Goal: Transaction & Acquisition: Purchase product/service

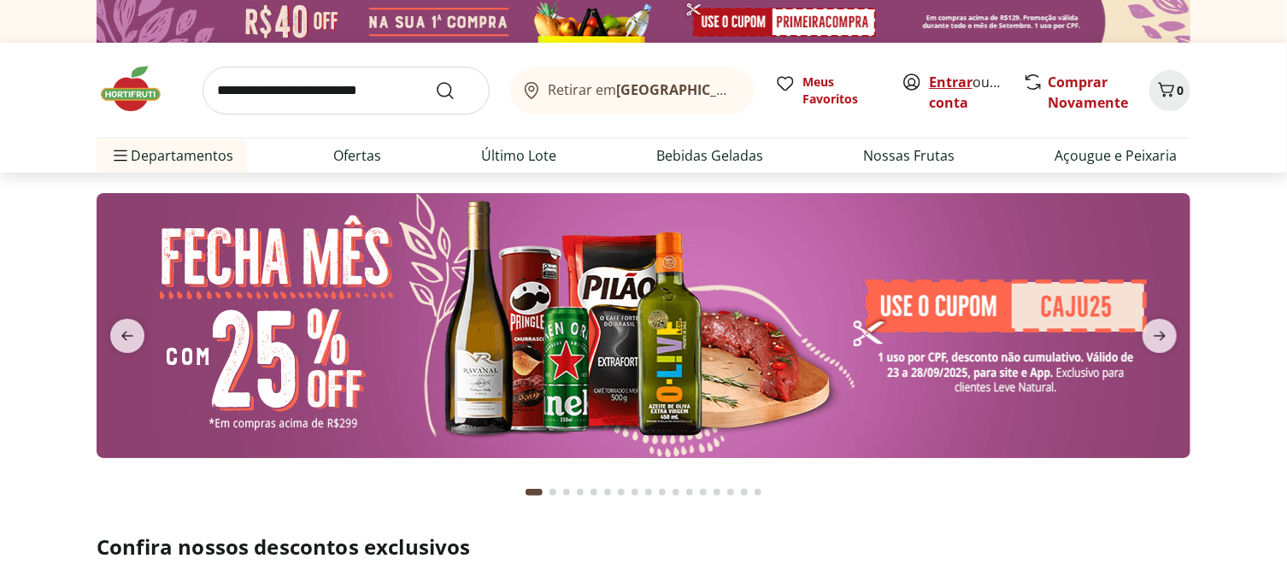
click at [930, 91] on link "Entrar" at bounding box center [951, 82] width 44 height 19
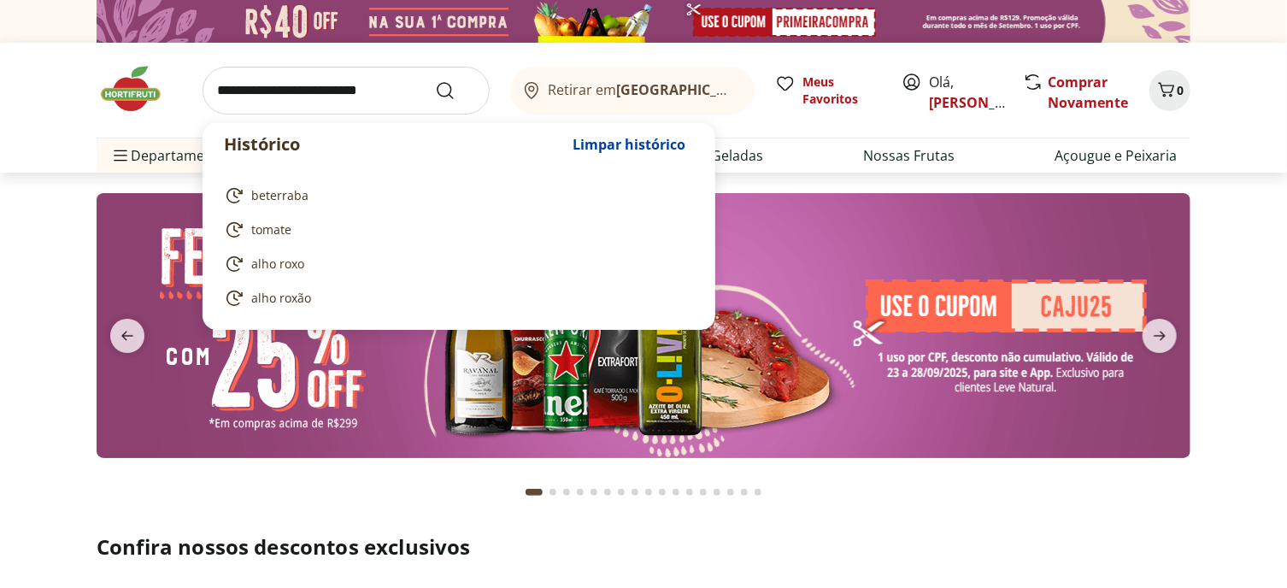
click at [308, 106] on input "search" at bounding box center [346, 91] width 287 height 48
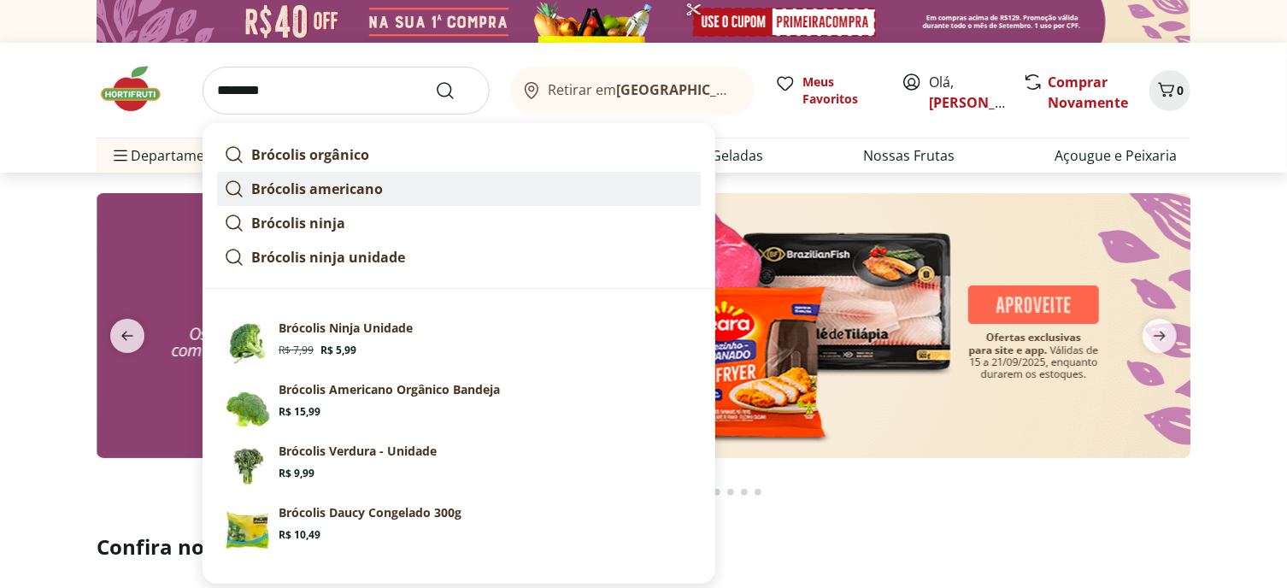
click at [315, 198] on strong "Brócolis americano" at bounding box center [317, 189] width 132 height 19
type input "**********"
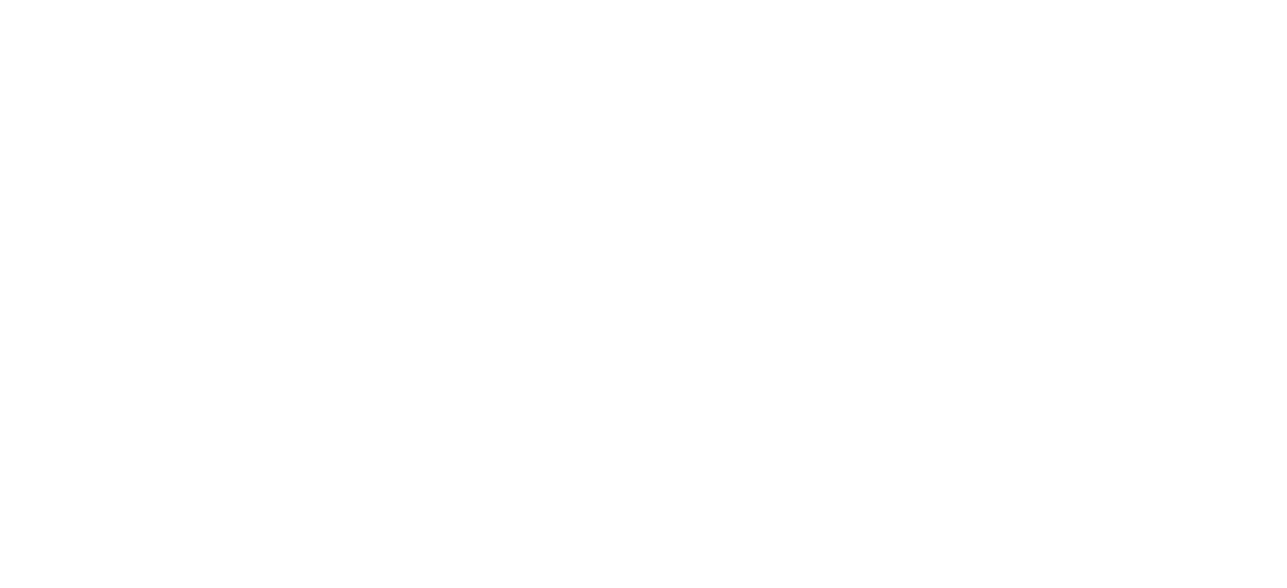
select select "**********"
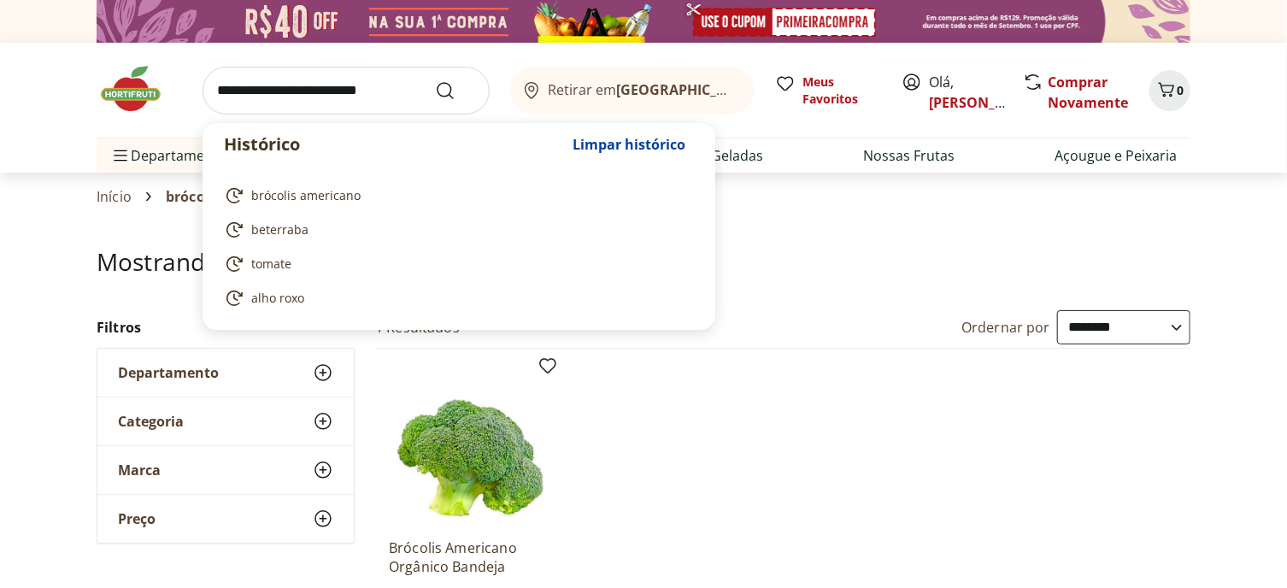
click at [304, 103] on input "search" at bounding box center [346, 91] width 287 height 48
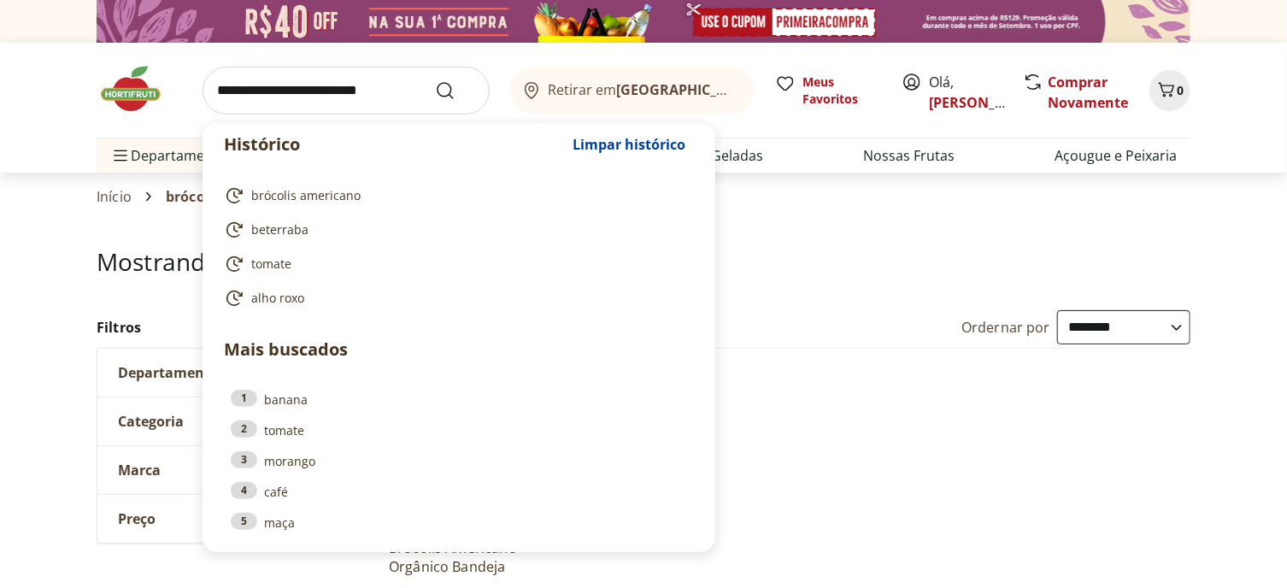
click at [291, 99] on input "search" at bounding box center [346, 91] width 287 height 48
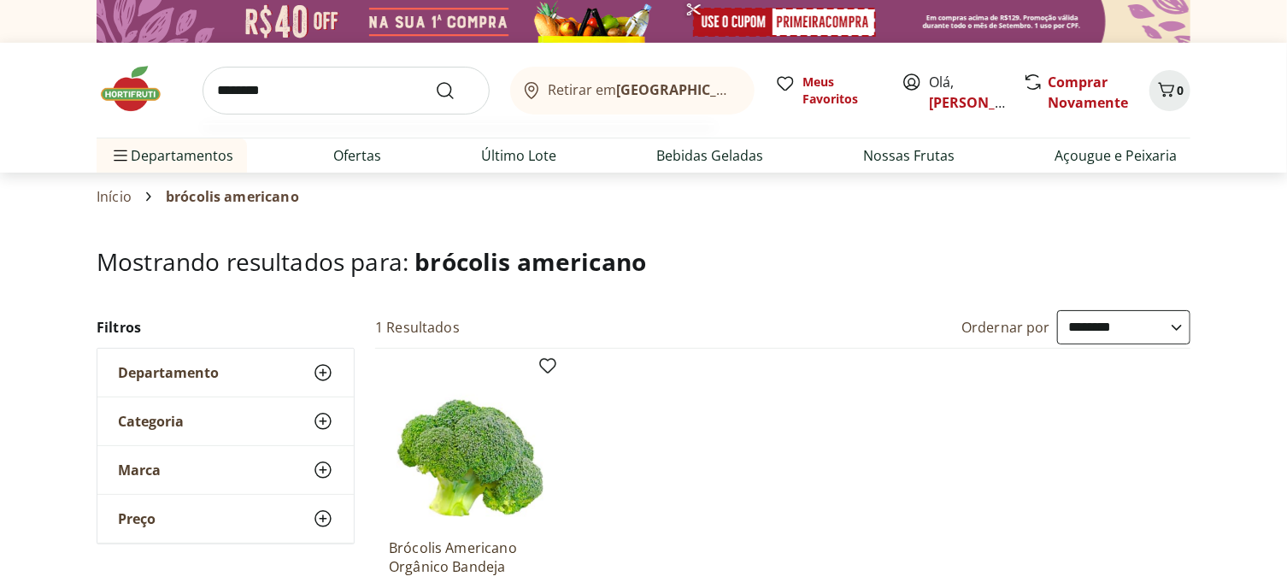
type input "********"
click at [435, 80] on button "Submit Search" at bounding box center [455, 90] width 41 height 21
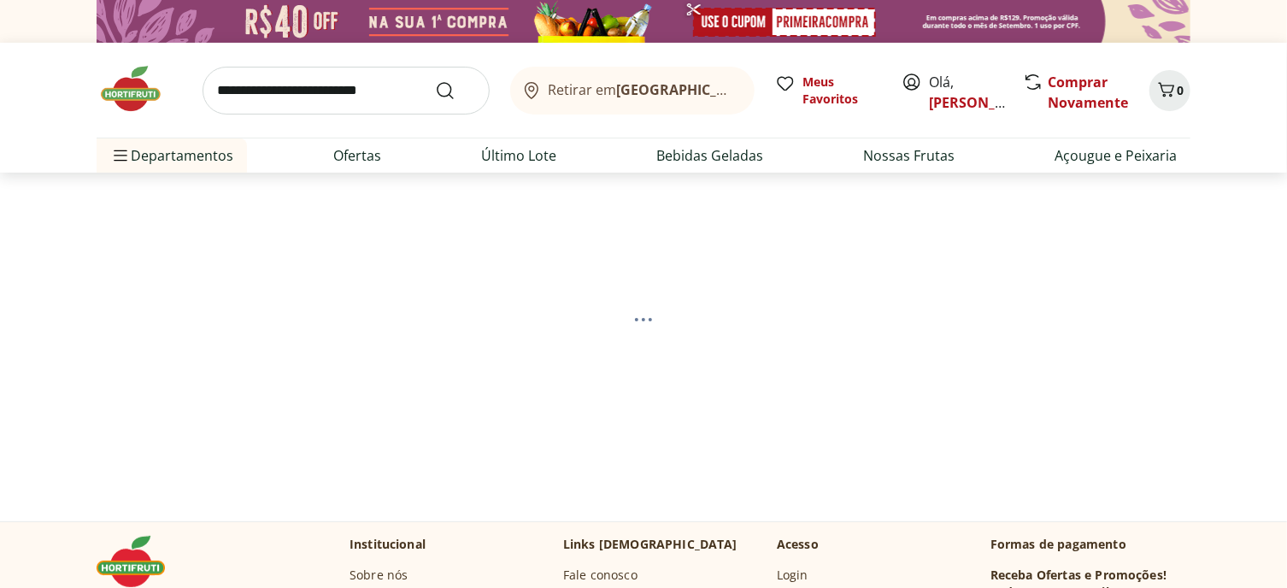
select select "**********"
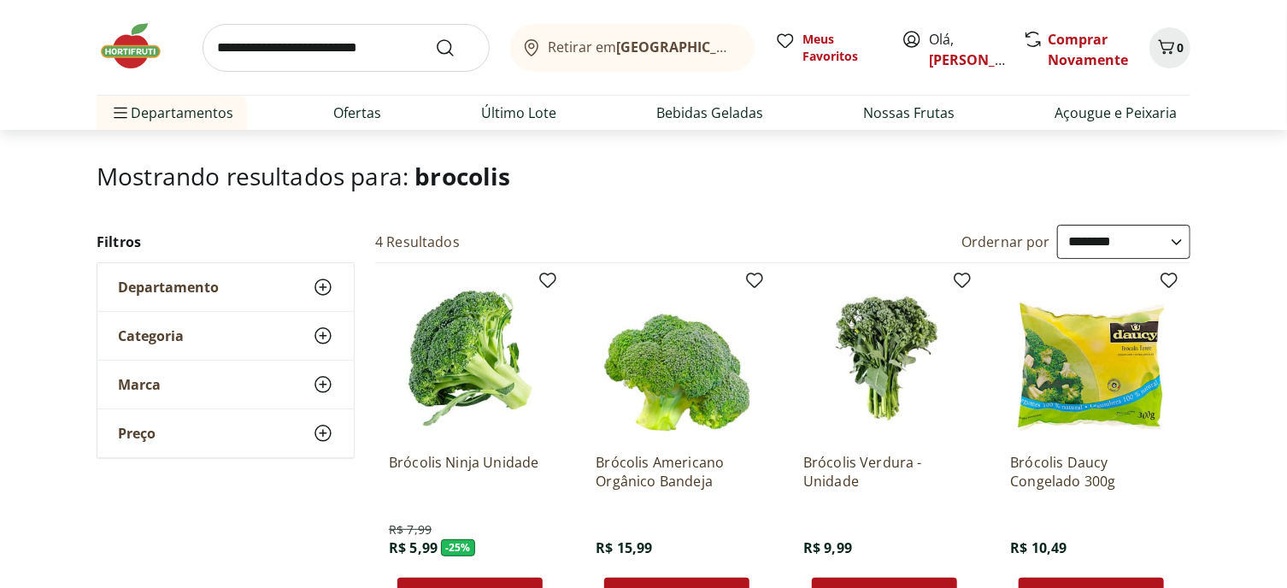
scroll to position [342, 0]
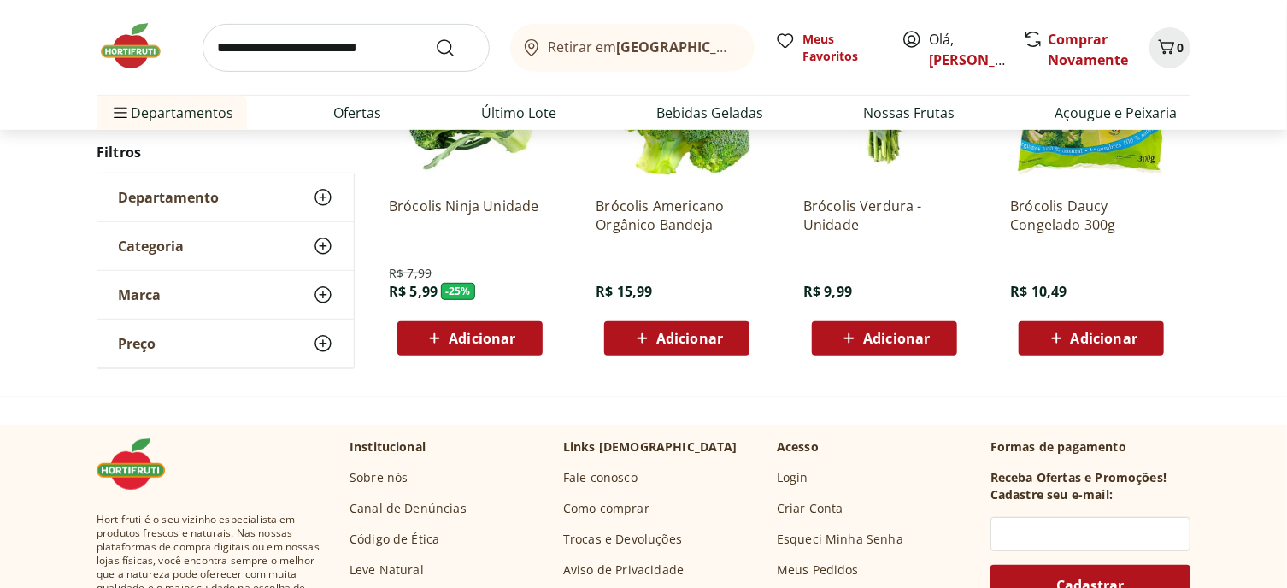
click at [503, 354] on div "Adicionar" at bounding box center [470, 338] width 118 height 31
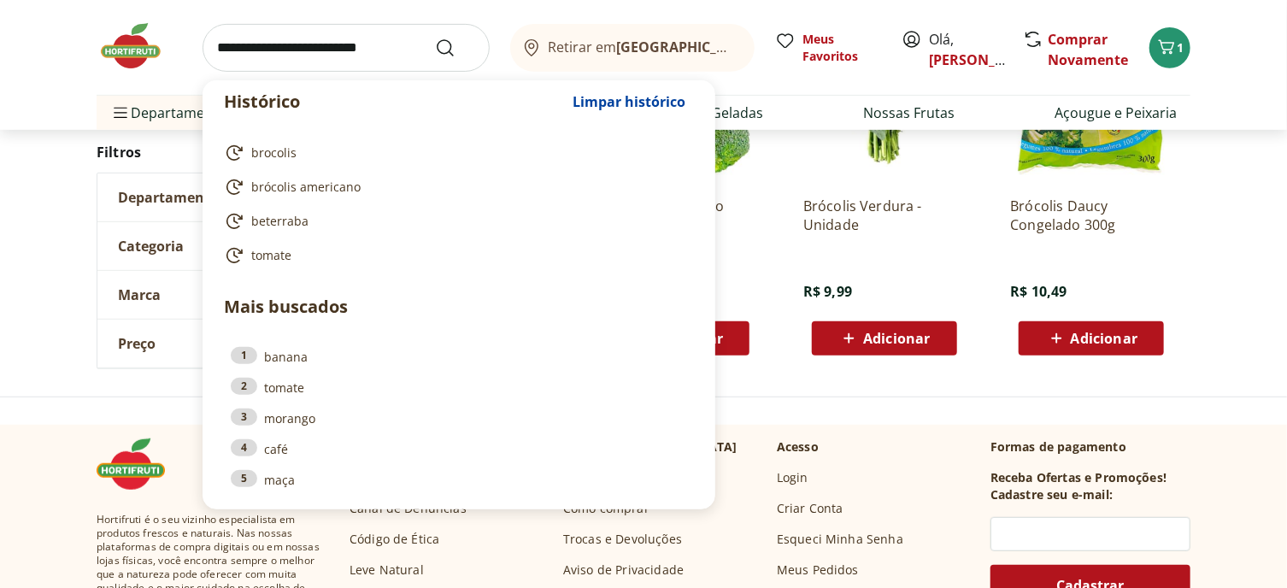
click at [287, 51] on input "search" at bounding box center [346, 48] width 287 height 48
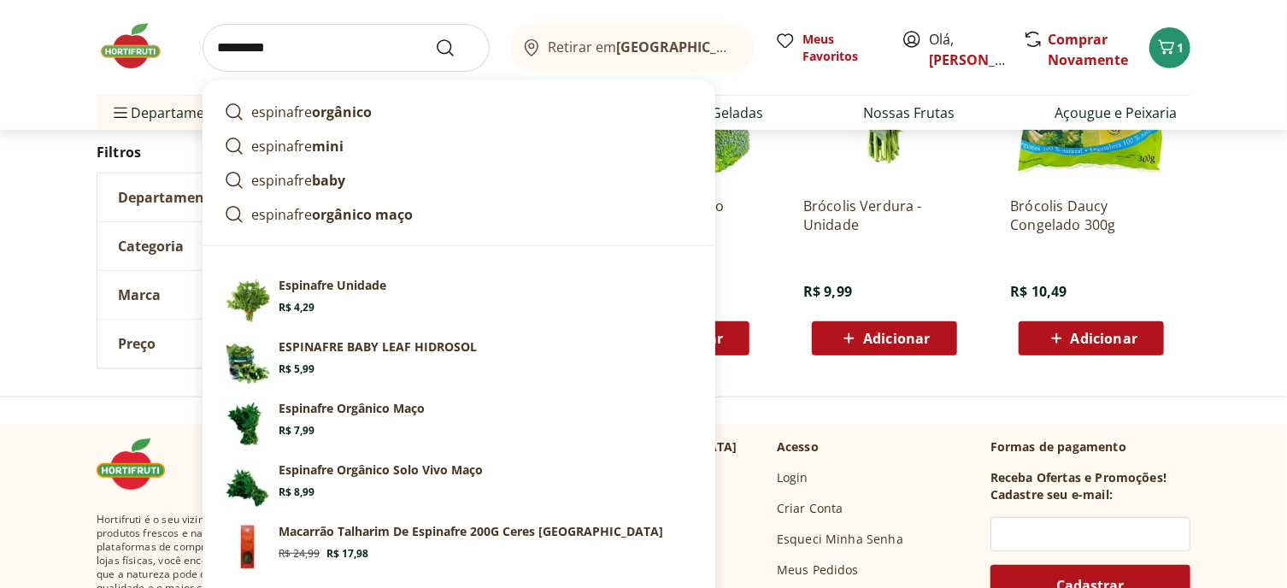
scroll to position [427, 0]
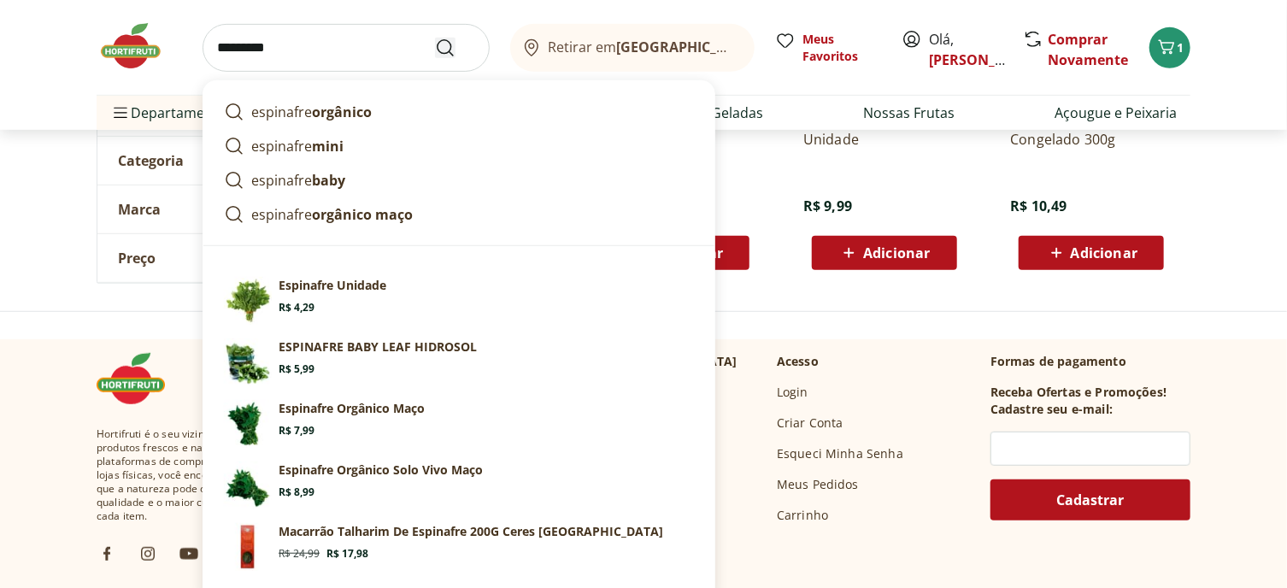
type input "*********"
click at [435, 54] on icon "Submit Search" at bounding box center [445, 48] width 21 height 21
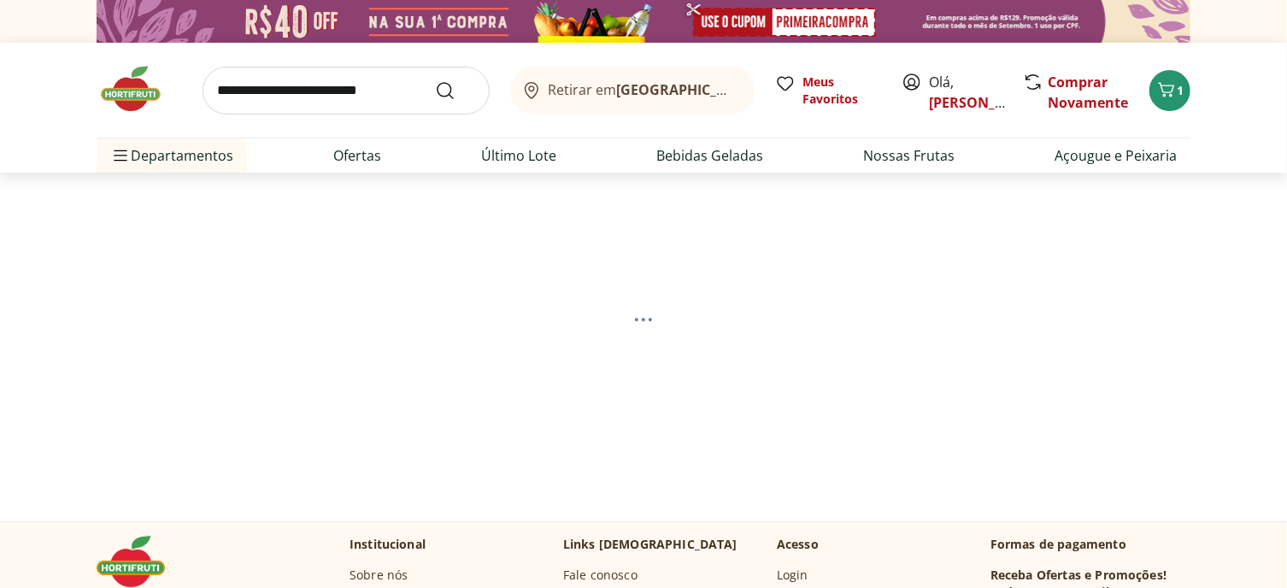
select select "**********"
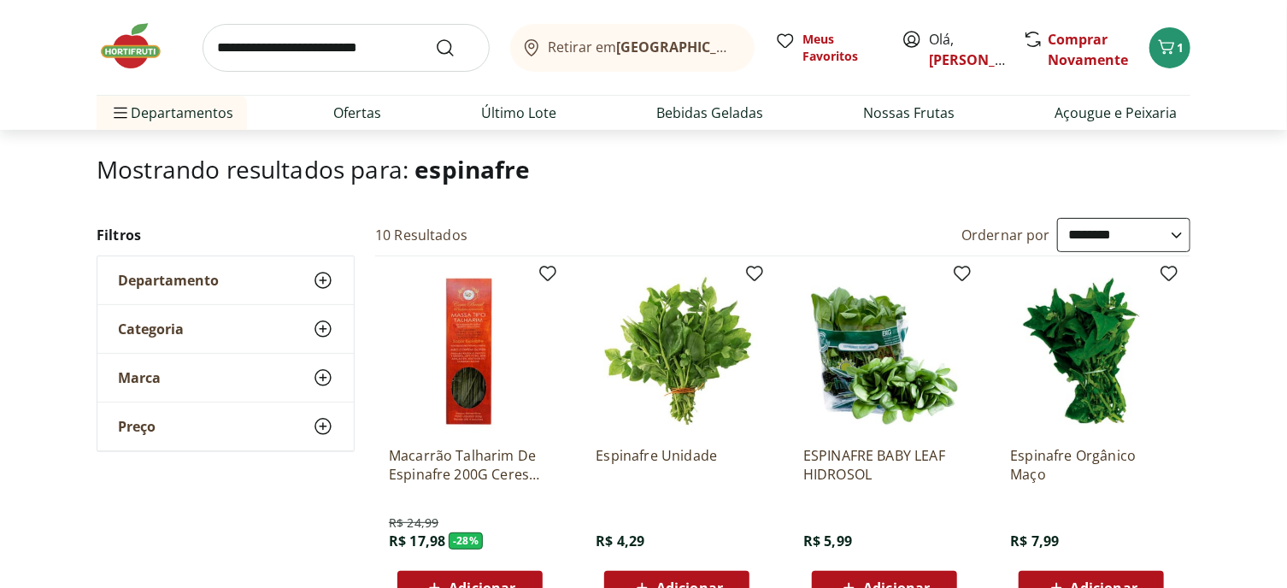
scroll to position [256, 0]
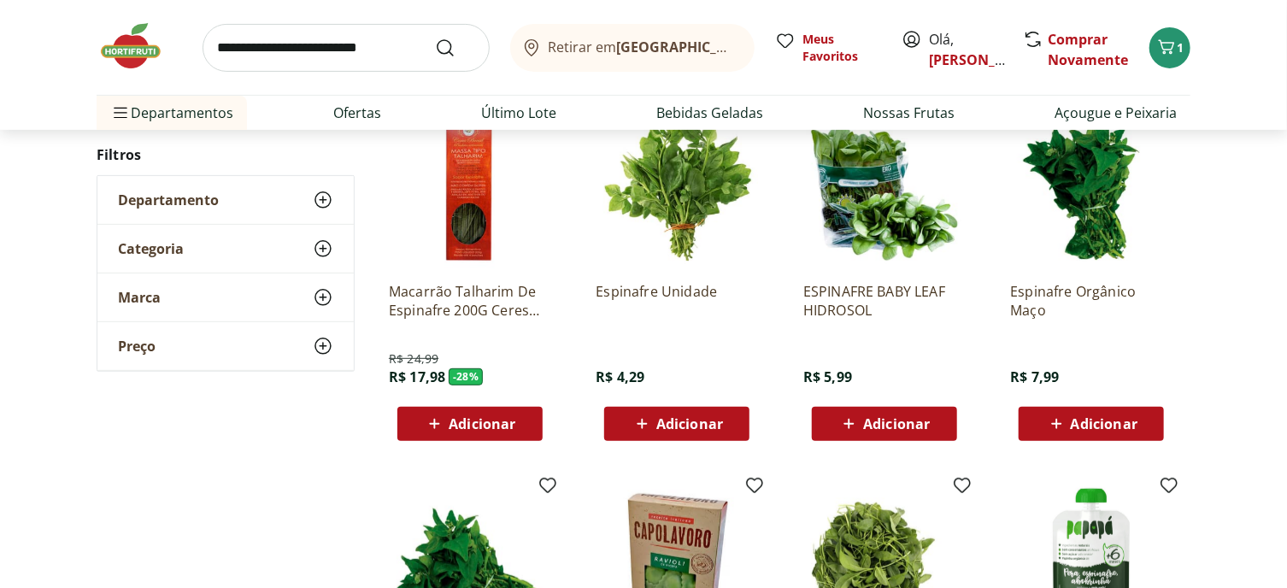
click at [480, 431] on span "Adicionar" at bounding box center [482, 424] width 67 height 14
click at [688, 434] on span "Adicionar" at bounding box center [677, 424] width 91 height 21
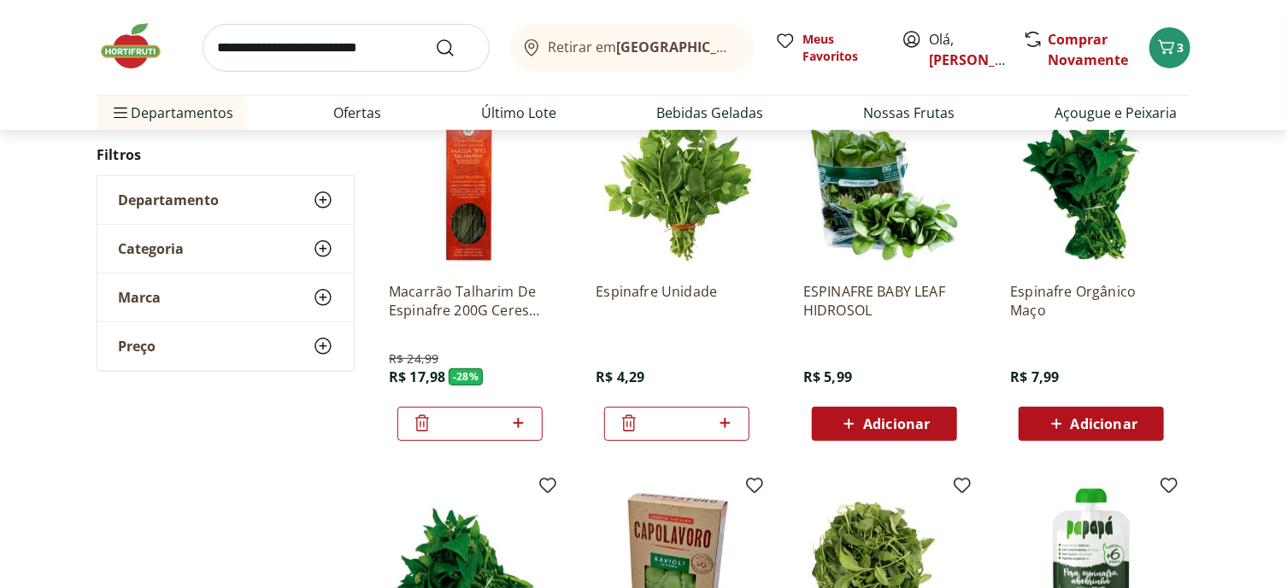
click at [726, 433] on icon at bounding box center [725, 423] width 21 height 21
type input "*"
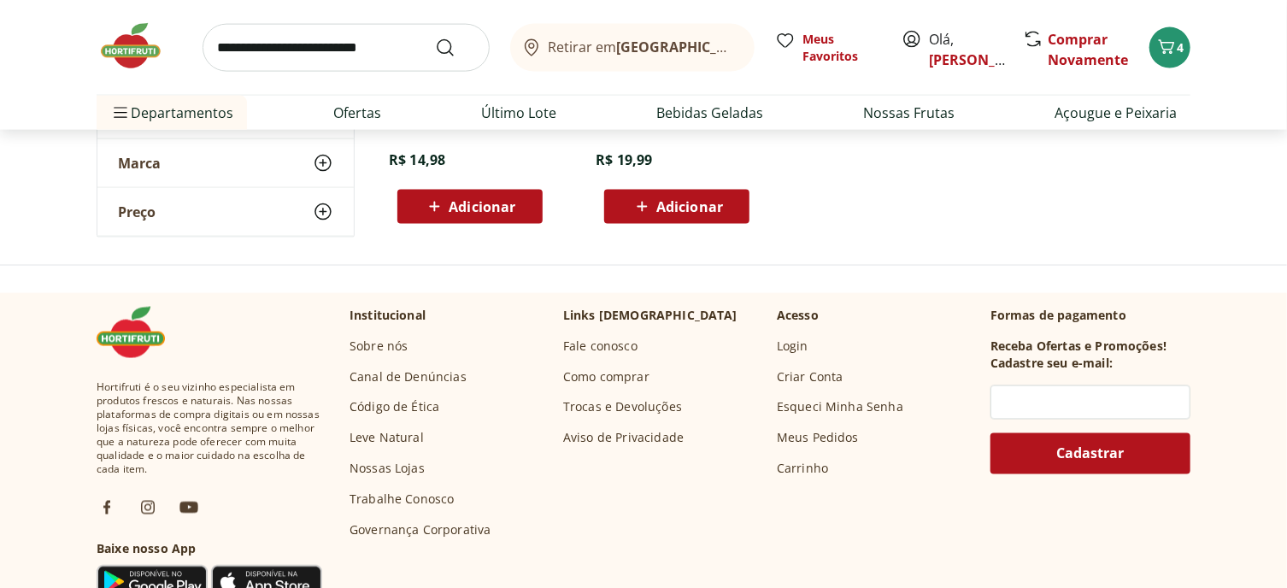
scroll to position [1197, 0]
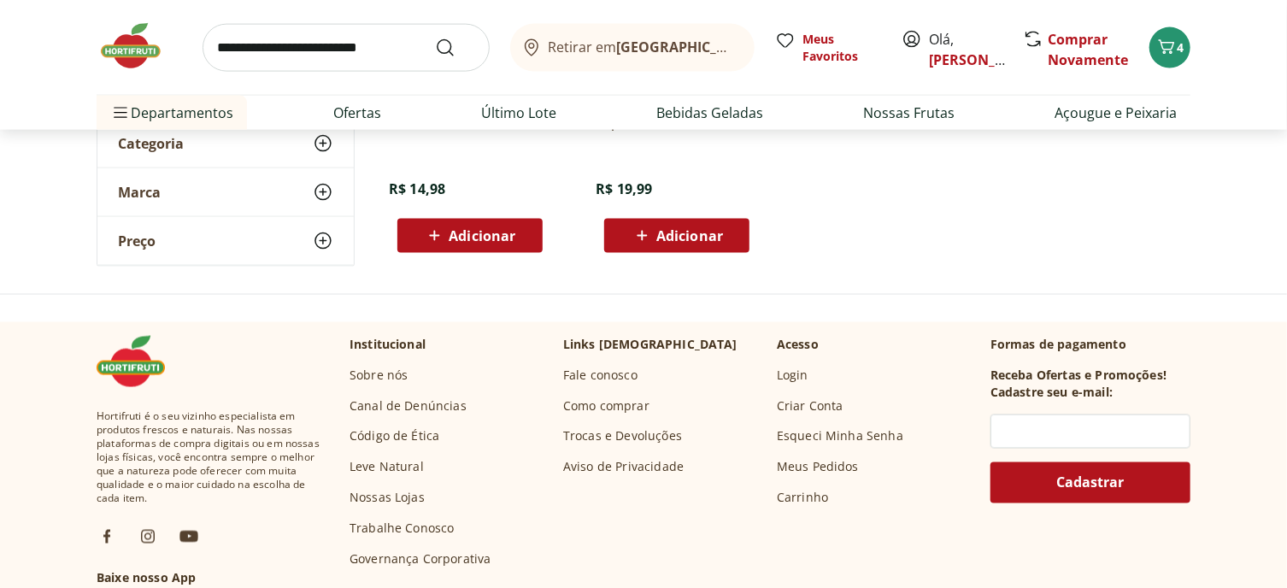
click at [251, 60] on input "search" at bounding box center [346, 48] width 287 height 48
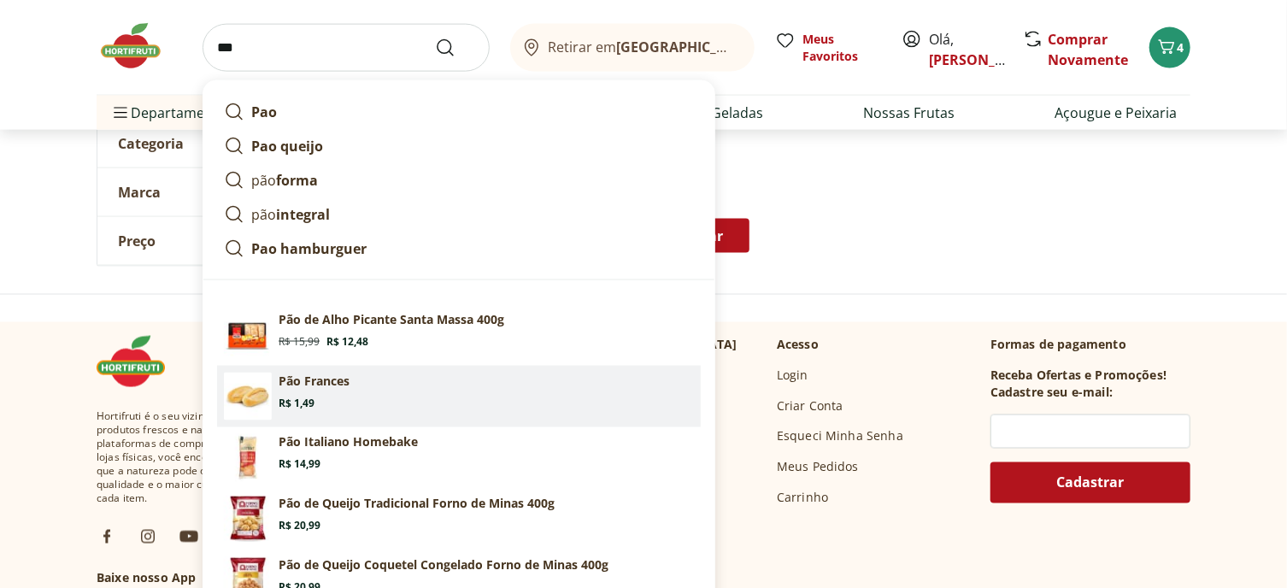
click at [352, 410] on section "Pão Frances Price: R$ 1,49" at bounding box center [486, 392] width 415 height 38
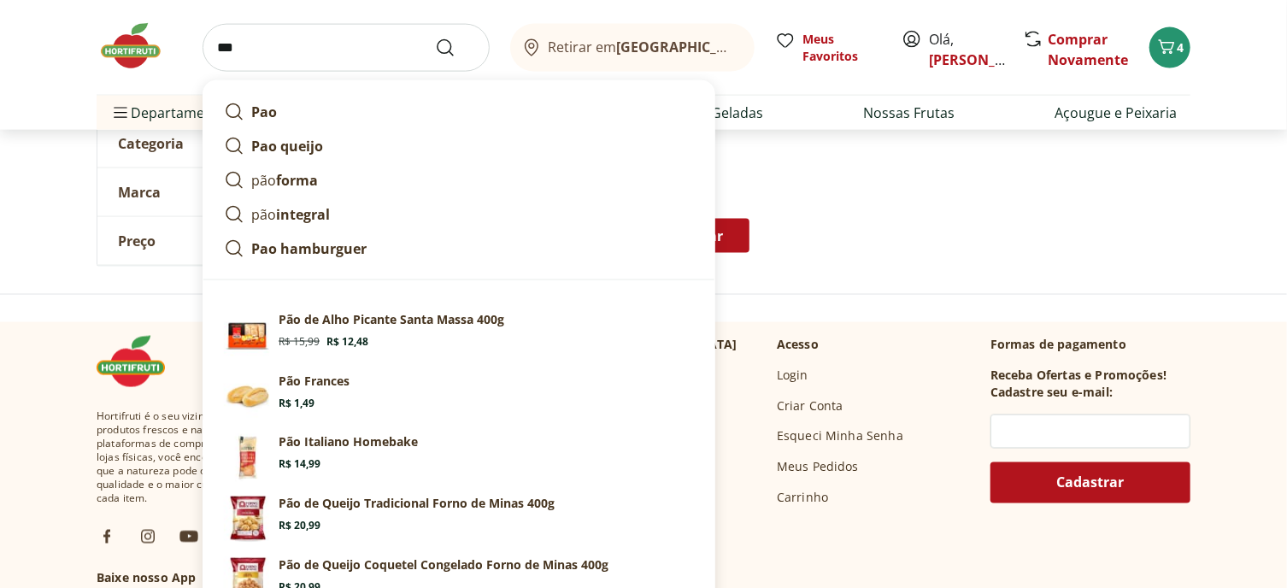
type input "**********"
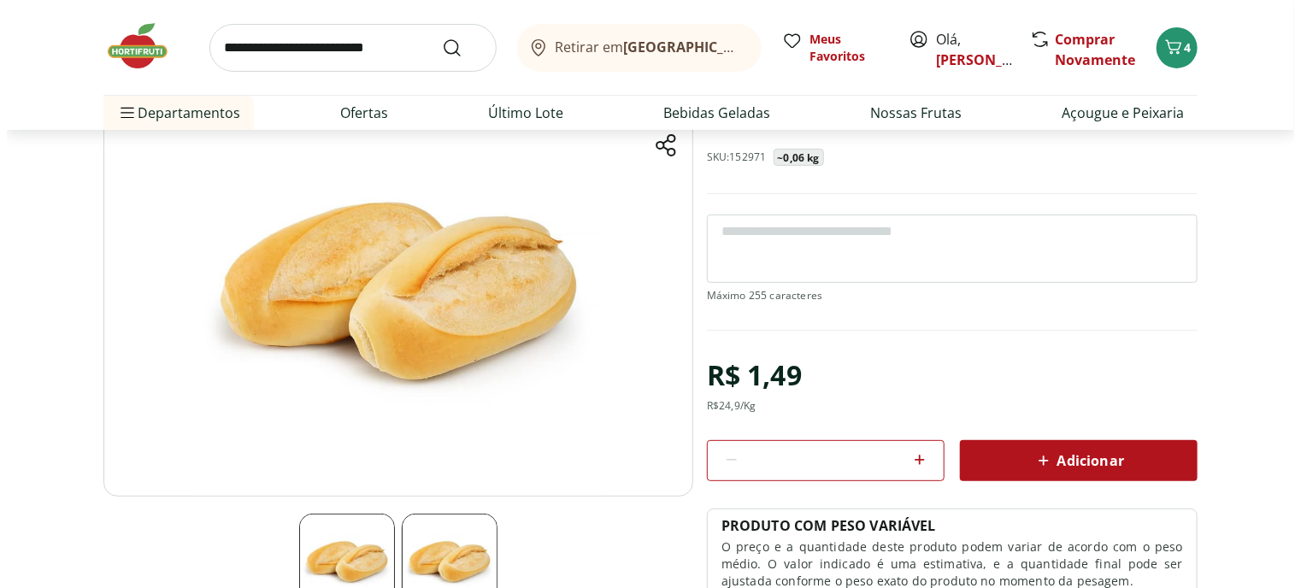
scroll to position [171, 0]
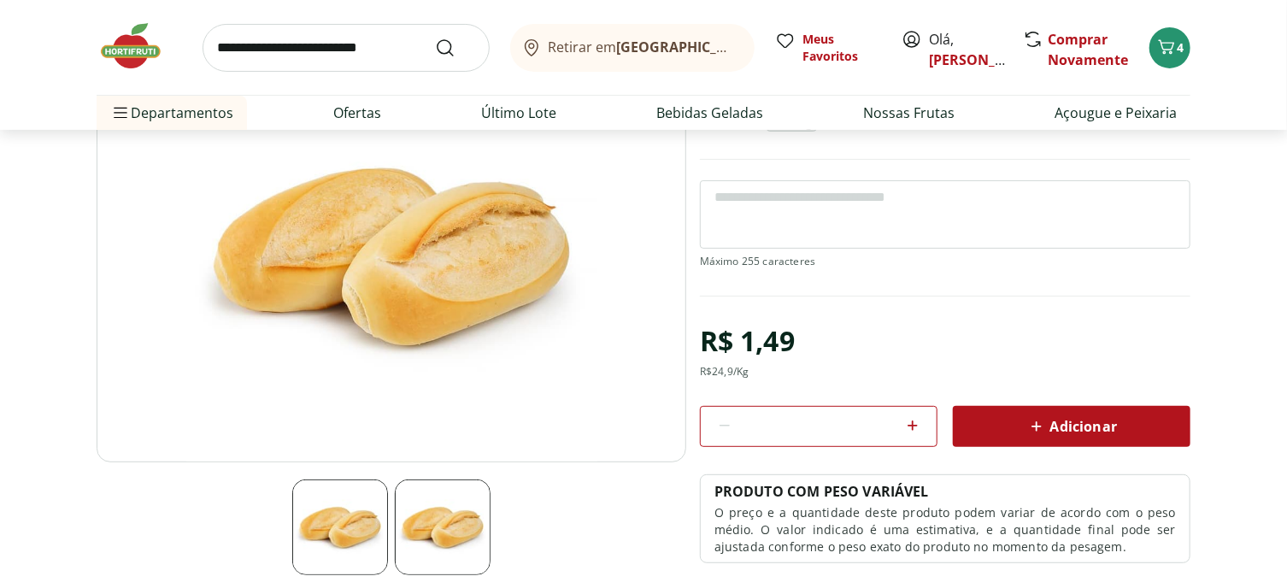
click at [913, 447] on div at bounding box center [913, 426] width 21 height 41
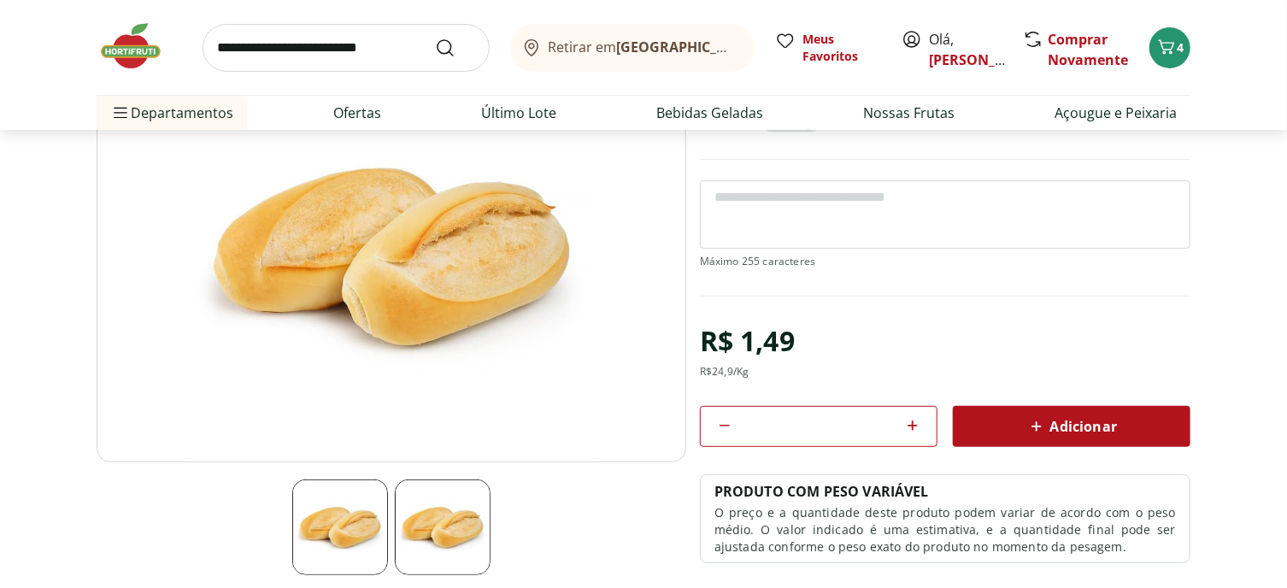
type input "*"
click at [1115, 442] on div "Adicionar" at bounding box center [1072, 426] width 210 height 31
click at [1085, 437] on span "Adicionar" at bounding box center [1072, 426] width 91 height 21
click at [1156, 54] on icon "Carrinho" at bounding box center [1163, 47] width 21 height 21
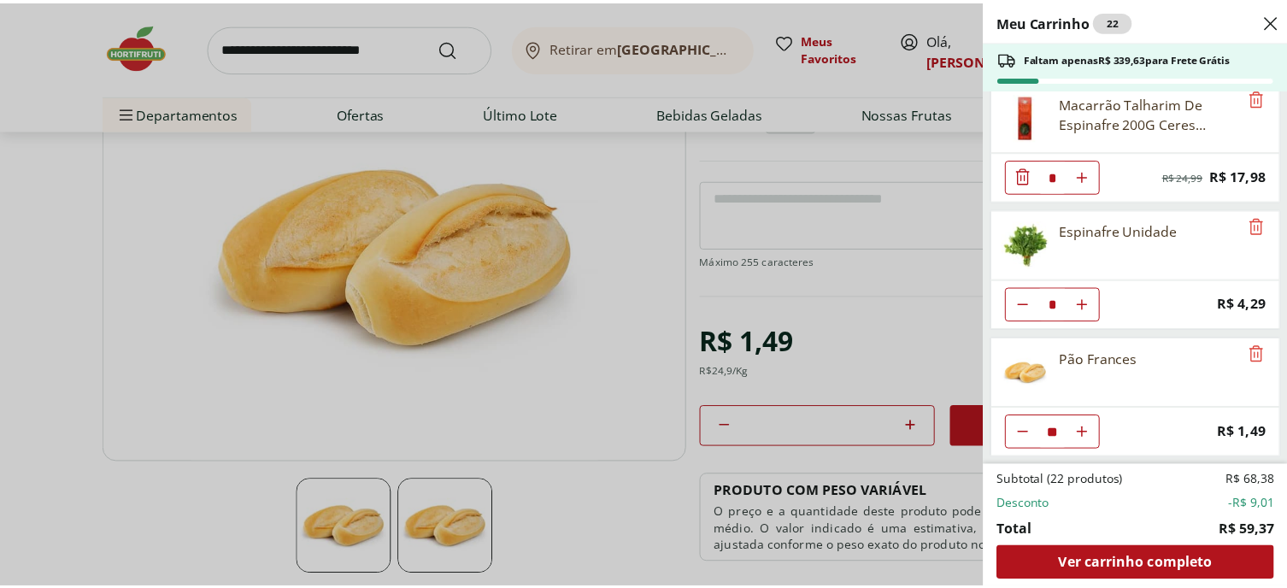
scroll to position [303, 0]
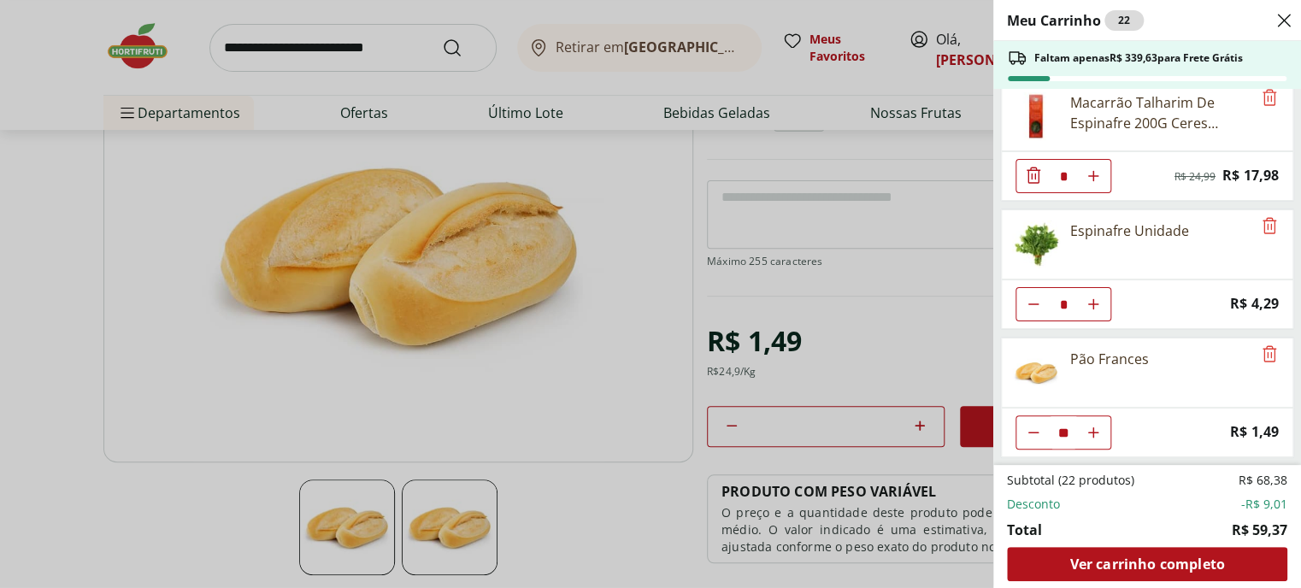
click at [1035, 426] on icon "Diminuir Quantidade" at bounding box center [1034, 433] width 14 height 14
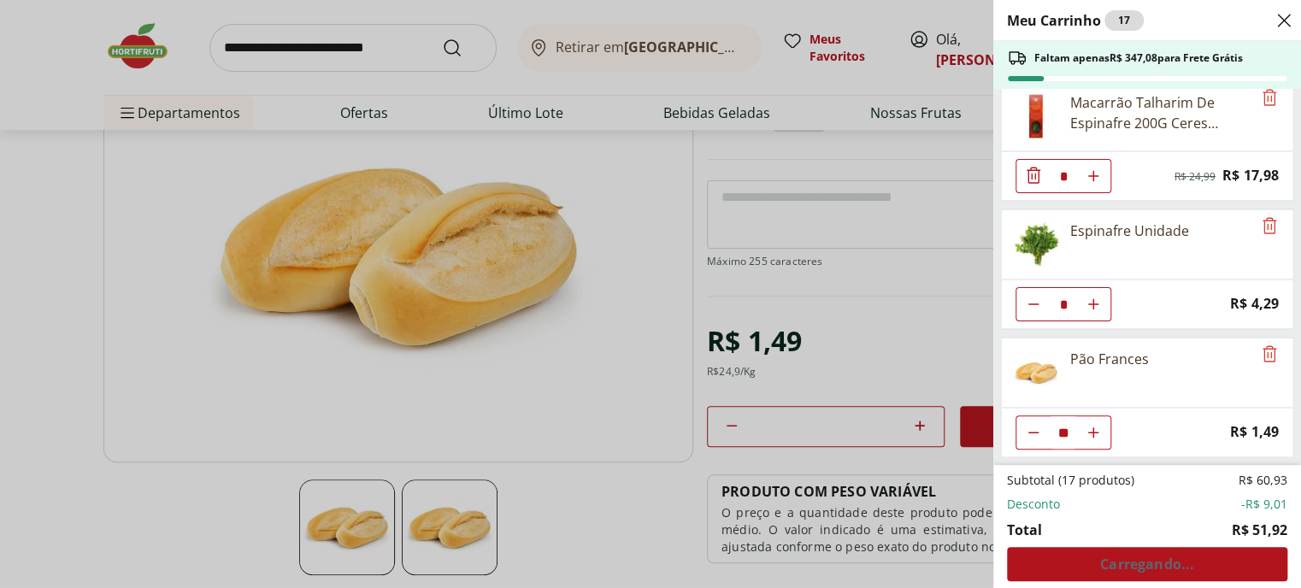
click at [1035, 426] on icon "Diminuir Quantidade" at bounding box center [1034, 433] width 14 height 14
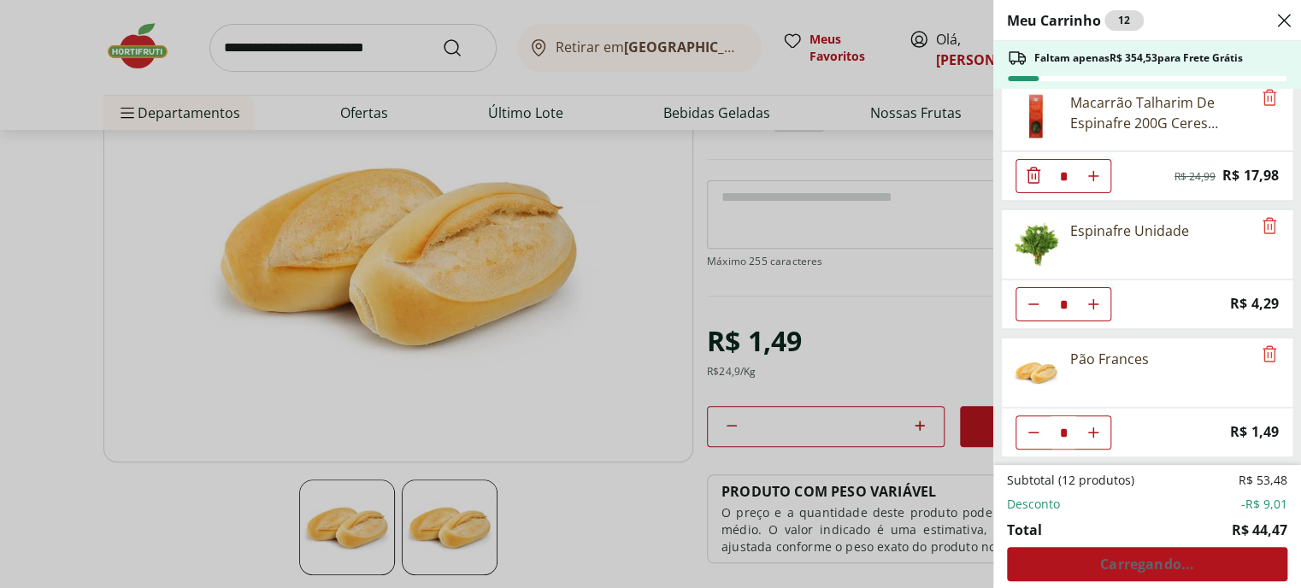
click at [1035, 426] on icon "Diminuir Quantidade" at bounding box center [1034, 433] width 14 height 14
type input "*"
click at [311, 34] on div "Meu Carrinho 10 Faltam apenas R$ 357,51 para Frete Grátis Brócolis Ninja Unidad…" at bounding box center [650, 294] width 1301 height 588
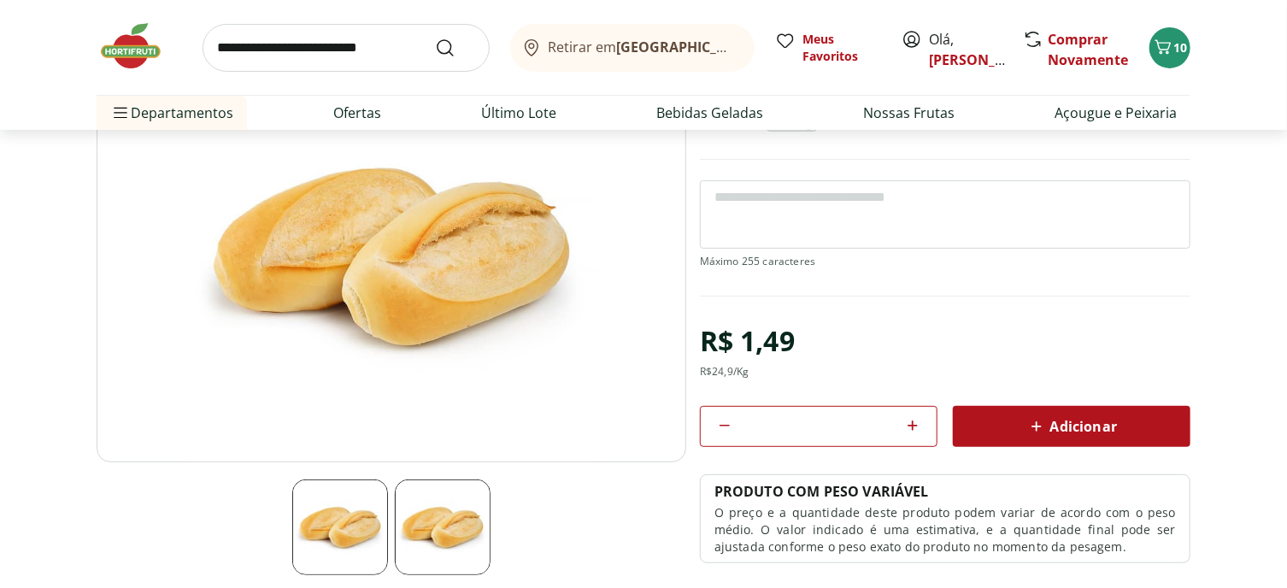
click at [137, 49] on img at bounding box center [139, 46] width 85 height 51
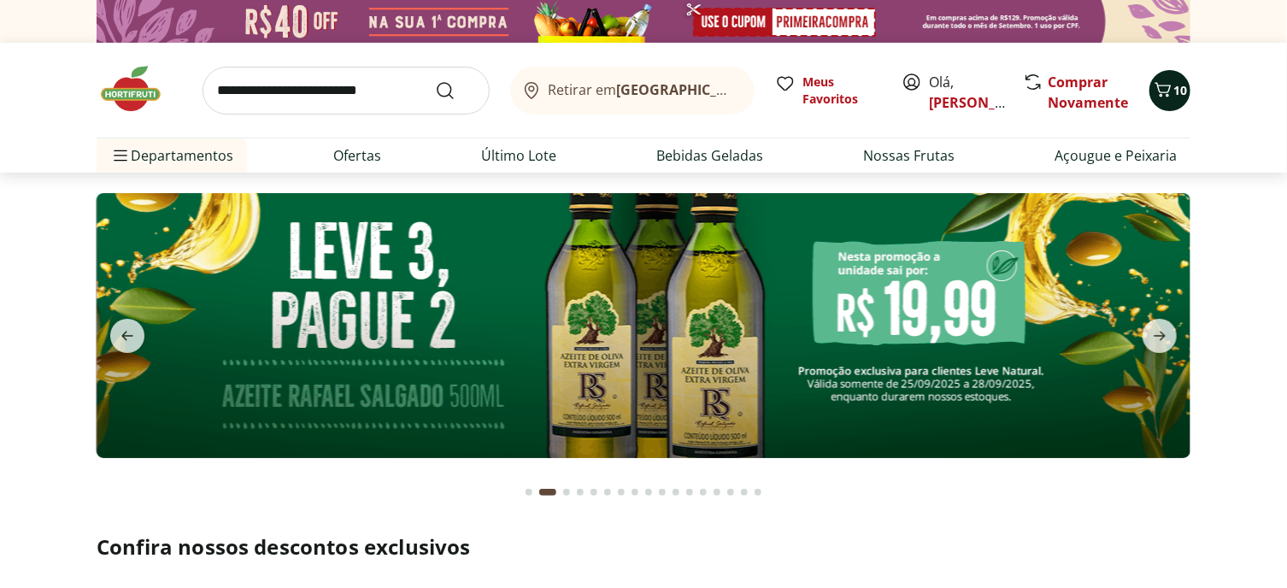
click at [1158, 96] on icon "Carrinho" at bounding box center [1163, 89] width 21 height 21
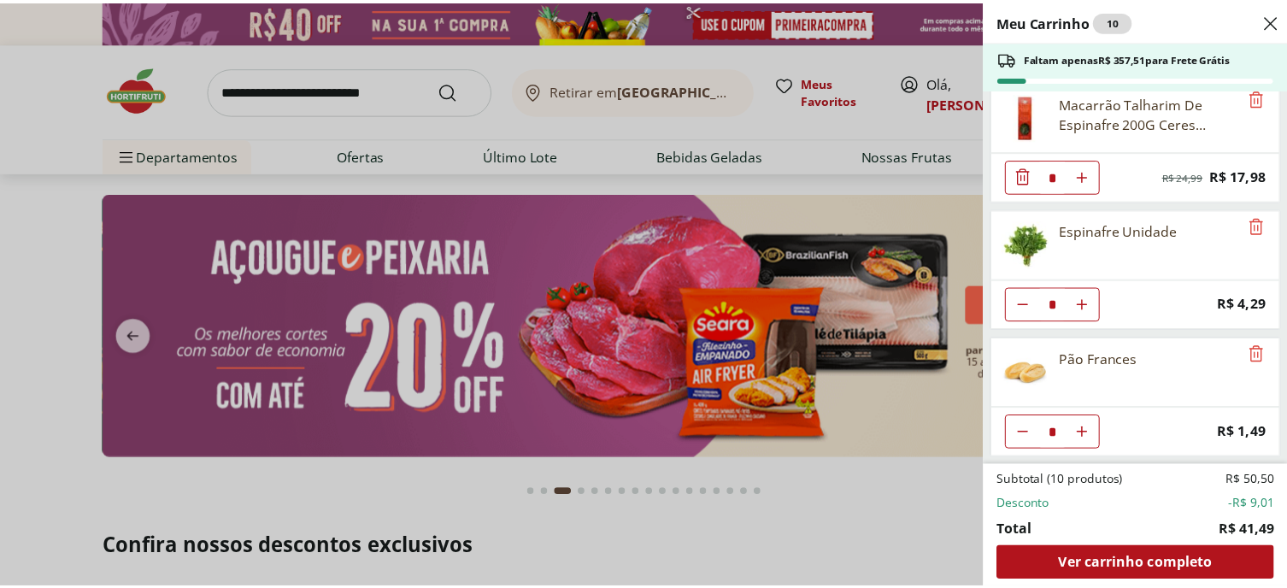
scroll to position [256, 0]
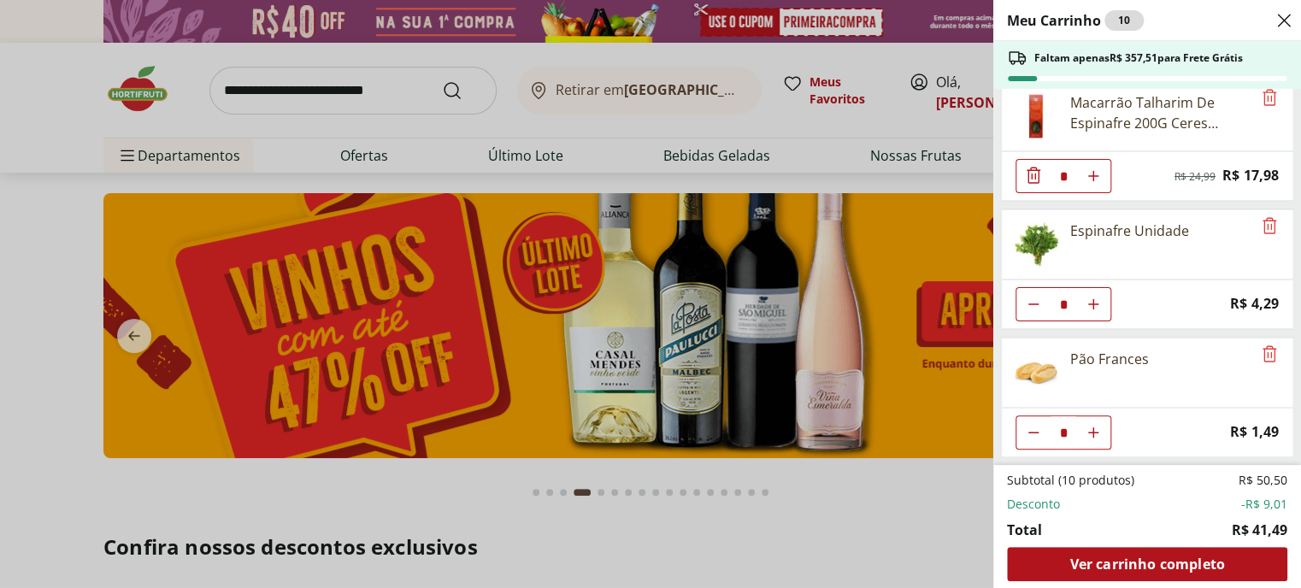
click at [261, 91] on div "Meu Carrinho 10 Faltam apenas R$ 357,51 para Frete Grátis Brócolis Ninja Unidad…" at bounding box center [650, 294] width 1301 height 588
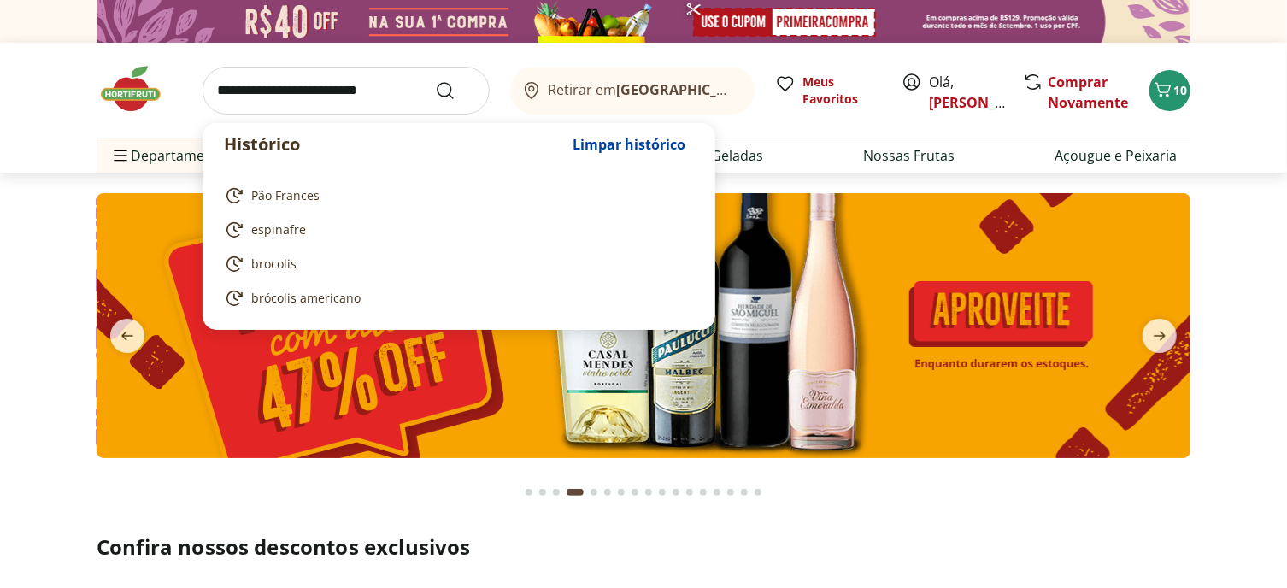
click at [261, 91] on input "search" at bounding box center [346, 91] width 287 height 48
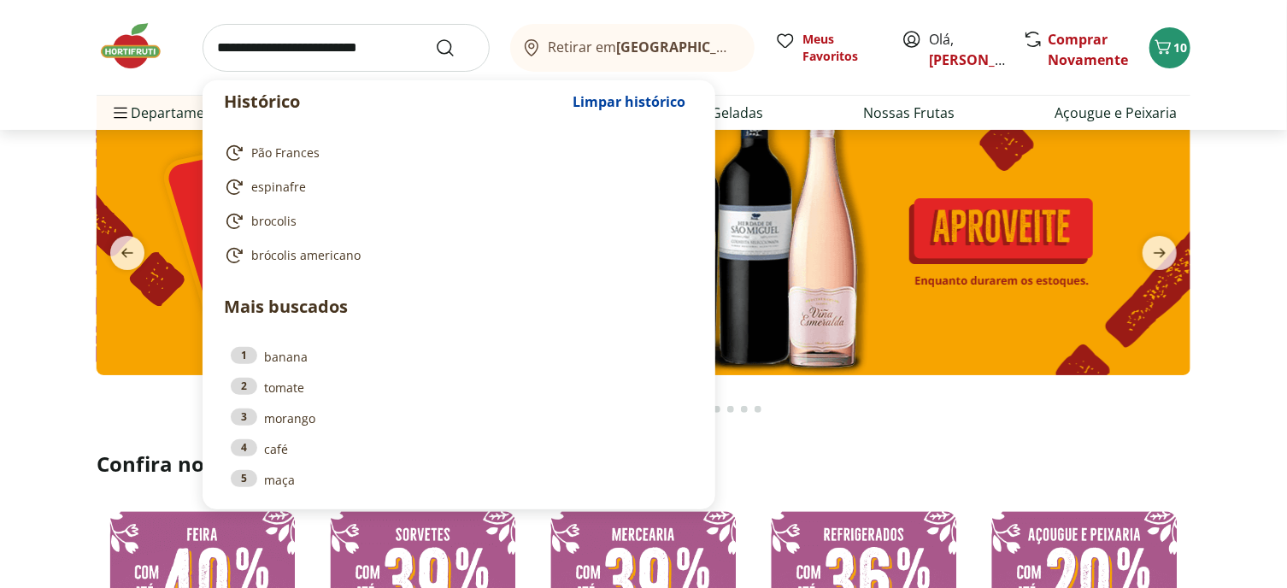
scroll to position [85, 0]
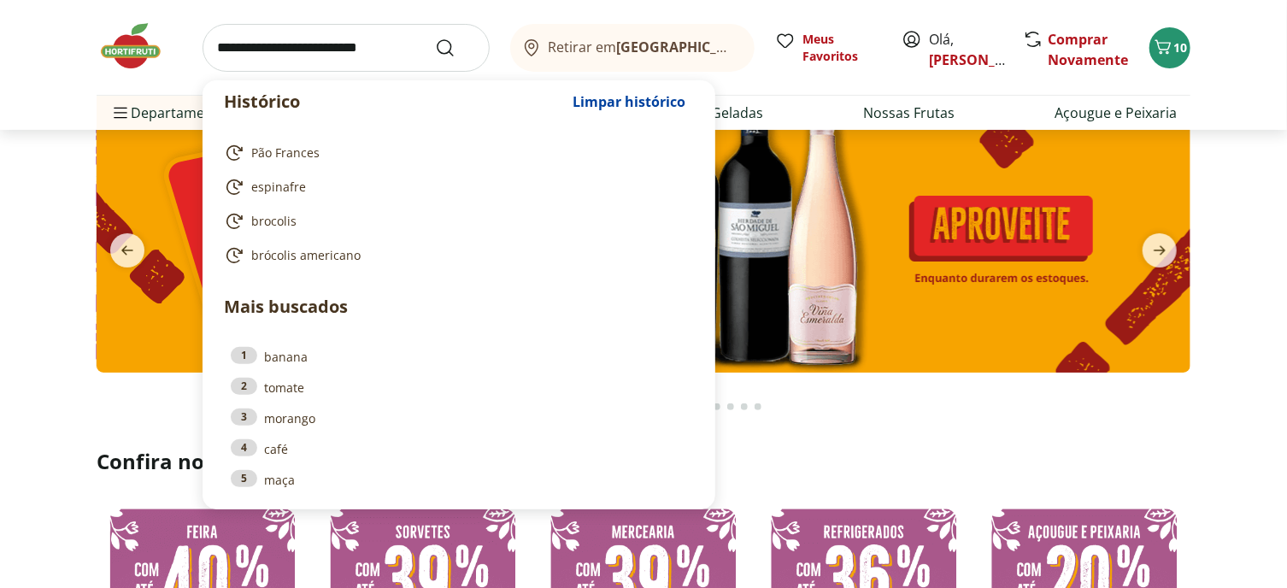
click at [285, 52] on input "search" at bounding box center [346, 48] width 287 height 48
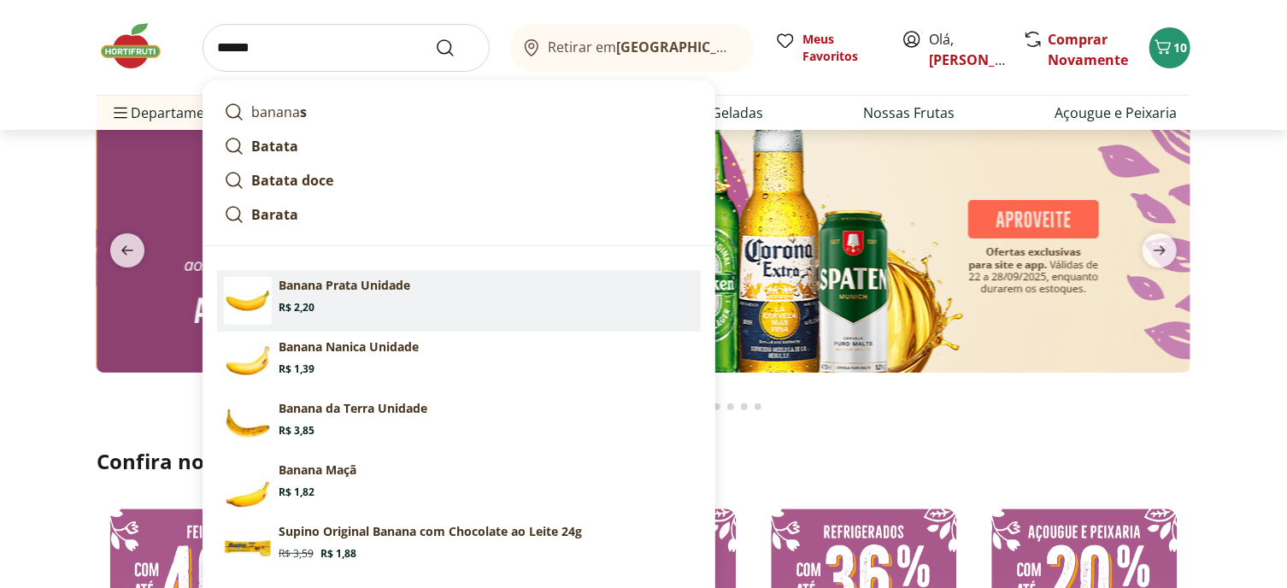
click at [388, 294] on p "Banana Prata Unidade" at bounding box center [345, 285] width 132 height 17
type input "**********"
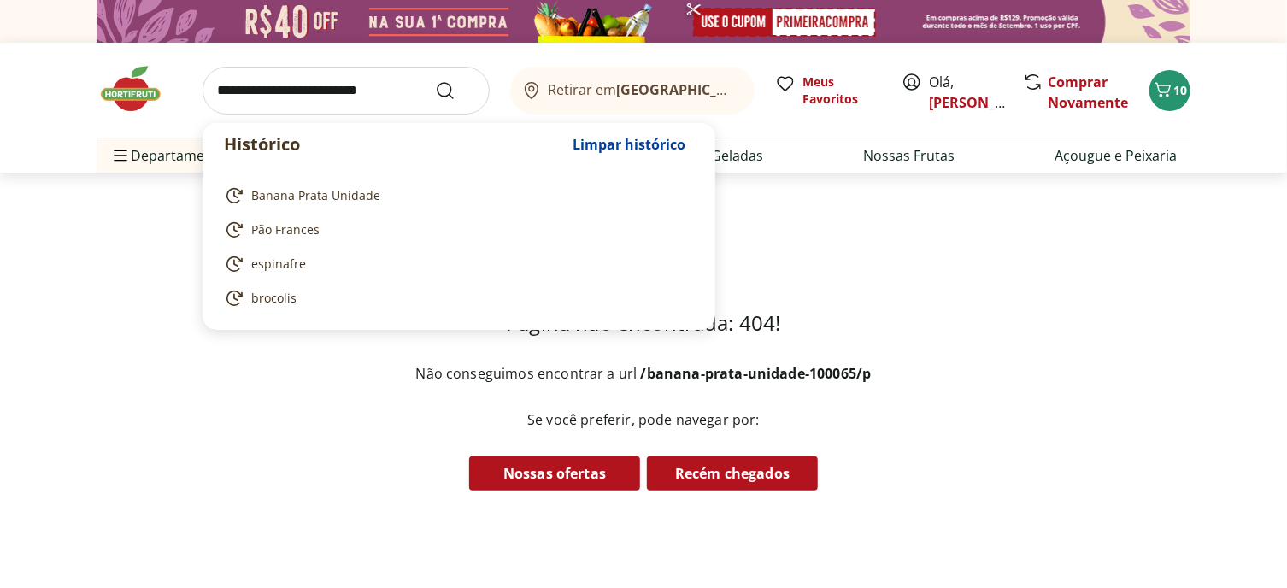
click at [271, 103] on input "search" at bounding box center [346, 91] width 287 height 48
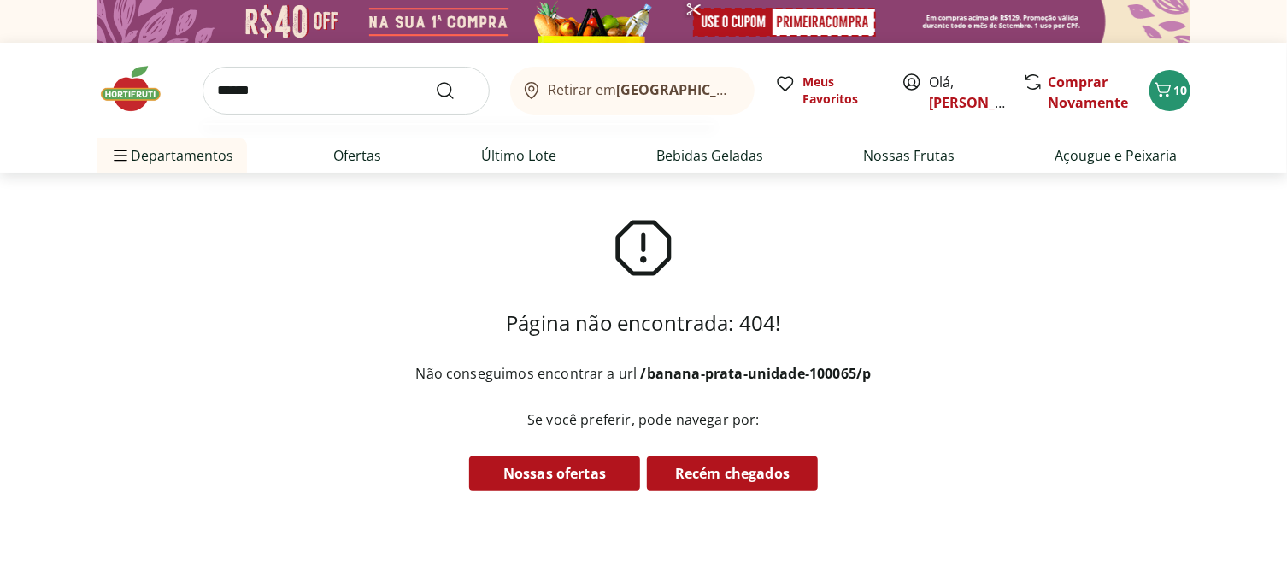
type input "******"
click at [435, 80] on button "Submit Search" at bounding box center [455, 90] width 41 height 21
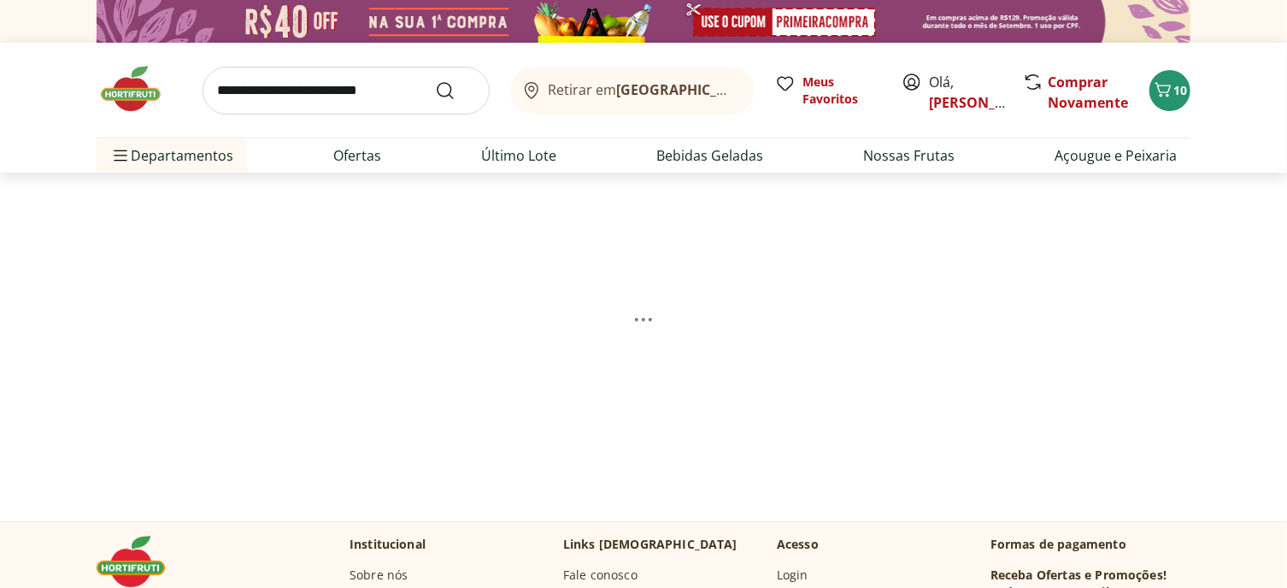
select select "**********"
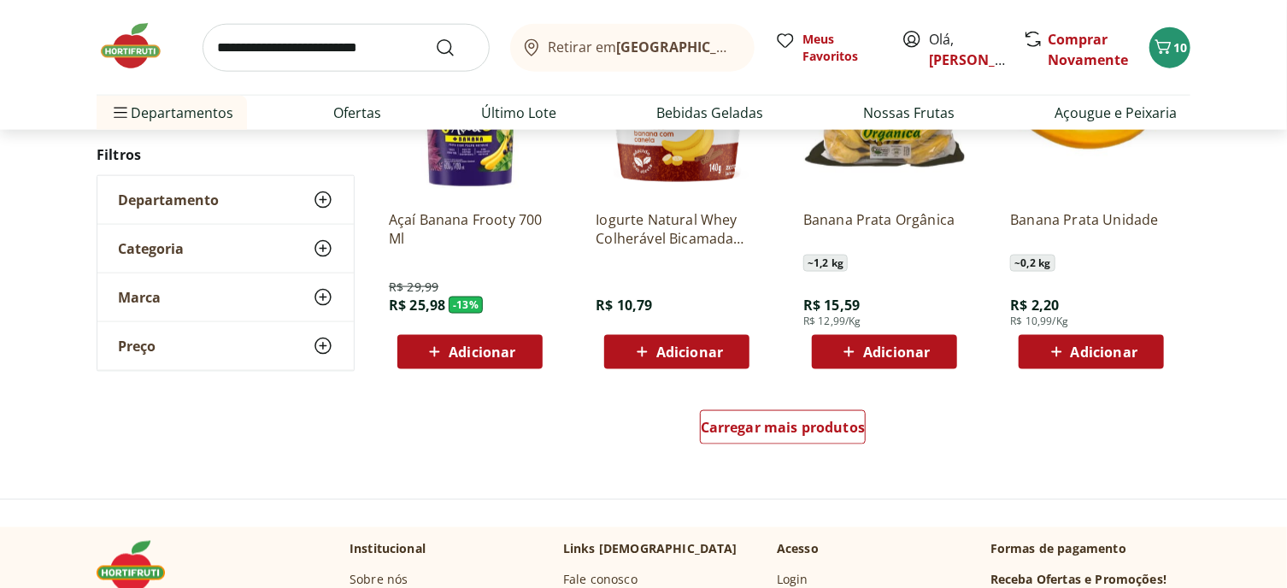
scroll to position [1026, 0]
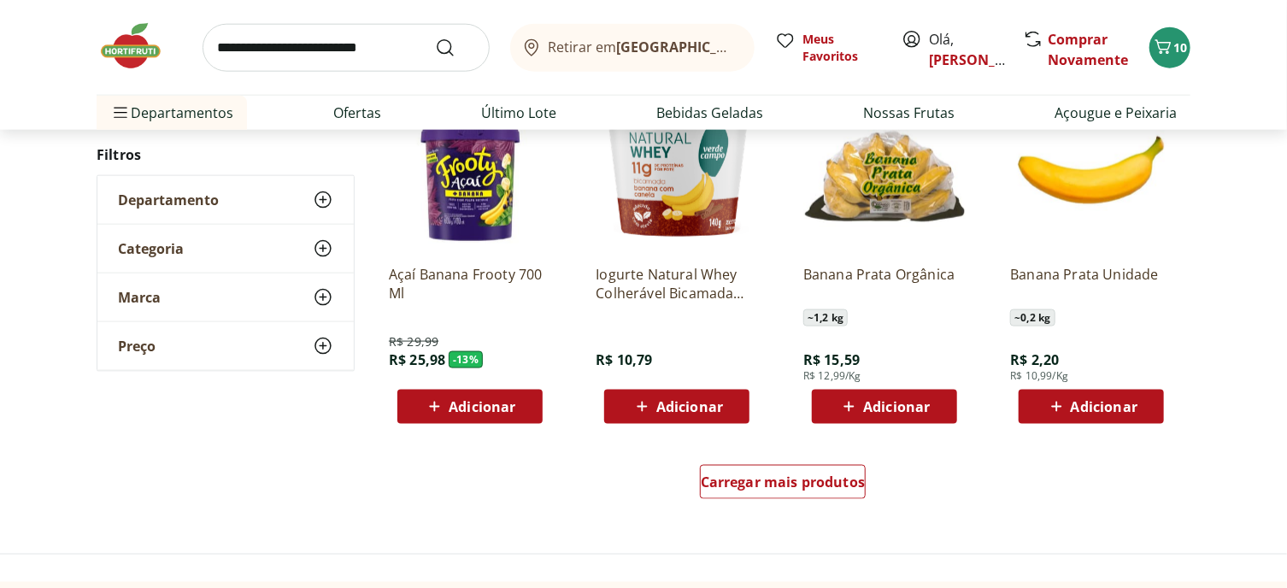
click at [1104, 414] on span "Adicionar" at bounding box center [1104, 407] width 67 height 14
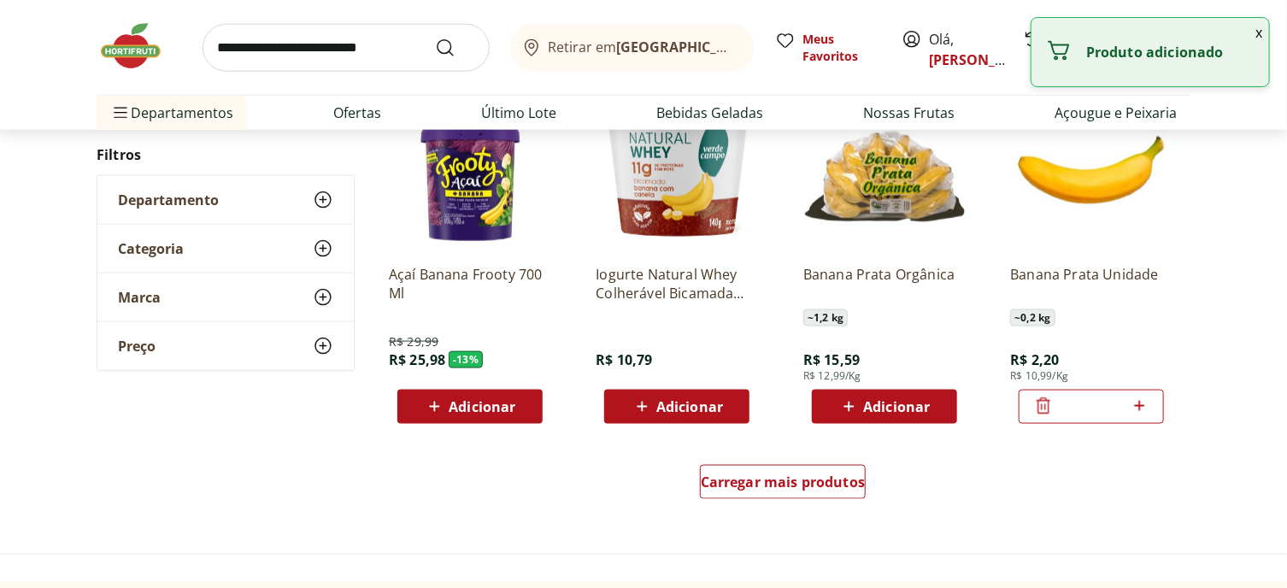
click at [1140, 416] on icon at bounding box center [1139, 406] width 21 height 21
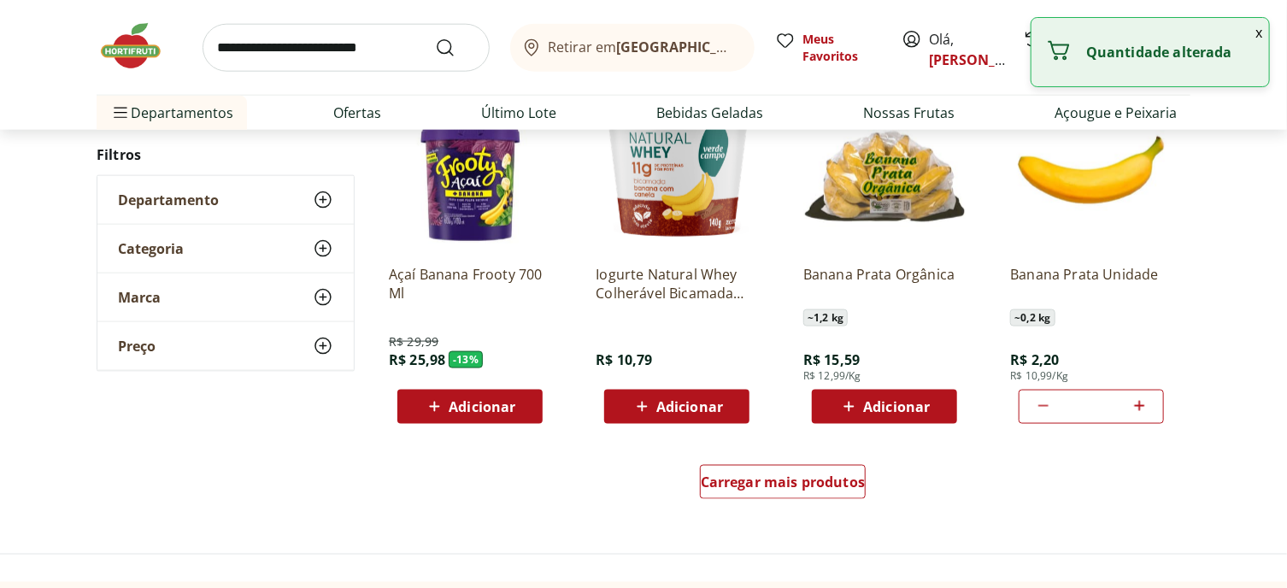
type input "*"
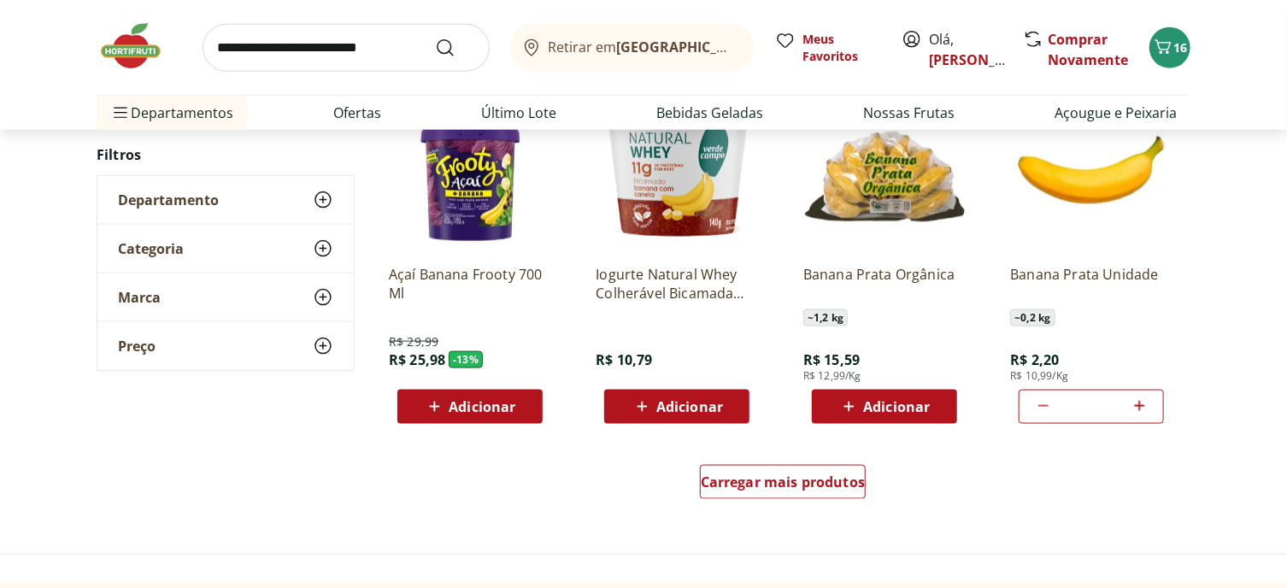
click at [1101, 251] on img at bounding box center [1091, 170] width 162 height 162
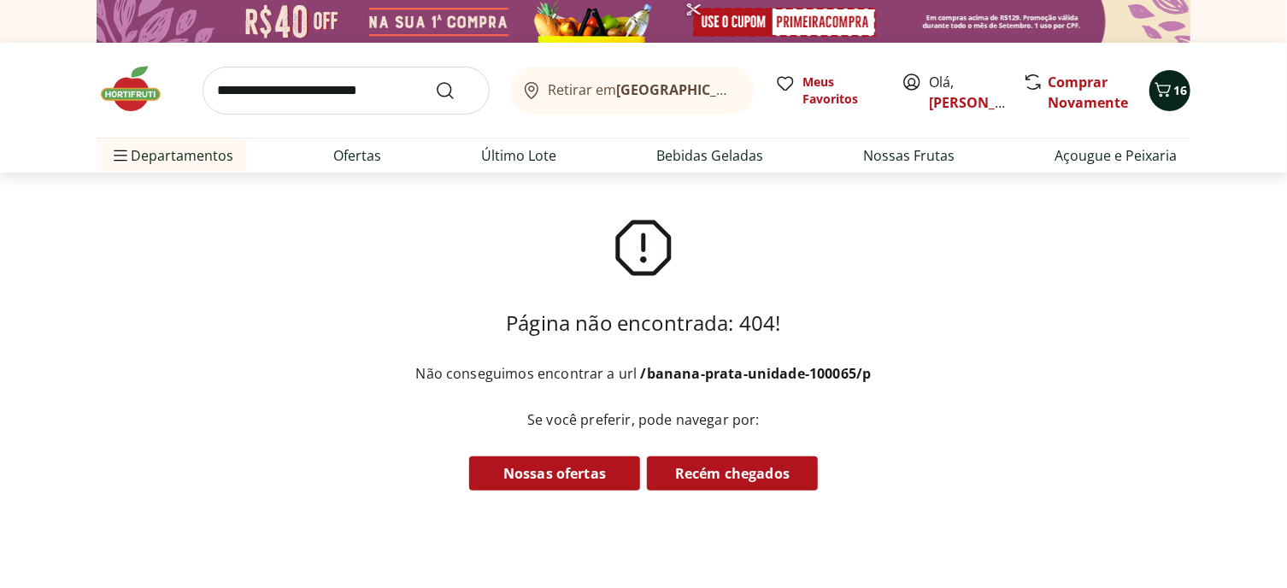
click at [1156, 97] on icon "Carrinho" at bounding box center [1163, 89] width 21 height 21
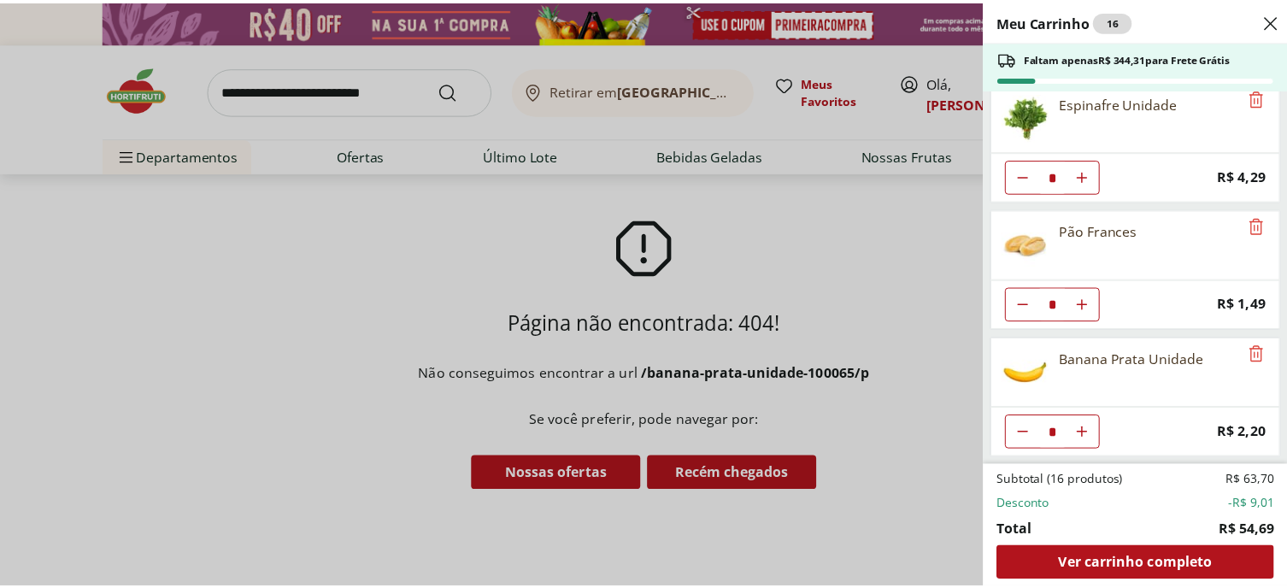
scroll to position [462, 0]
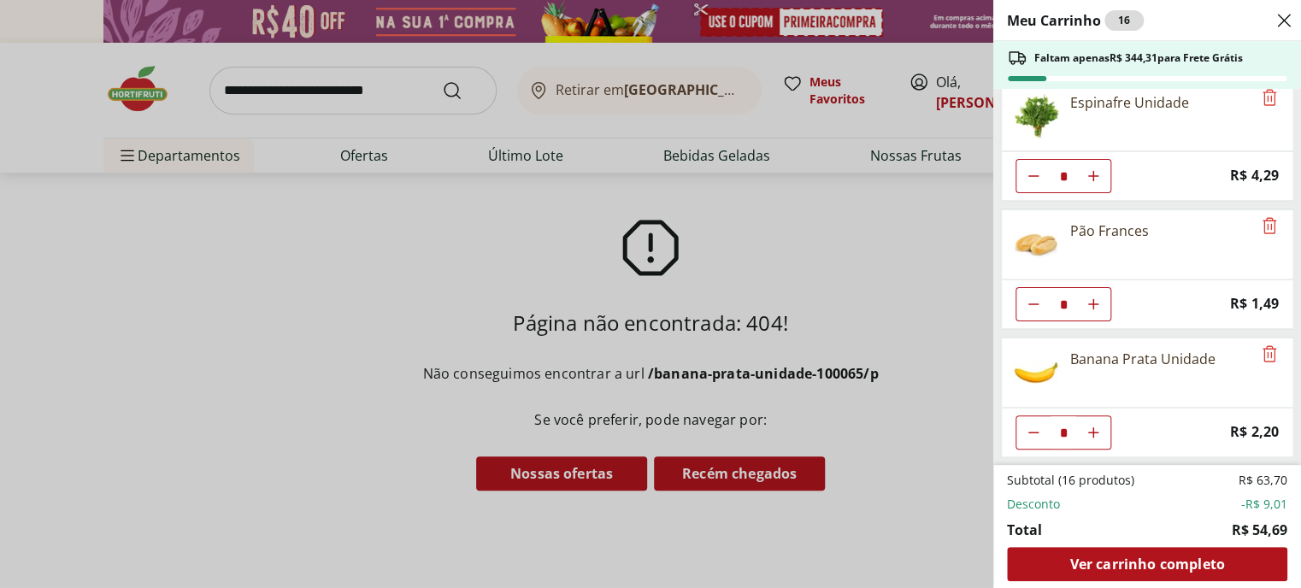
click at [497, 552] on div "Meu Carrinho 16 Faltam apenas R$ 344,31 para Frete Grátis Brócolis Ninja Unidad…" at bounding box center [650, 294] width 1301 height 588
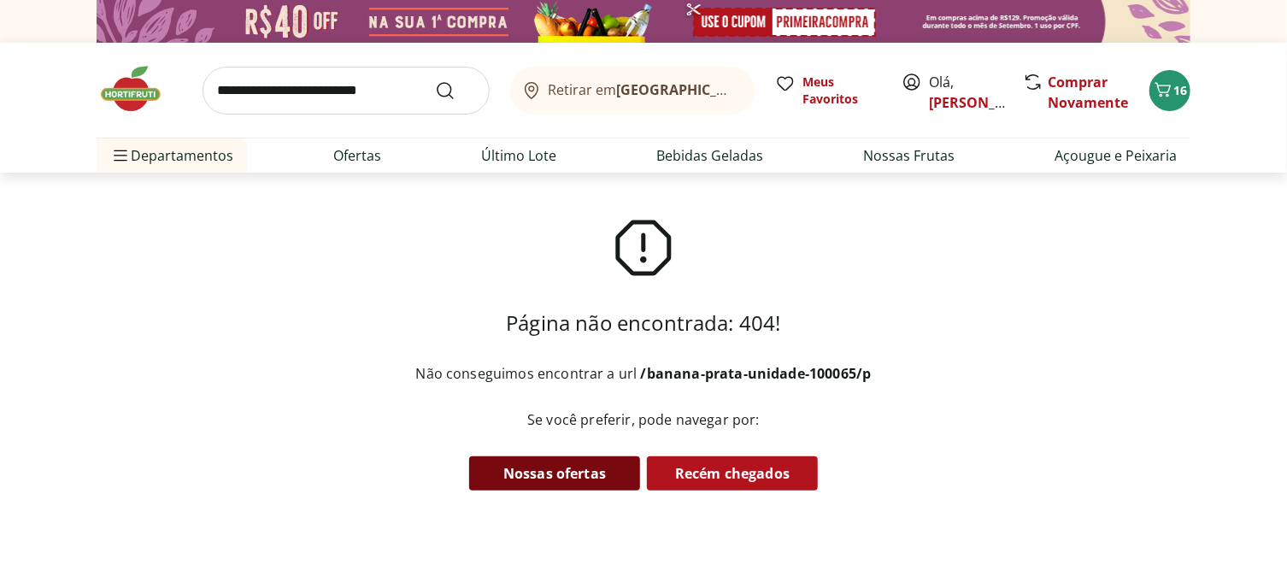
click at [500, 491] on link "Nossas ofertas" at bounding box center [554, 473] width 171 height 34
select select "**********"
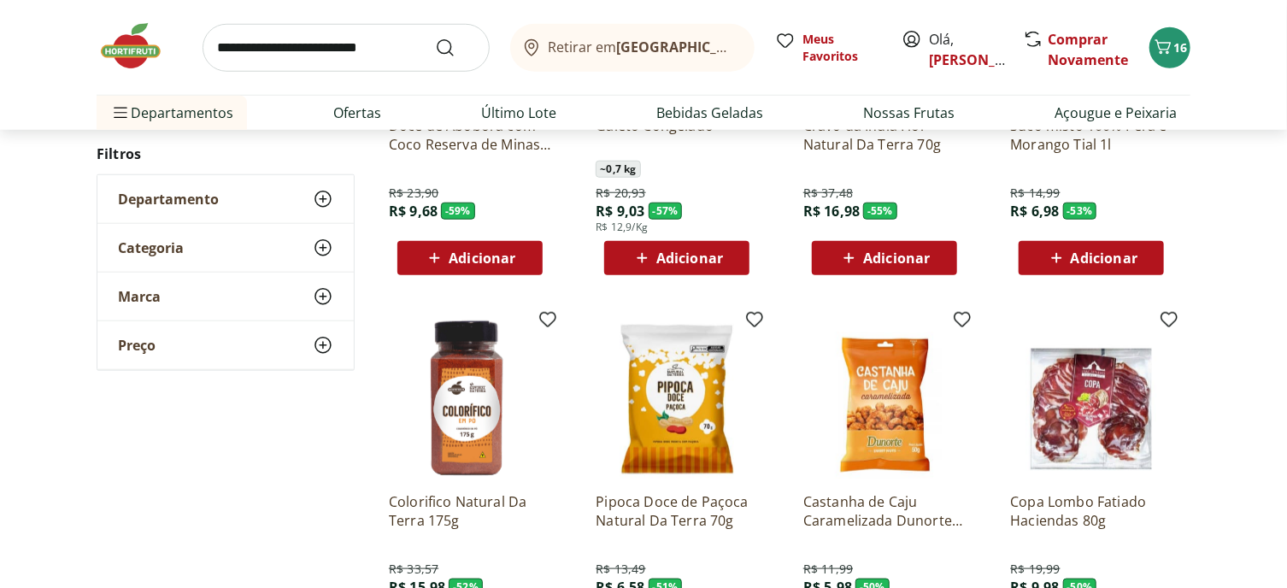
scroll to position [940, 0]
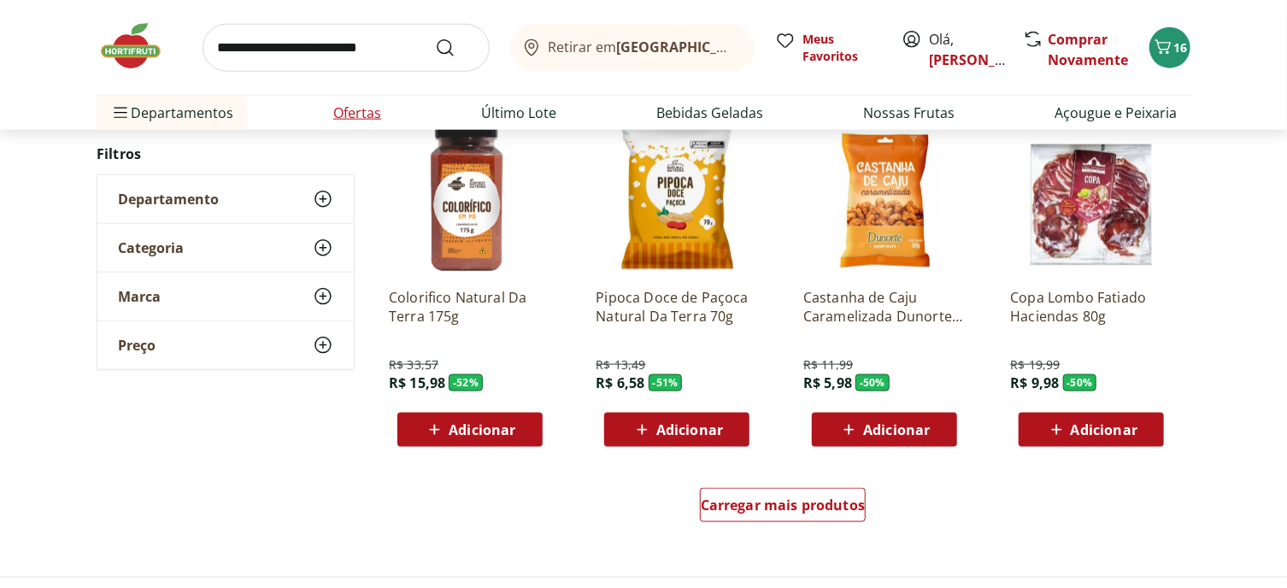
click at [335, 130] on li "Ofertas" at bounding box center [357, 113] width 75 height 34
click at [364, 123] on link "Ofertas" at bounding box center [357, 113] width 48 height 21
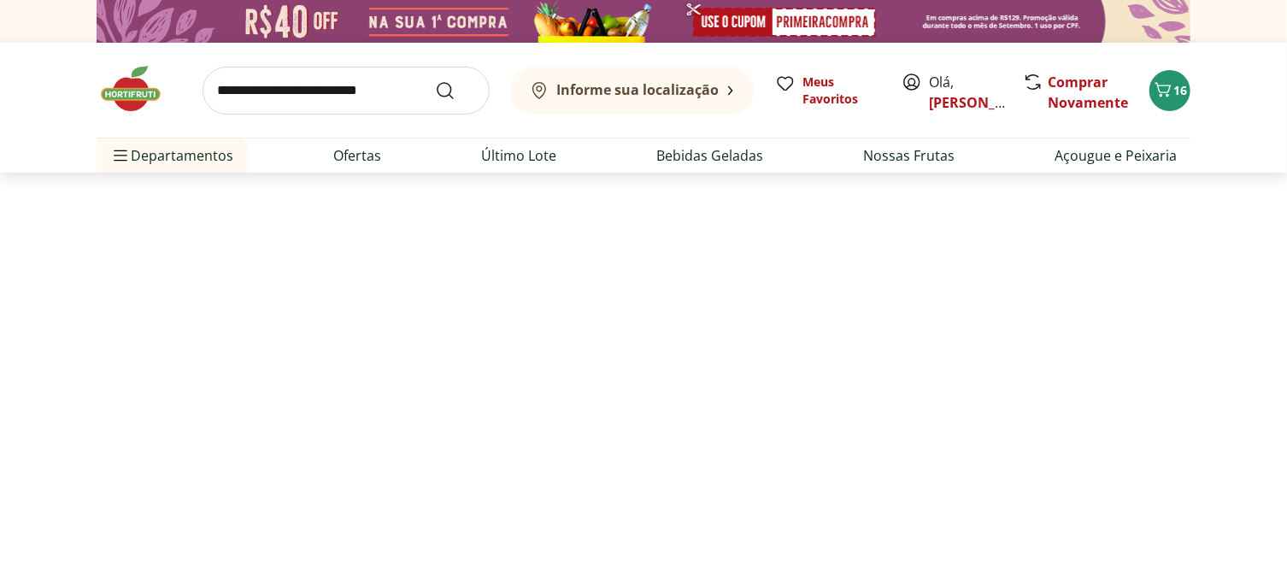
select select "**********"
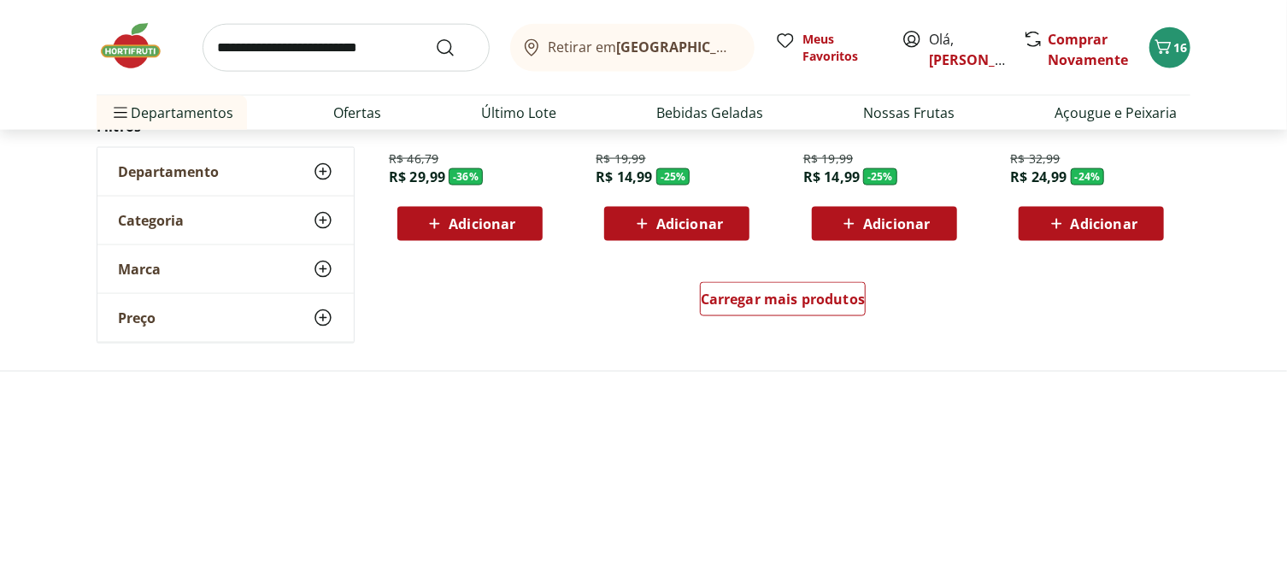
scroll to position [1197, 0]
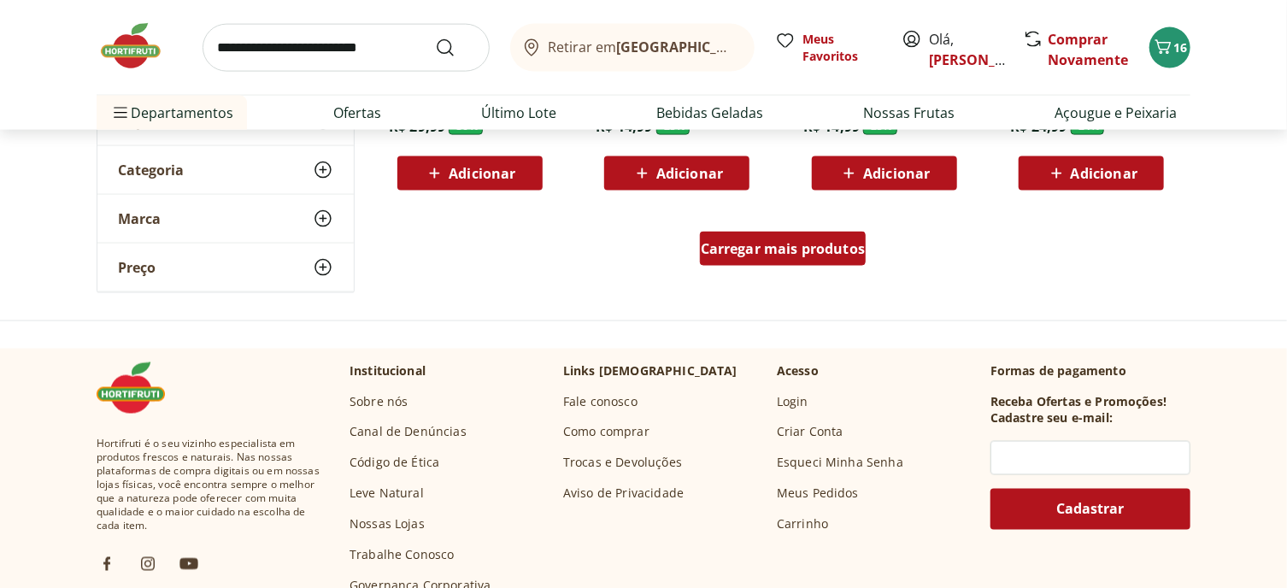
click at [815, 256] on span "Carregar mais produtos" at bounding box center [783, 249] width 165 height 14
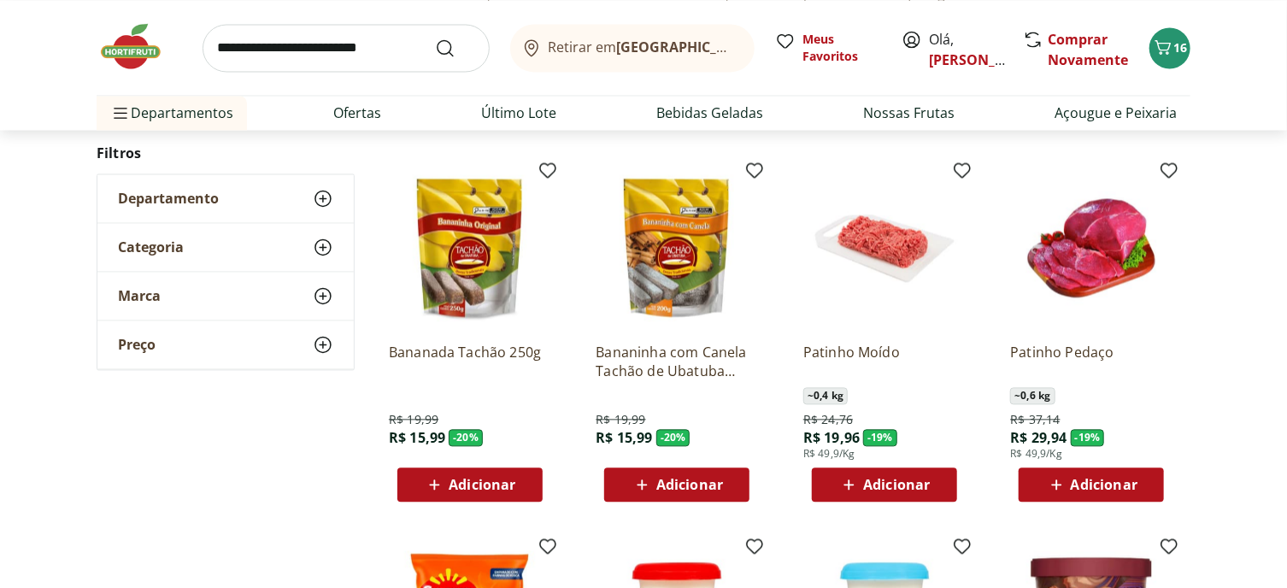
scroll to position [1710, 0]
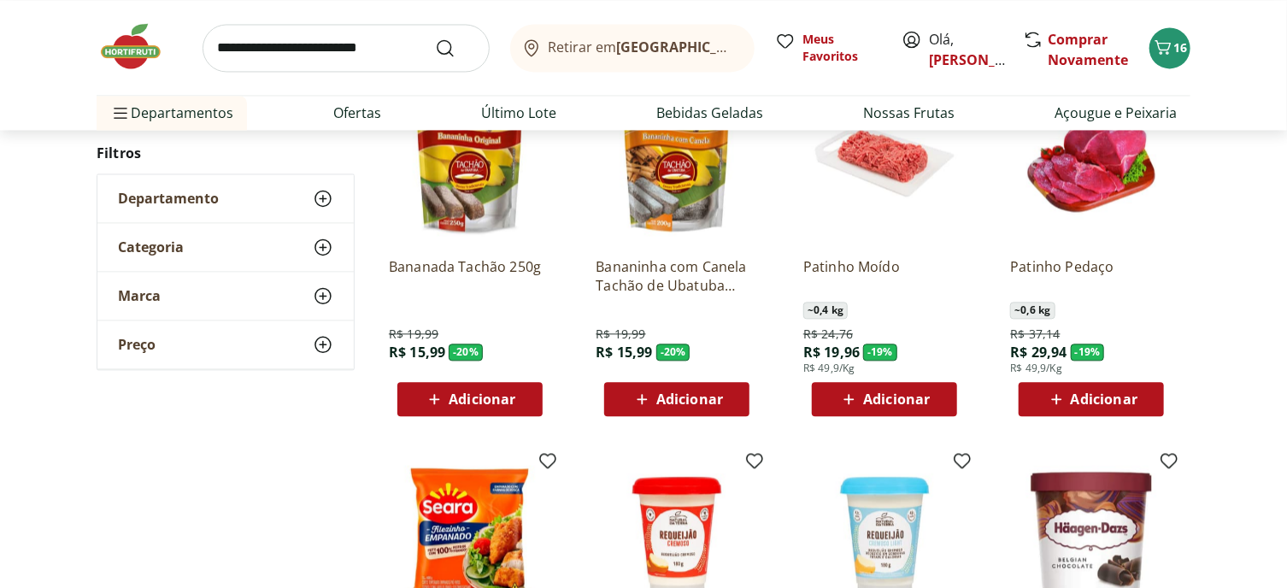
click at [872, 406] on span "Adicionar" at bounding box center [896, 399] width 67 height 14
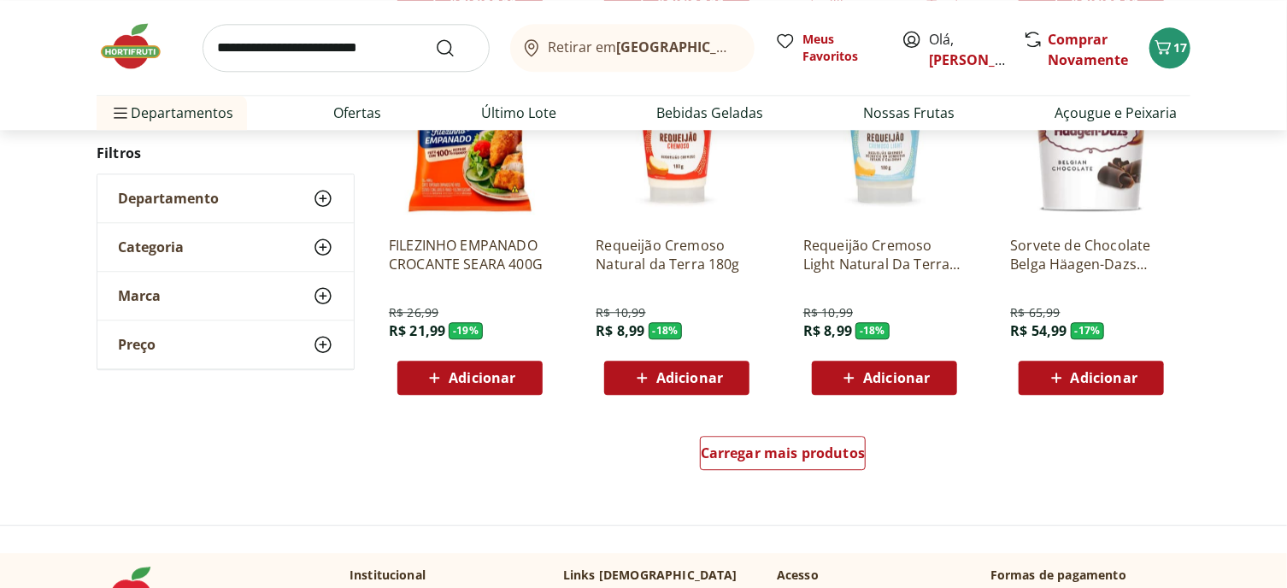
scroll to position [2137, 0]
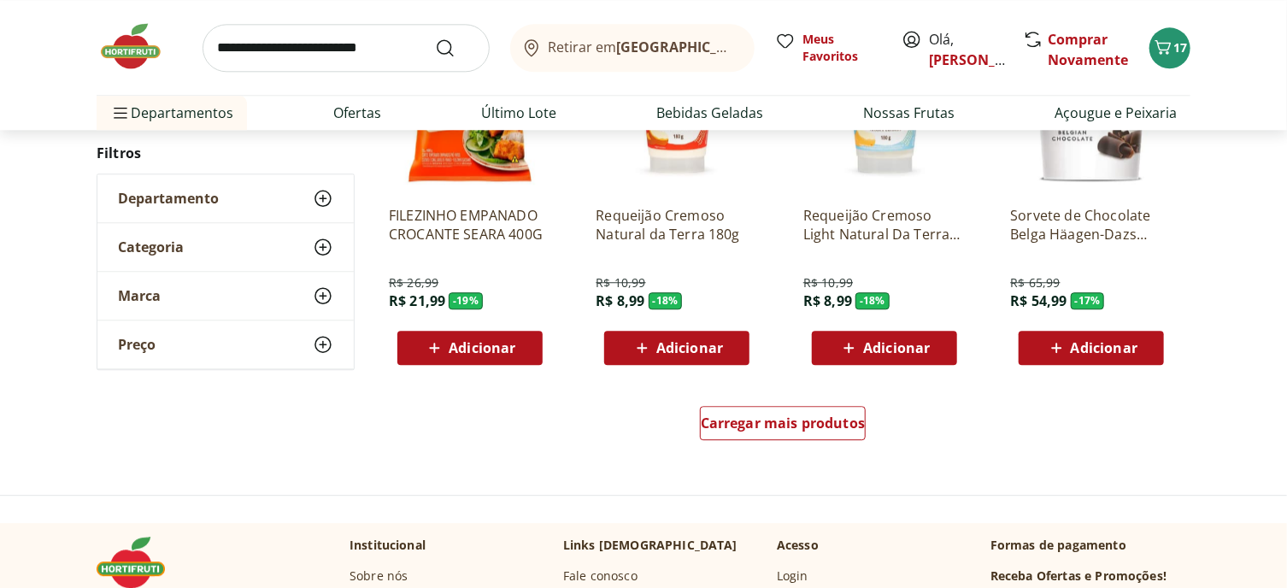
click at [476, 355] on span "Adicionar" at bounding box center [482, 348] width 67 height 14
click at [291, 72] on input "search" at bounding box center [346, 48] width 287 height 48
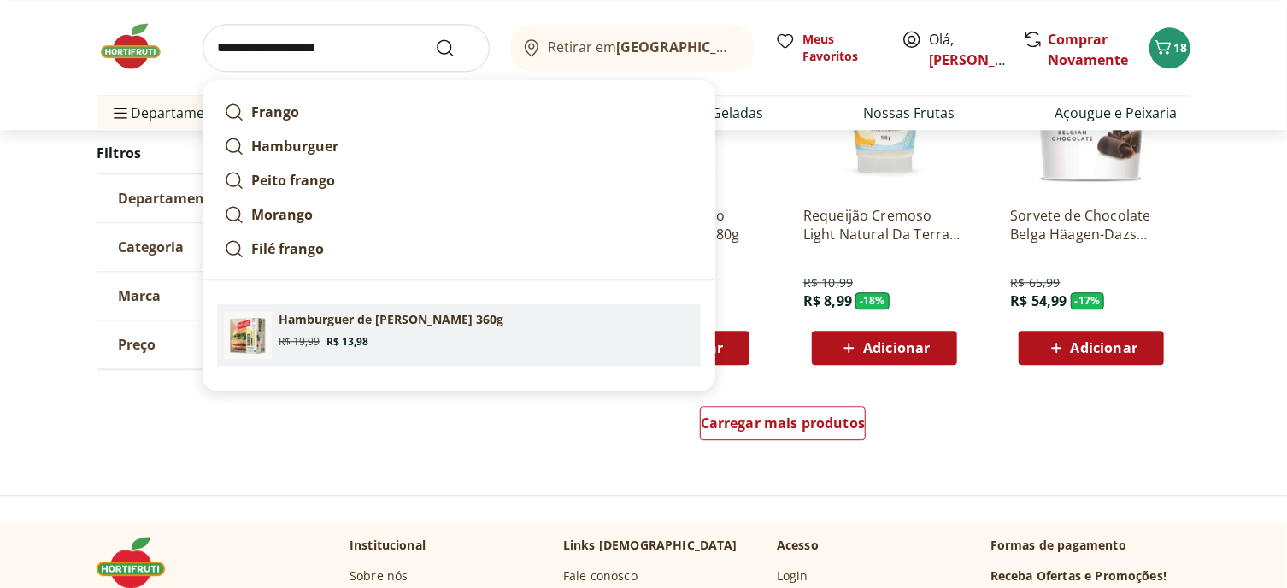
click at [353, 366] on link "Hamburguer de Frango Wessel 360g Original price: R$ 19,99 Price: R$ 13,98" at bounding box center [459, 335] width 484 height 62
type input "**********"
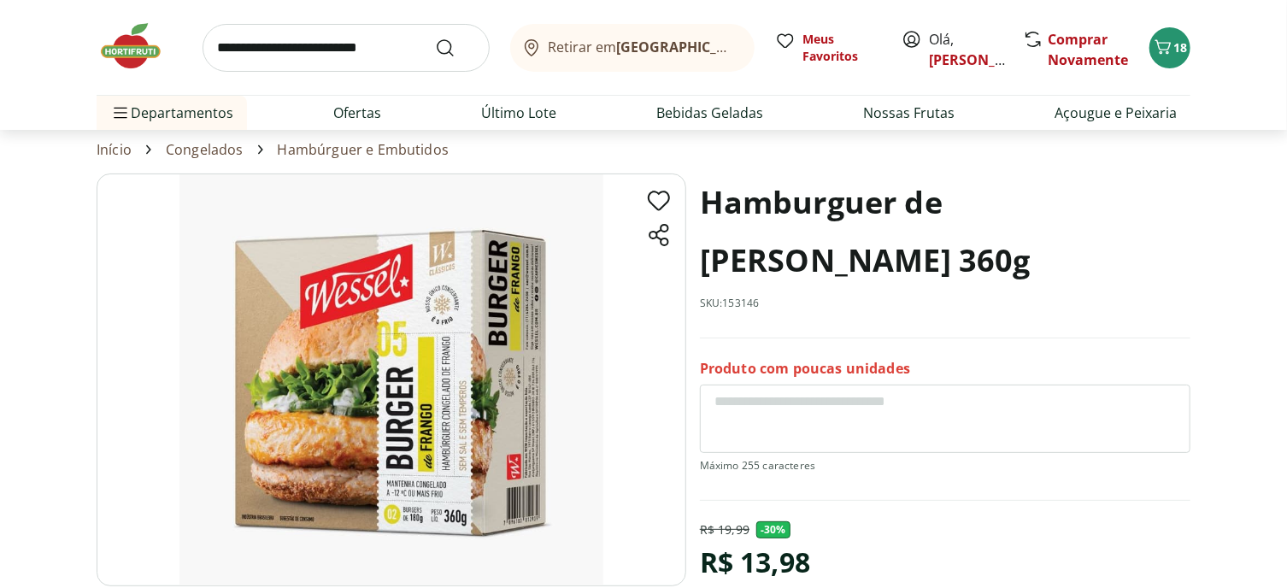
scroll to position [85, 0]
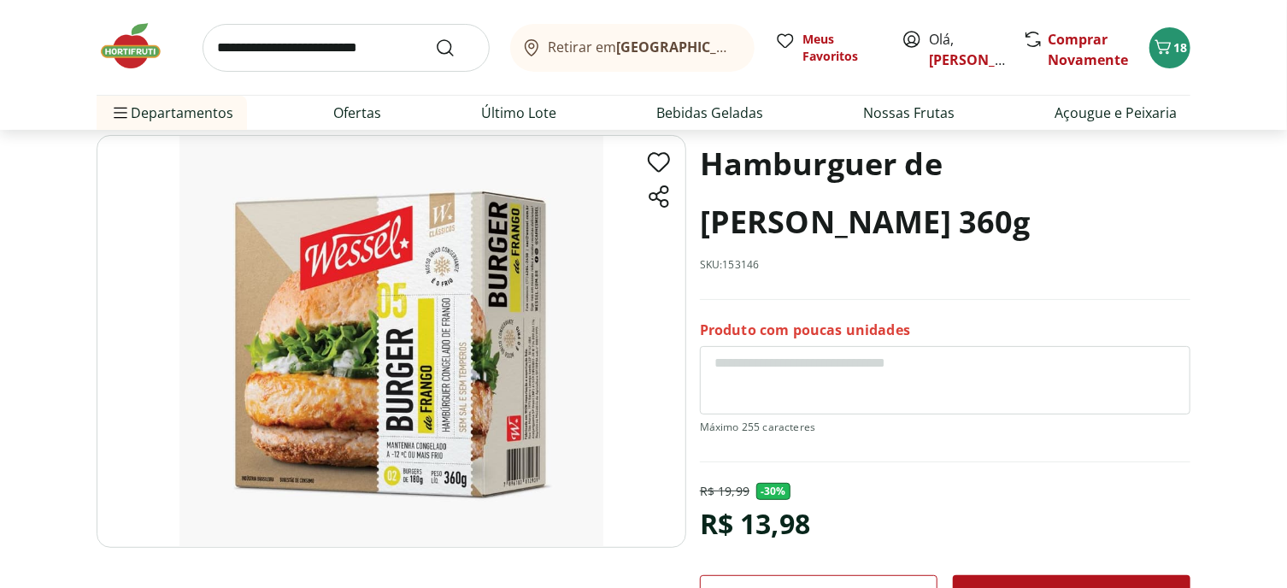
click at [391, 437] on img at bounding box center [392, 341] width 590 height 413
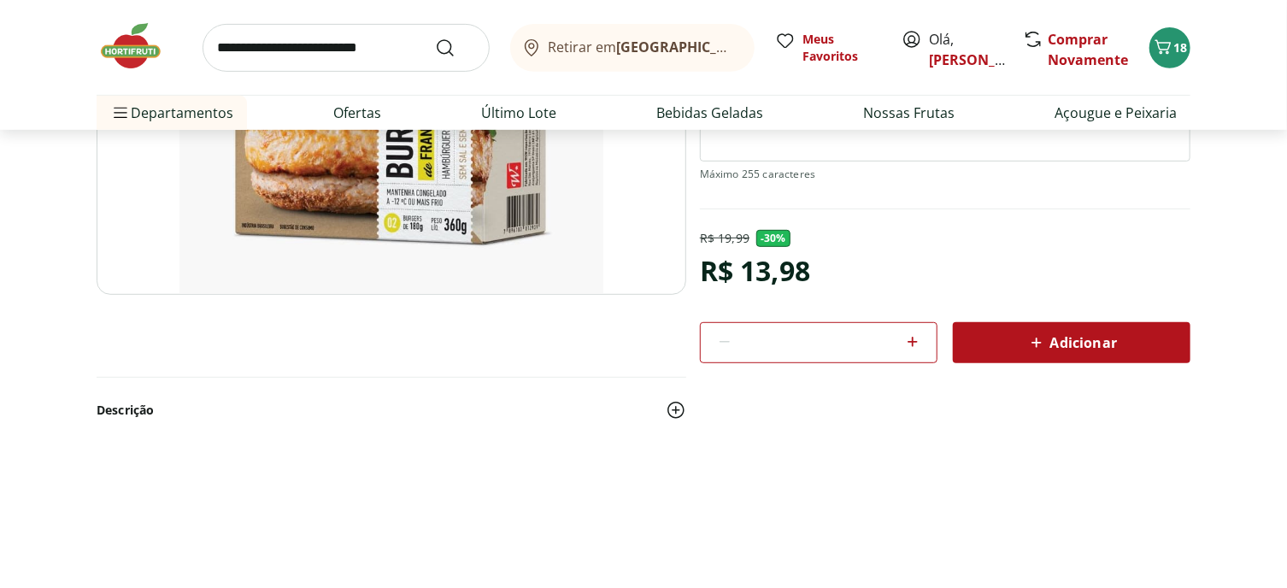
scroll to position [342, 0]
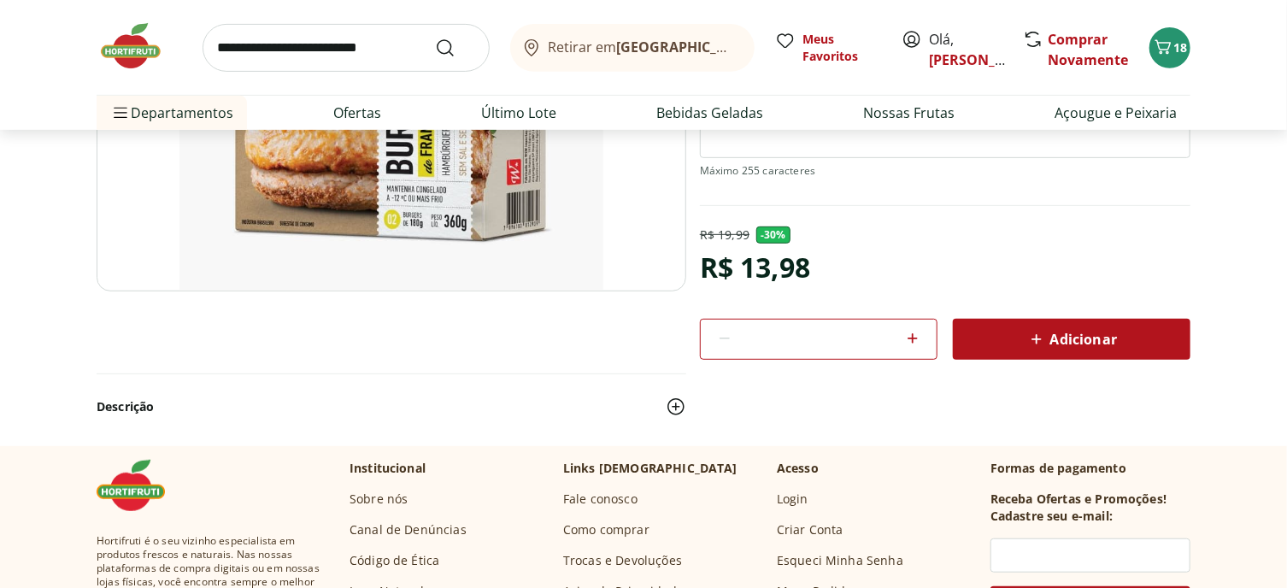
click at [670, 417] on img at bounding box center [676, 407] width 21 height 21
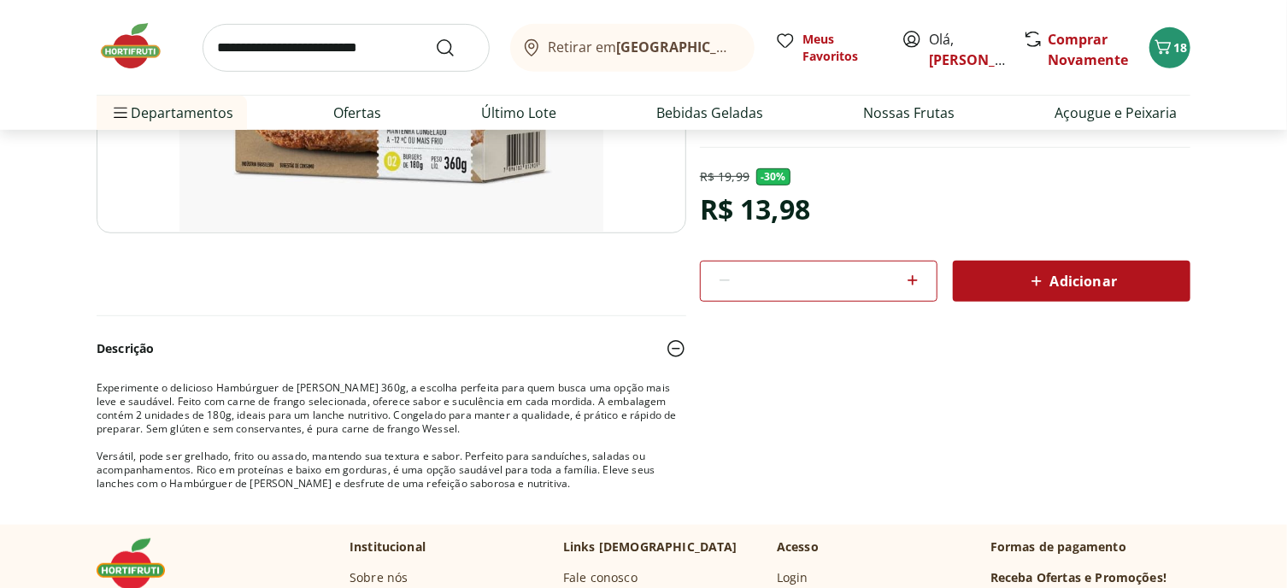
scroll to position [427, 0]
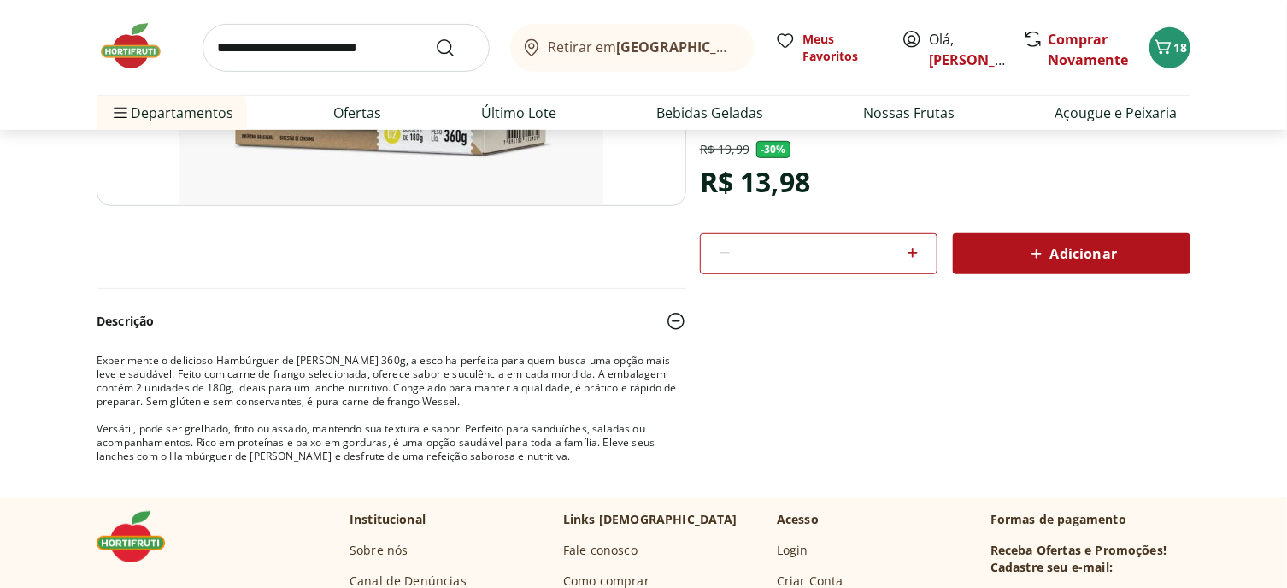
click at [909, 263] on icon at bounding box center [913, 253] width 21 height 21
type input "*"
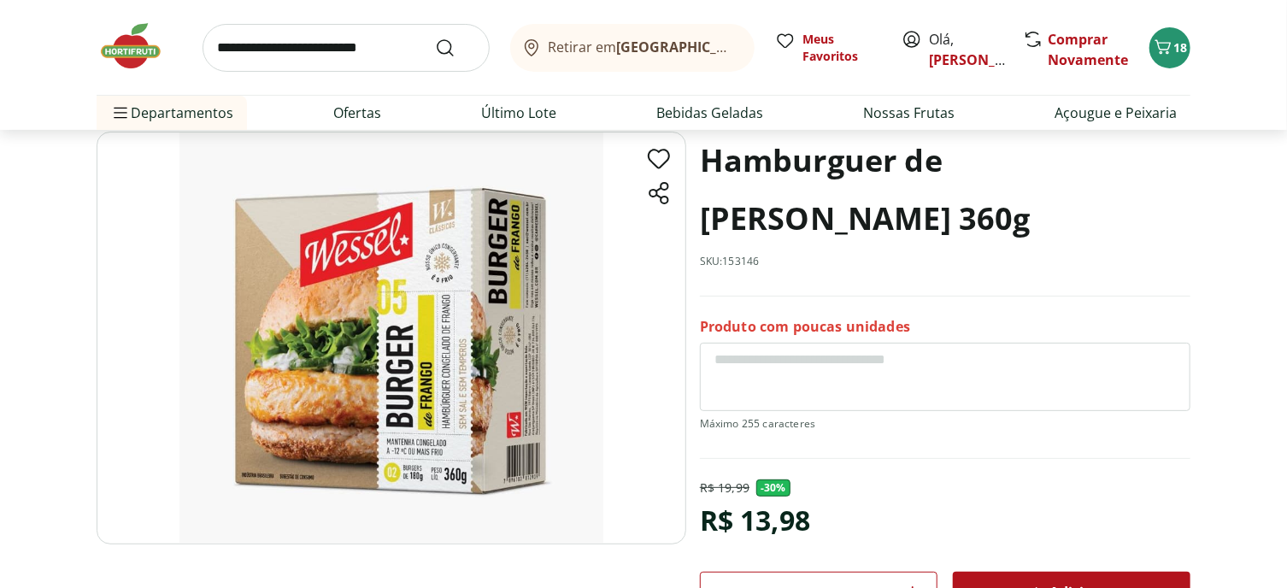
scroll to position [85, 0]
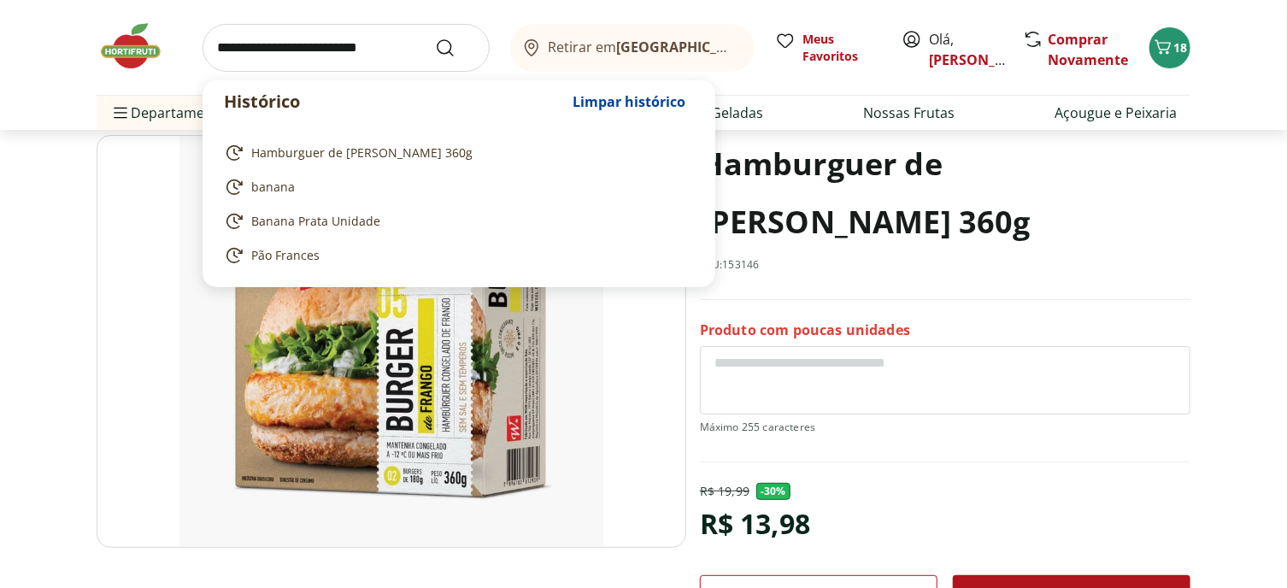
click at [280, 57] on input "search" at bounding box center [346, 48] width 287 height 48
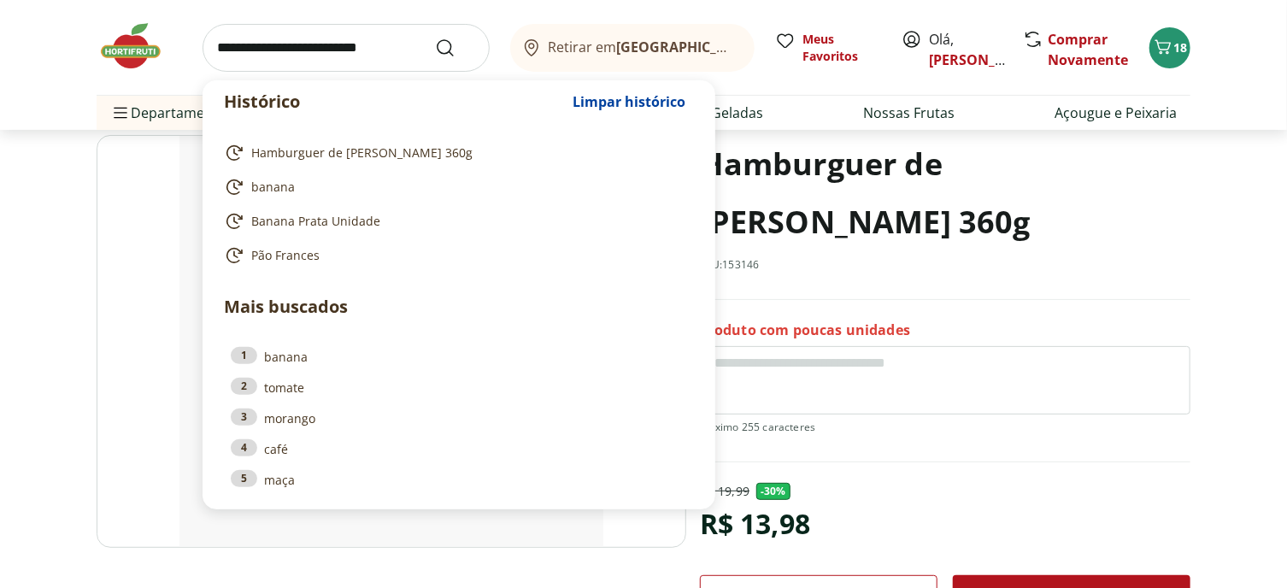
click at [316, 63] on input "search" at bounding box center [346, 48] width 287 height 48
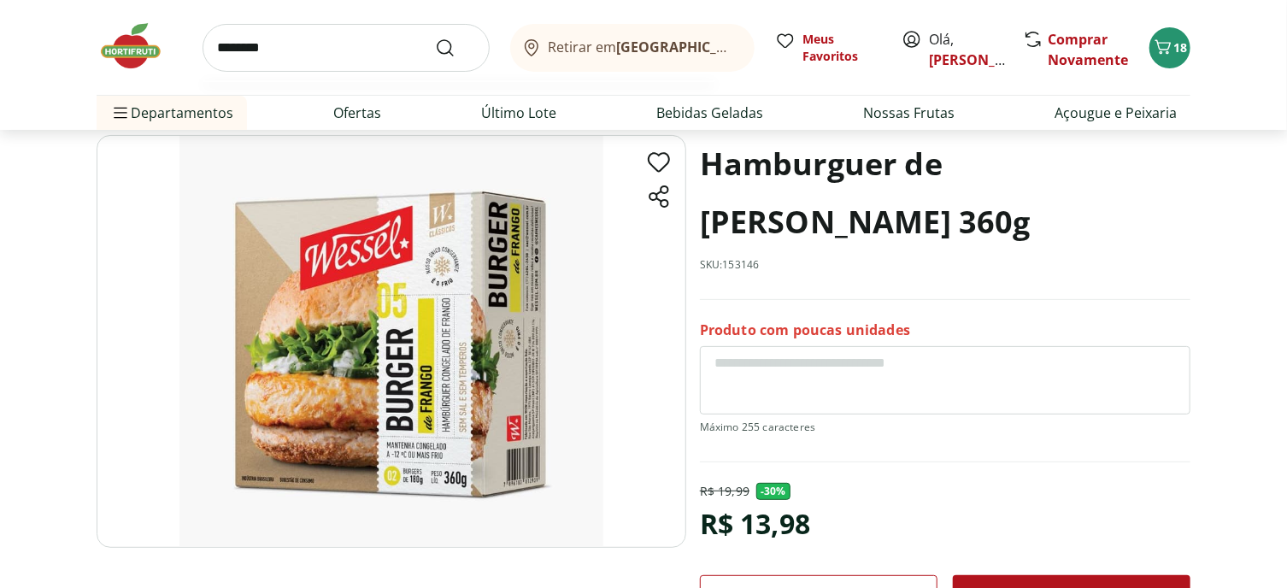
type input "********"
click at [435, 38] on button "Submit Search" at bounding box center [455, 48] width 41 height 21
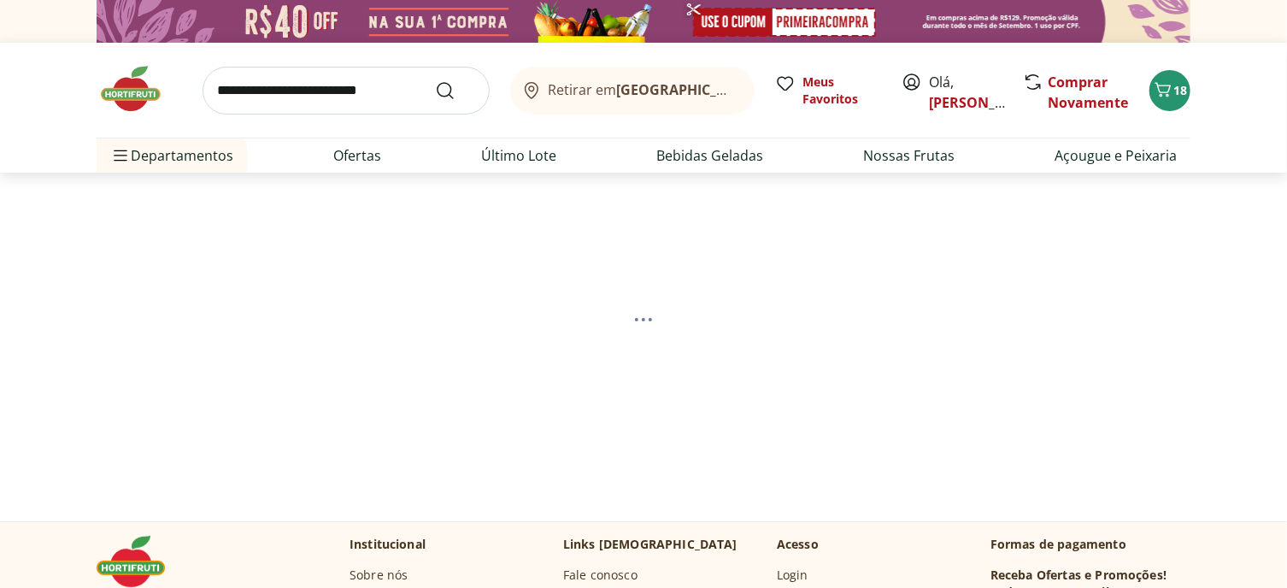
select select "**********"
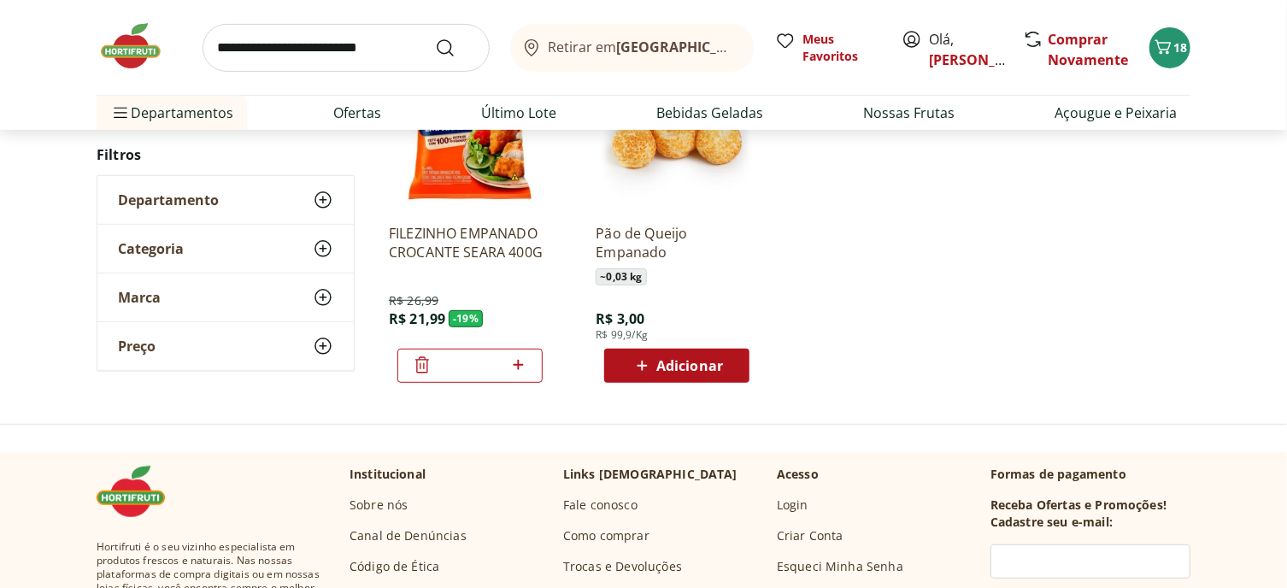
scroll to position [85, 0]
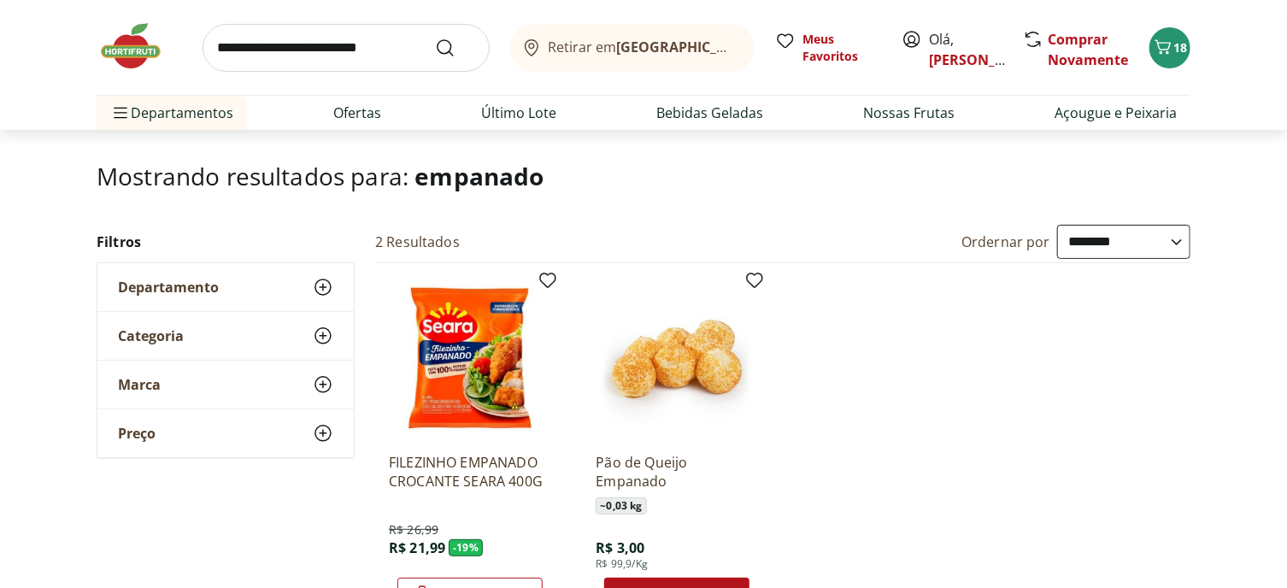
click at [144, 48] on img at bounding box center [139, 46] width 85 height 51
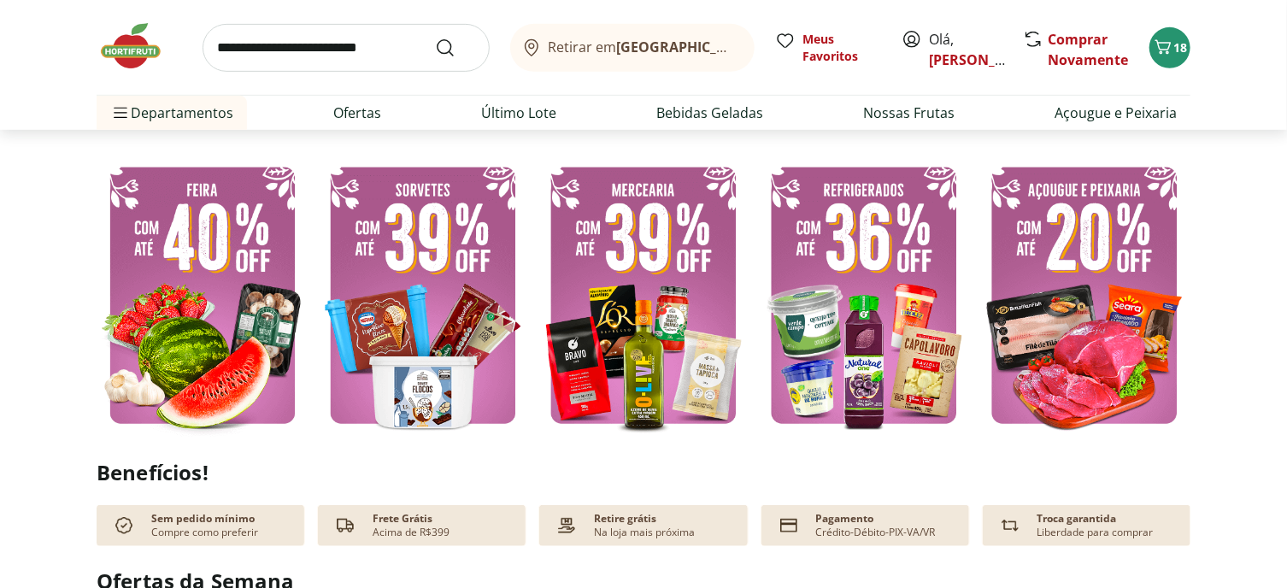
scroll to position [427, 0]
click at [440, 386] on img at bounding box center [423, 295] width 212 height 283
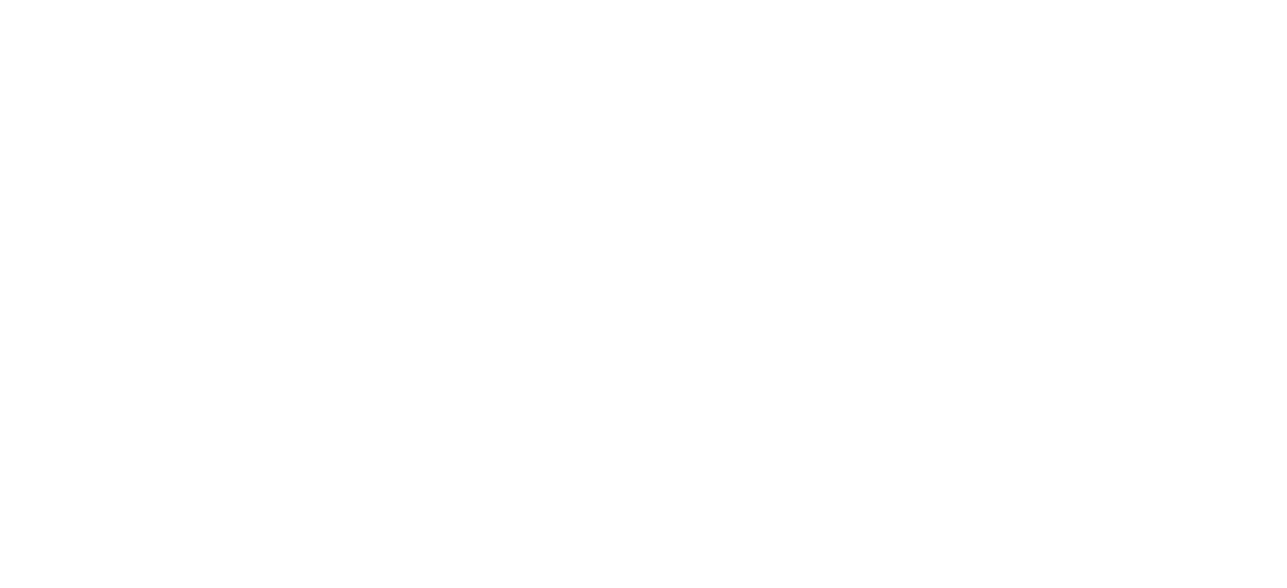
select select "**********"
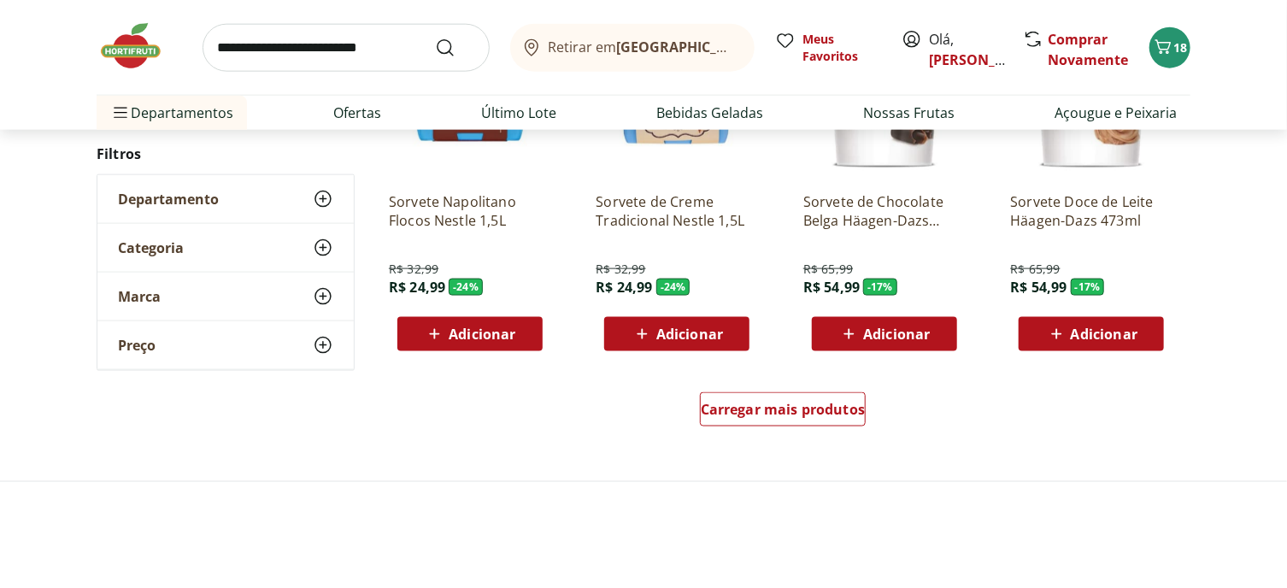
scroll to position [1282, 0]
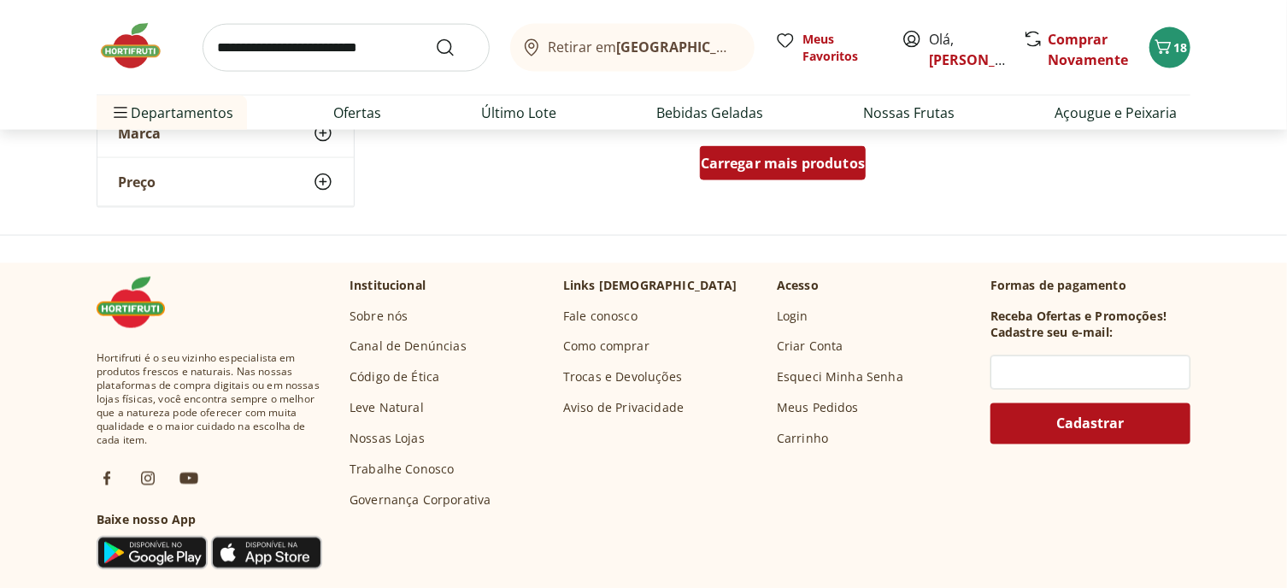
click at [797, 170] on span "Carregar mais produtos" at bounding box center [783, 163] width 165 height 14
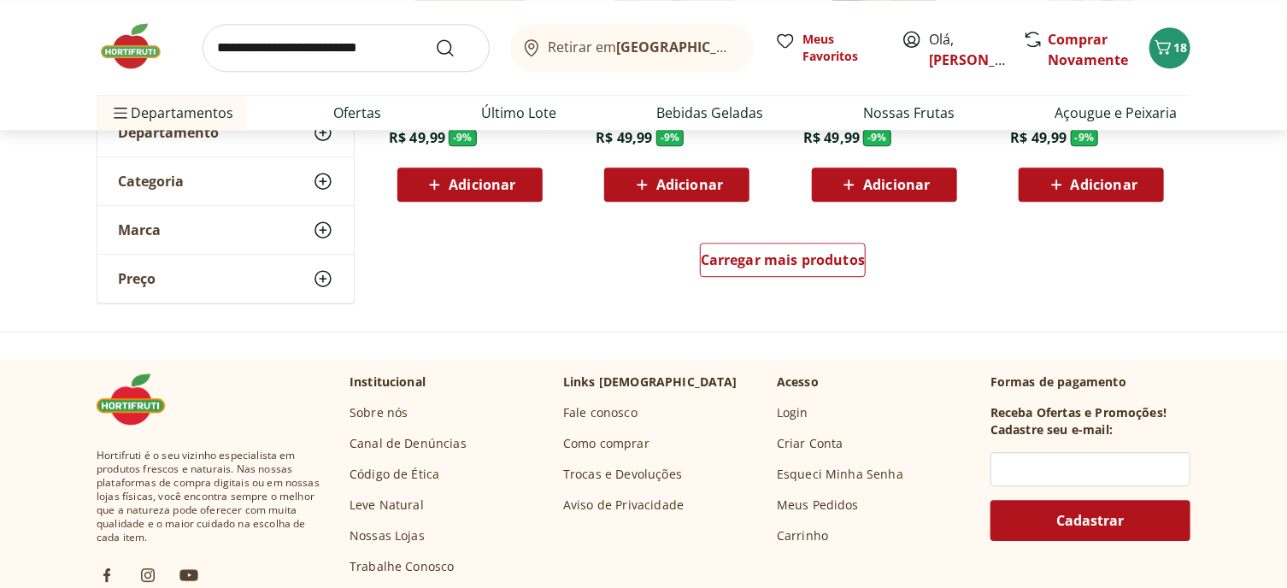
scroll to position [2308, 0]
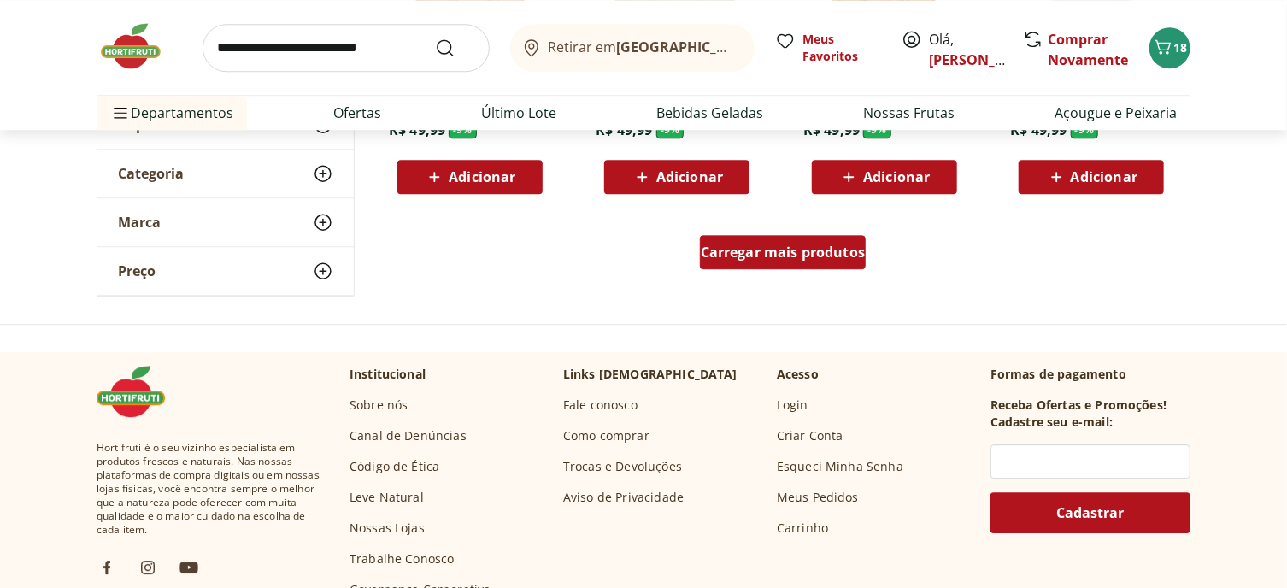
click at [765, 259] on span "Carregar mais produtos" at bounding box center [783, 252] width 165 height 14
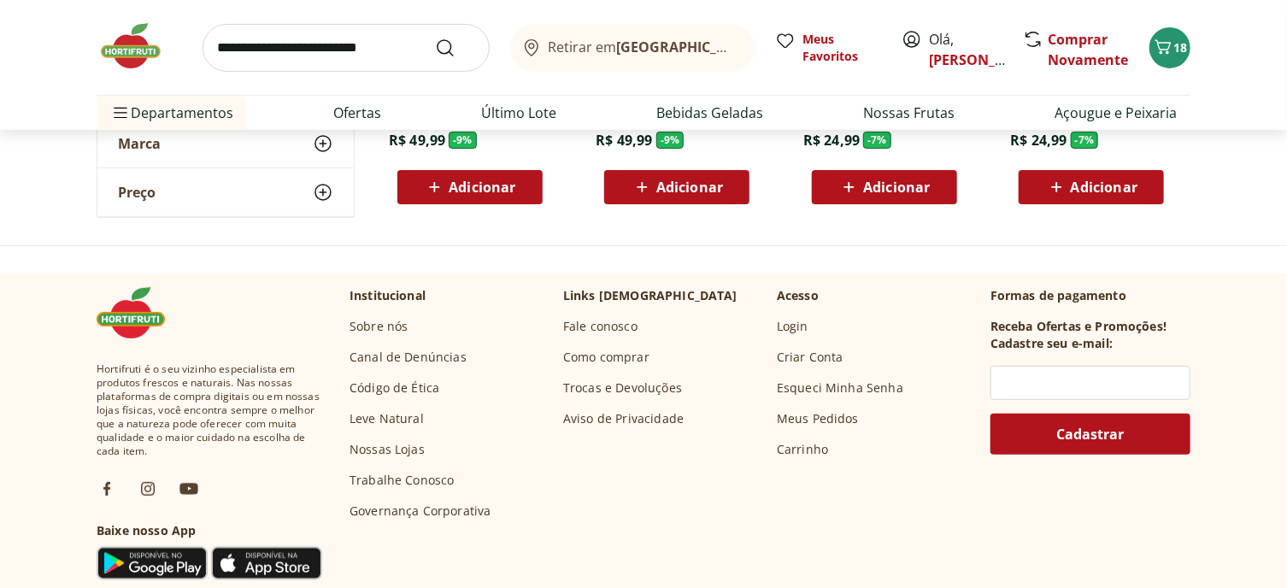
scroll to position [3077, 0]
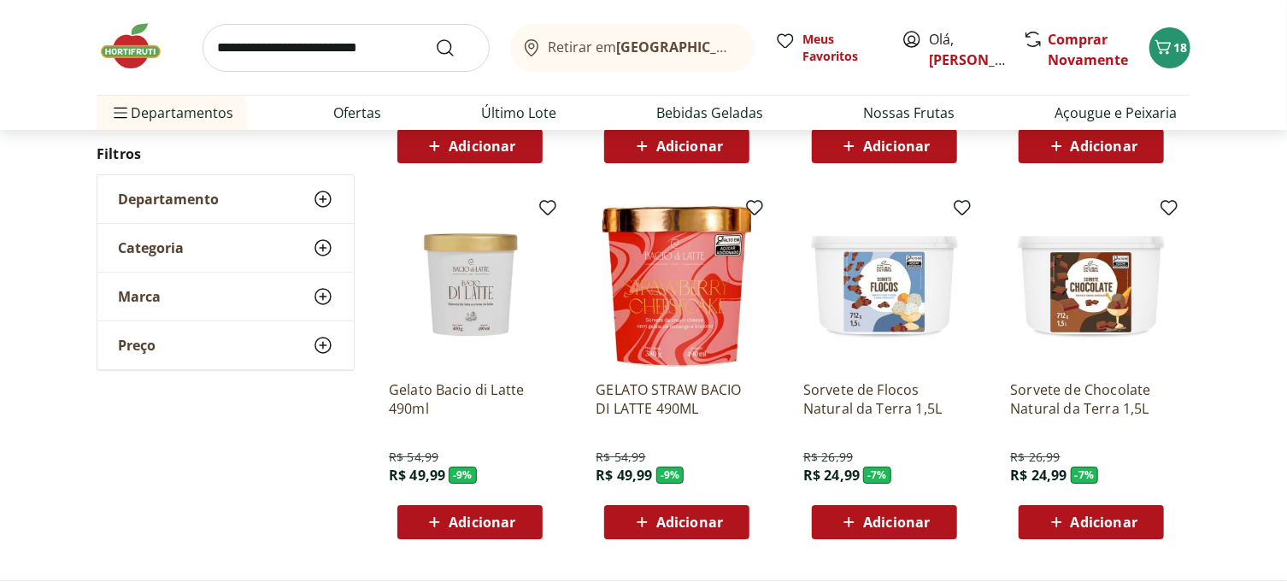
click at [292, 67] on input "search" at bounding box center [346, 48] width 287 height 48
type input "*********"
click at [435, 38] on button "Submit Search" at bounding box center [455, 48] width 41 height 21
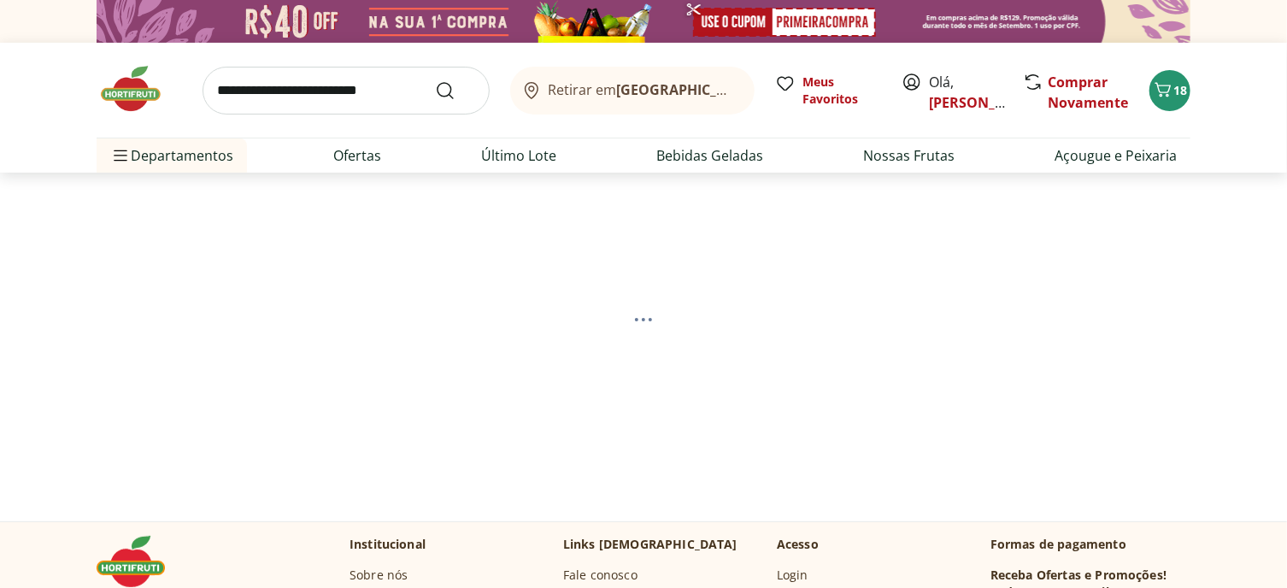
select select "**********"
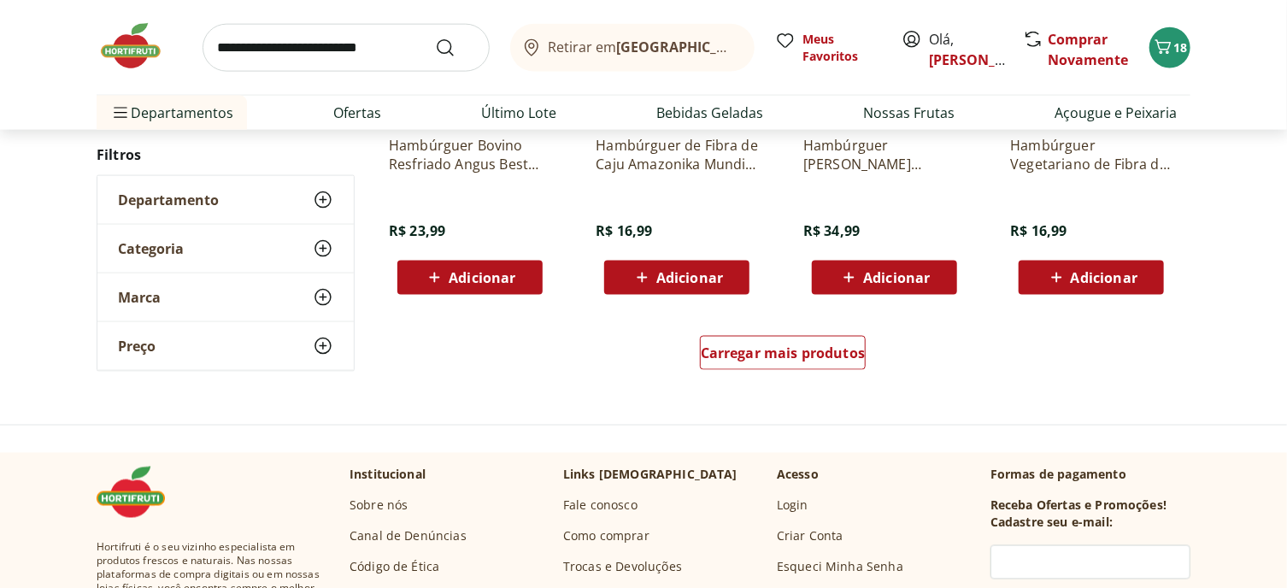
scroll to position [1197, 0]
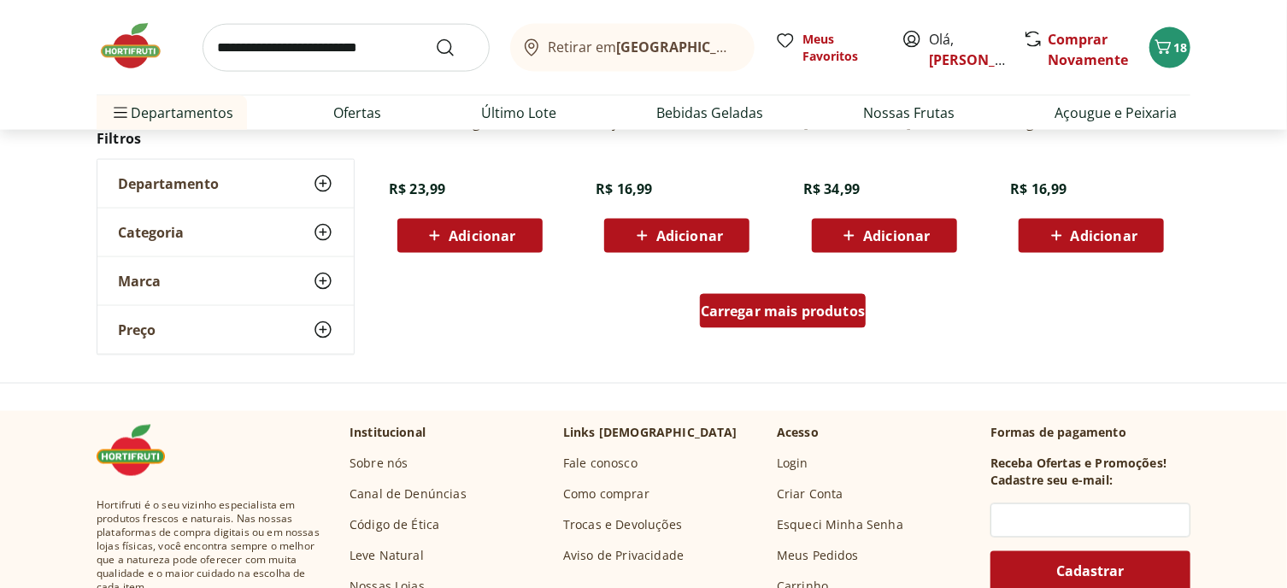
click at [738, 318] on span "Carregar mais produtos" at bounding box center [783, 311] width 165 height 14
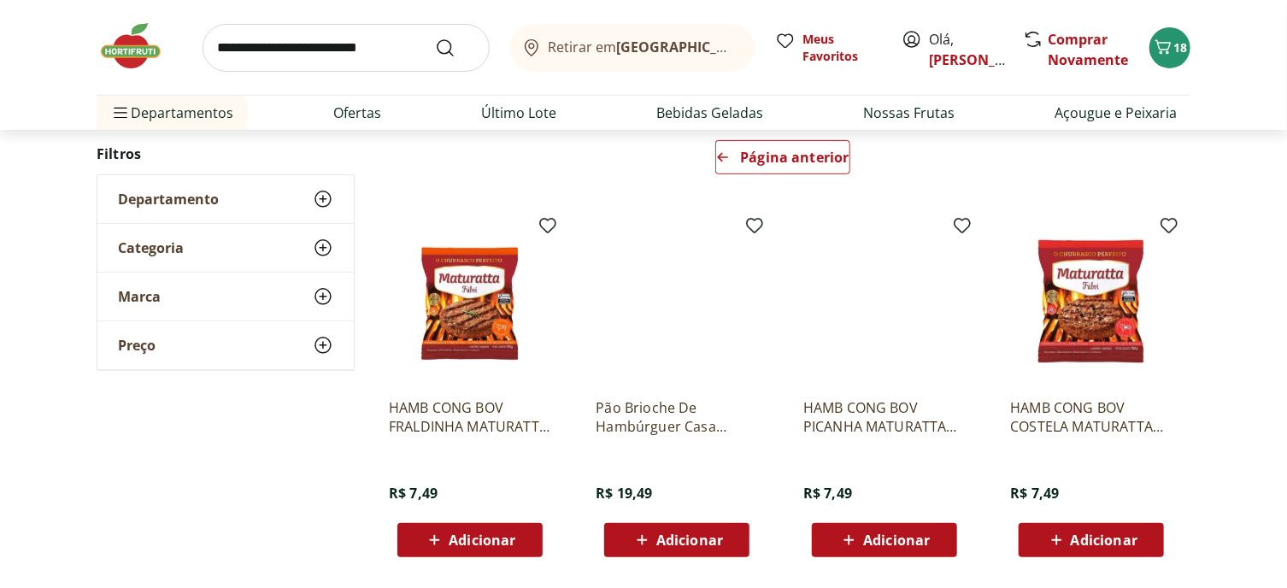
scroll to position [296, 0]
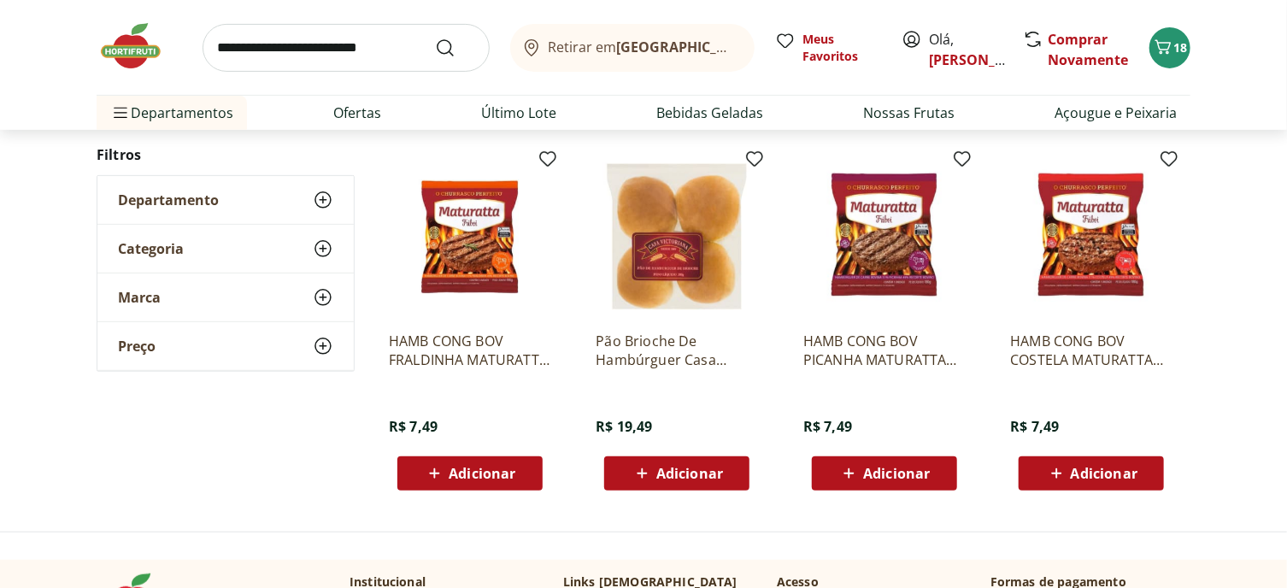
click at [457, 317] on img at bounding box center [470, 237] width 162 height 162
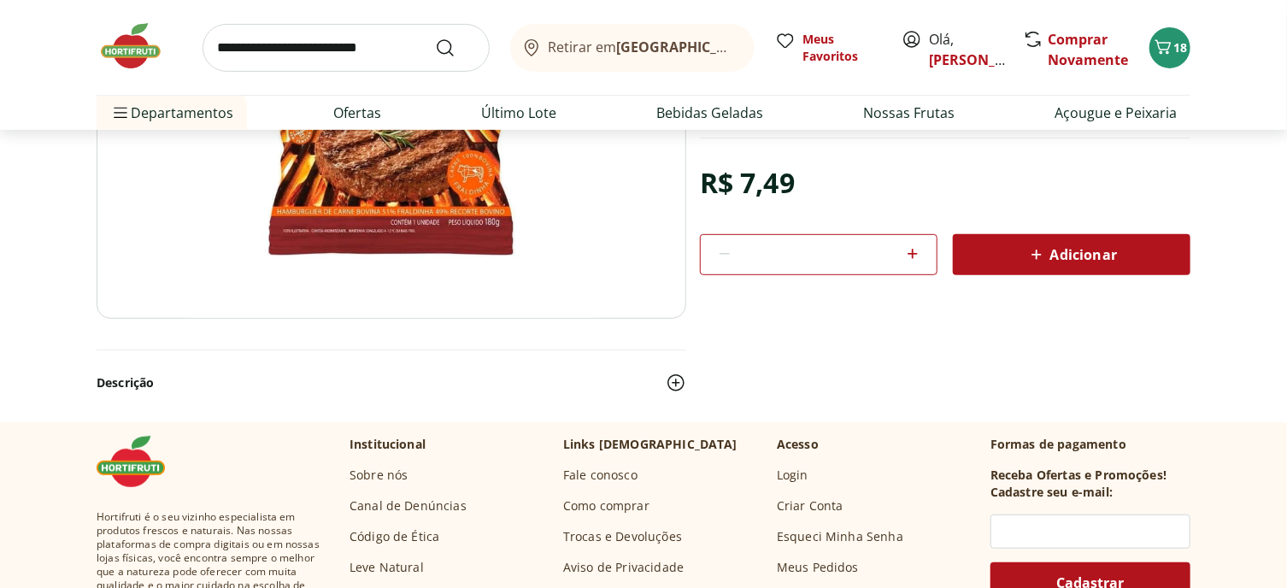
scroll to position [342, 0]
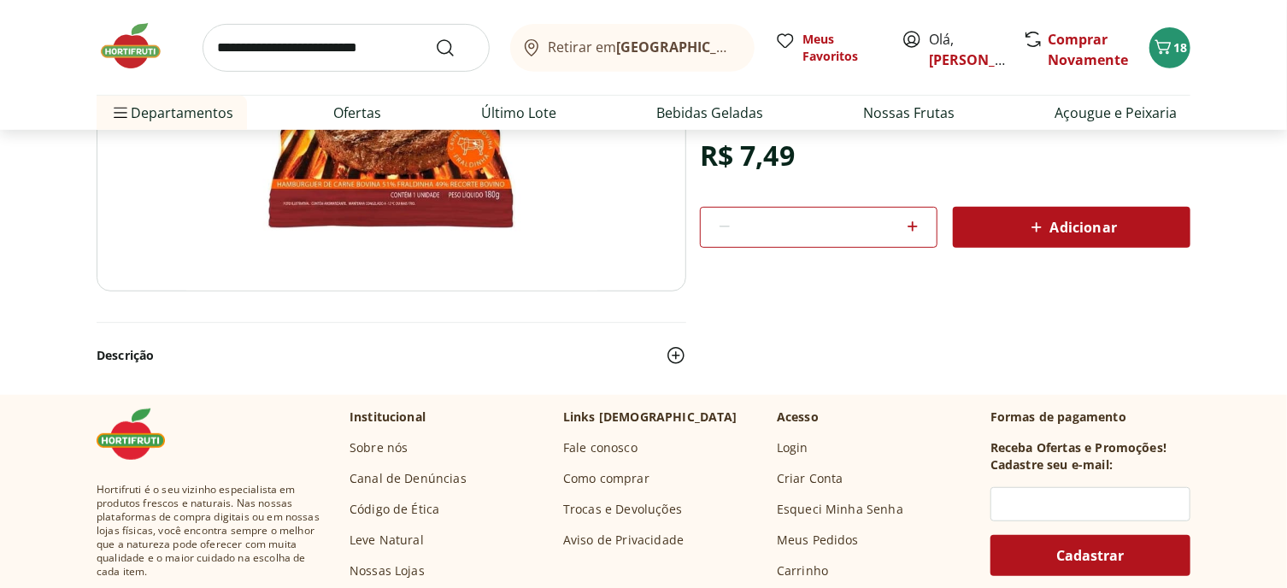
click at [670, 366] on img at bounding box center [676, 355] width 21 height 21
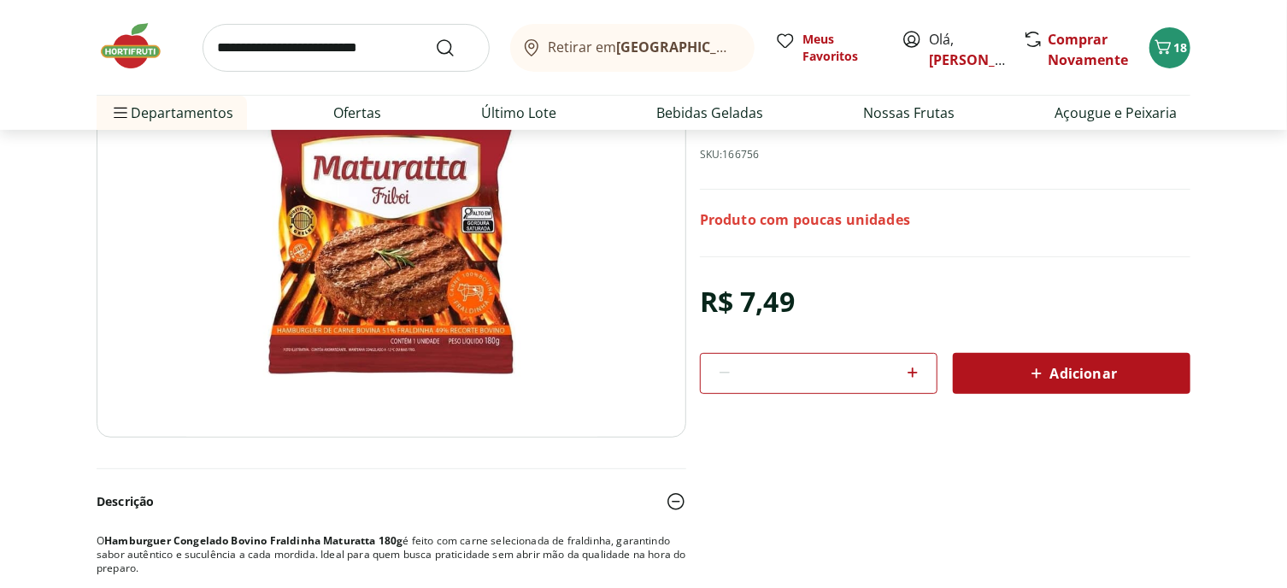
scroll to position [0, 0]
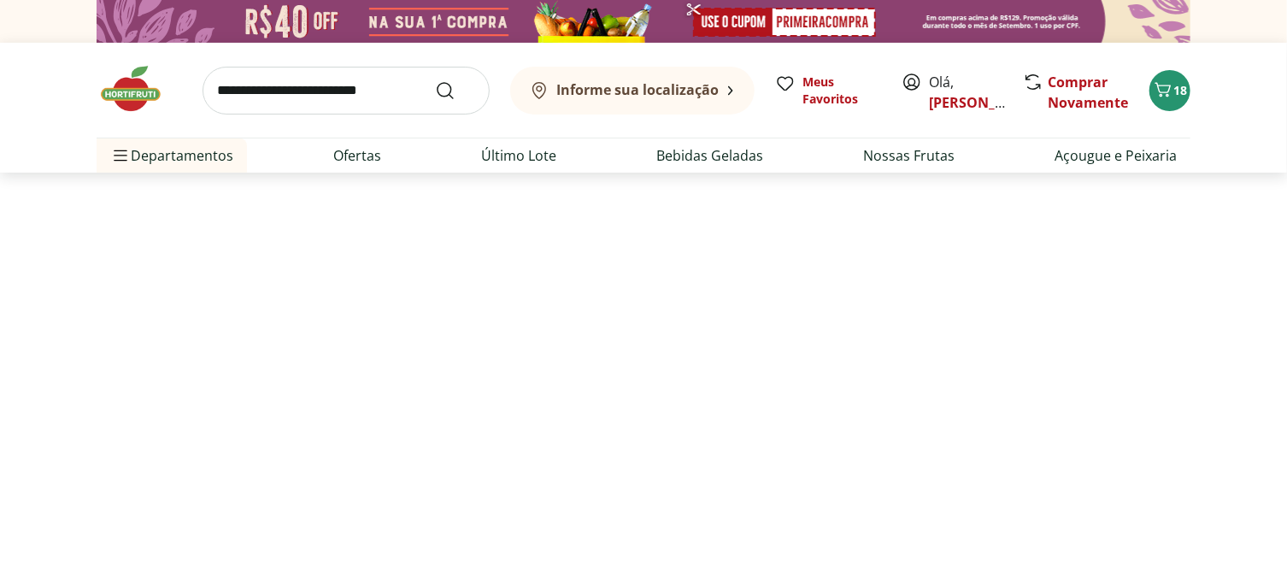
scroll to position [296, 0]
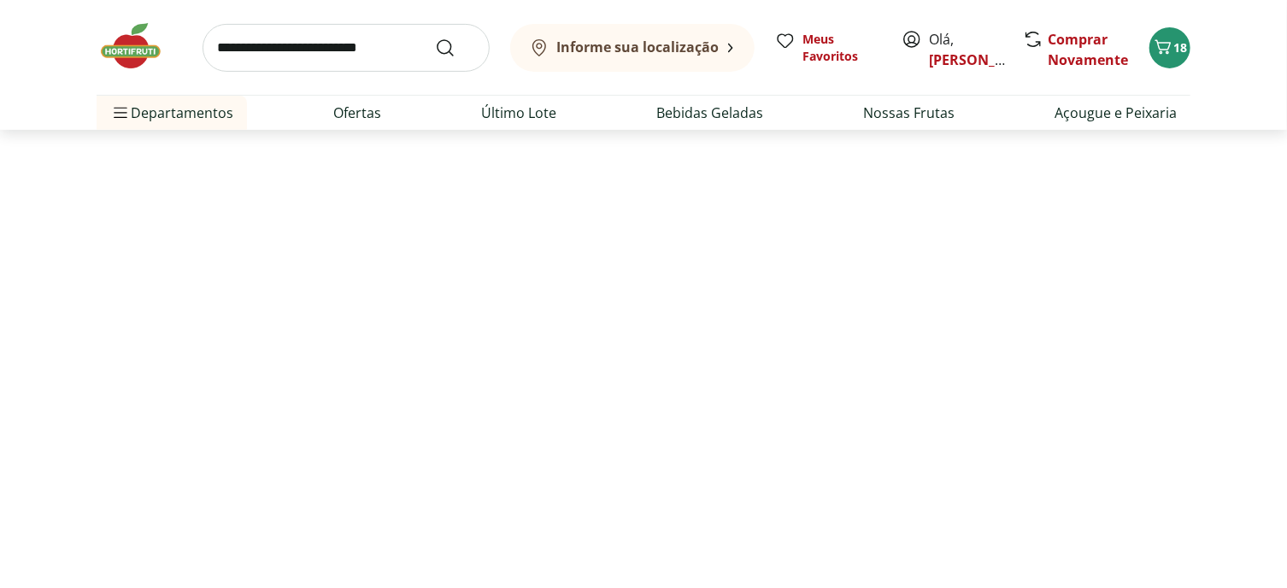
select select "**********"
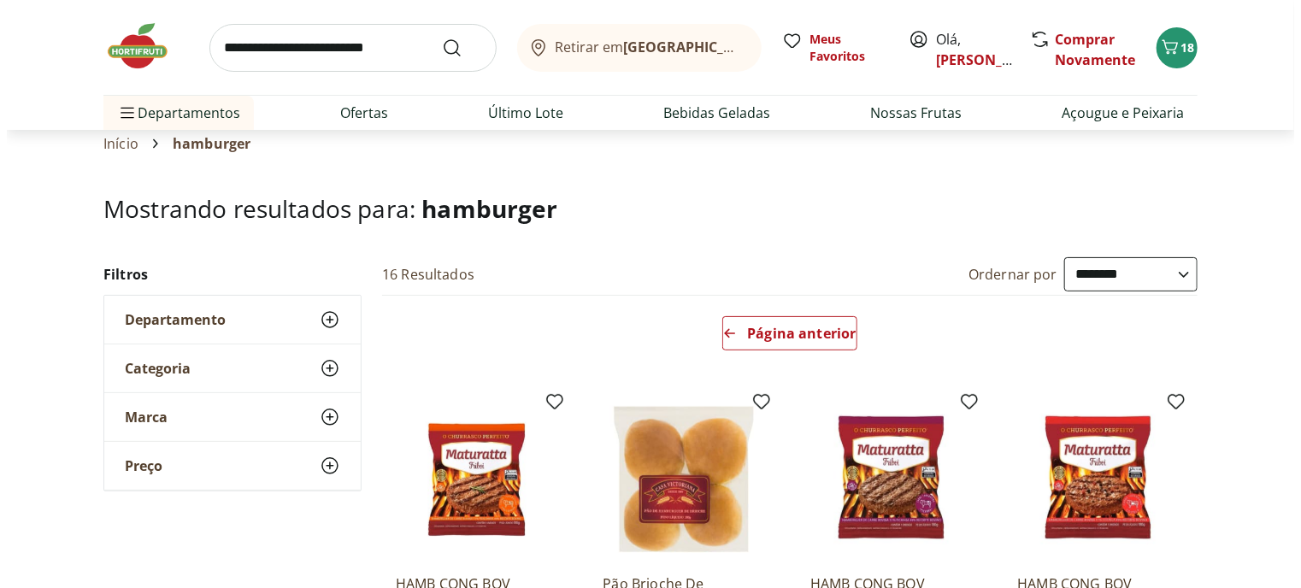
scroll to position [0, 0]
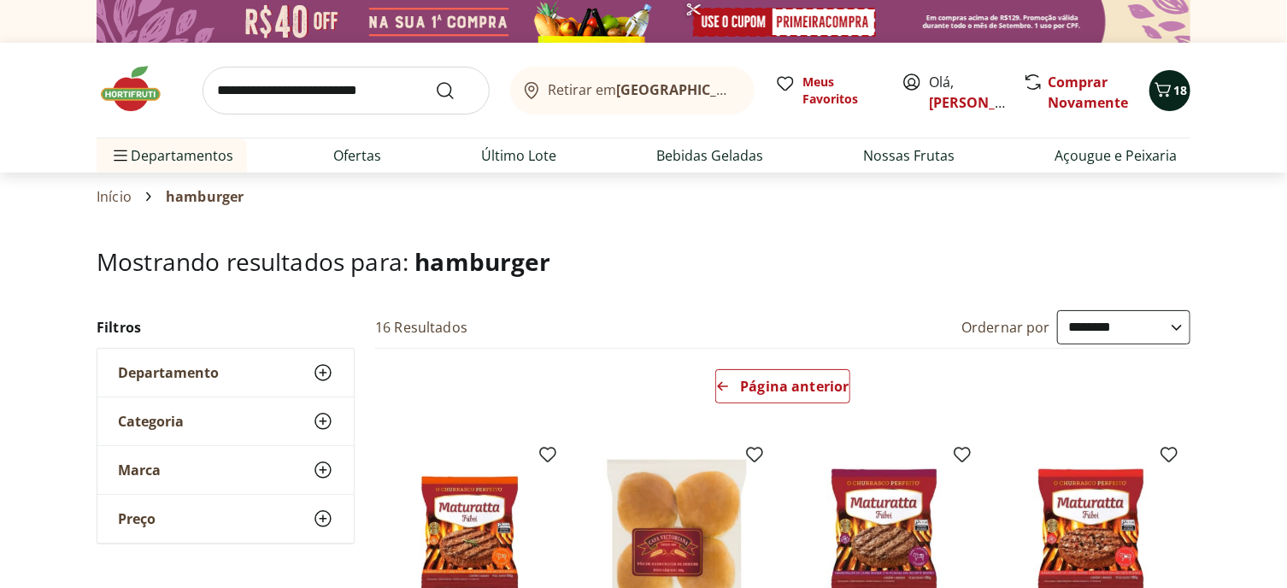
click at [1166, 98] on icon "Carrinho" at bounding box center [1163, 89] width 21 height 21
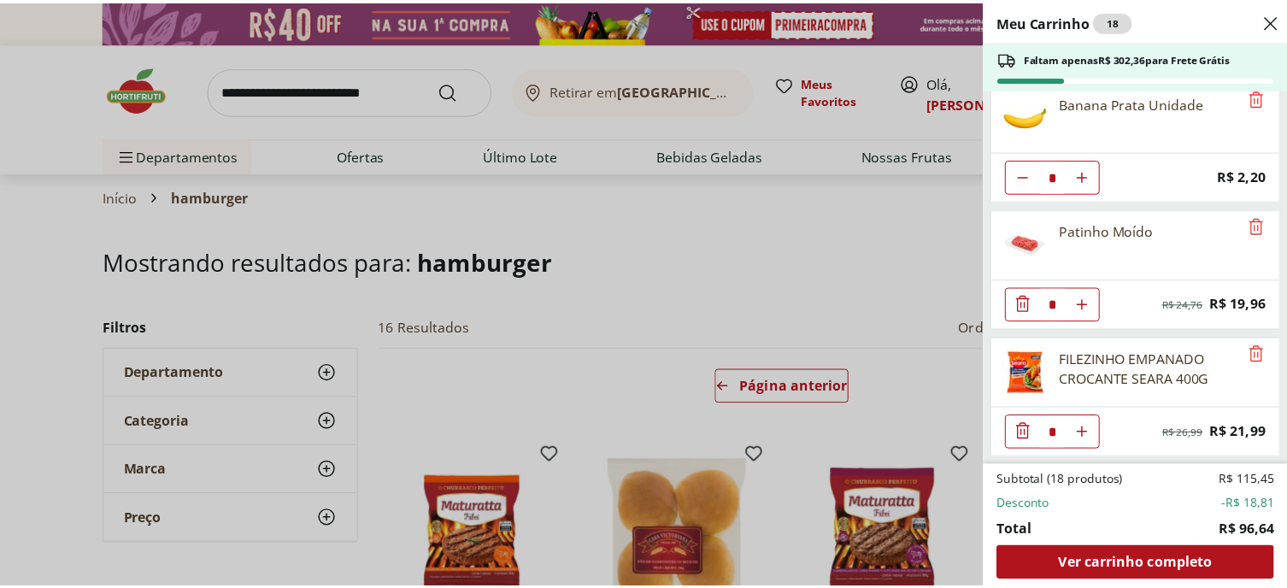
scroll to position [769, 0]
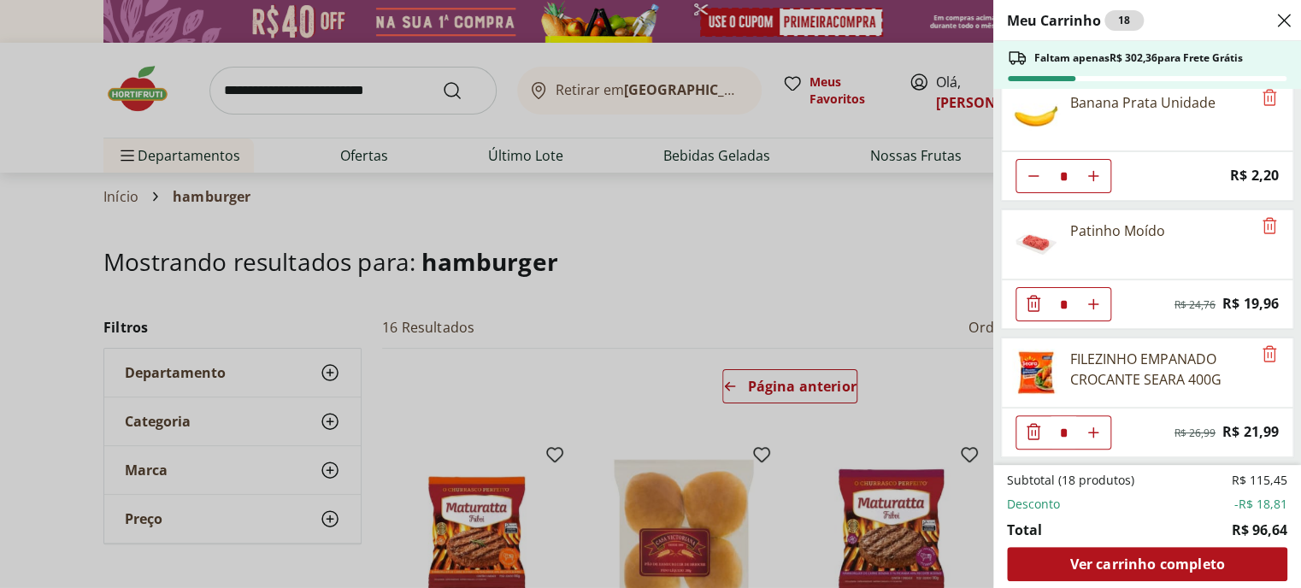
click at [1110, 287] on button "Aumentar Quantidade" at bounding box center [1093, 304] width 34 height 34
type input "*"
click at [140, 97] on div "Meu Carrinho 19 Faltam apenas R$ 282,40 para Frete Grátis Brócolis Ninja Unidad…" at bounding box center [650, 294] width 1301 height 588
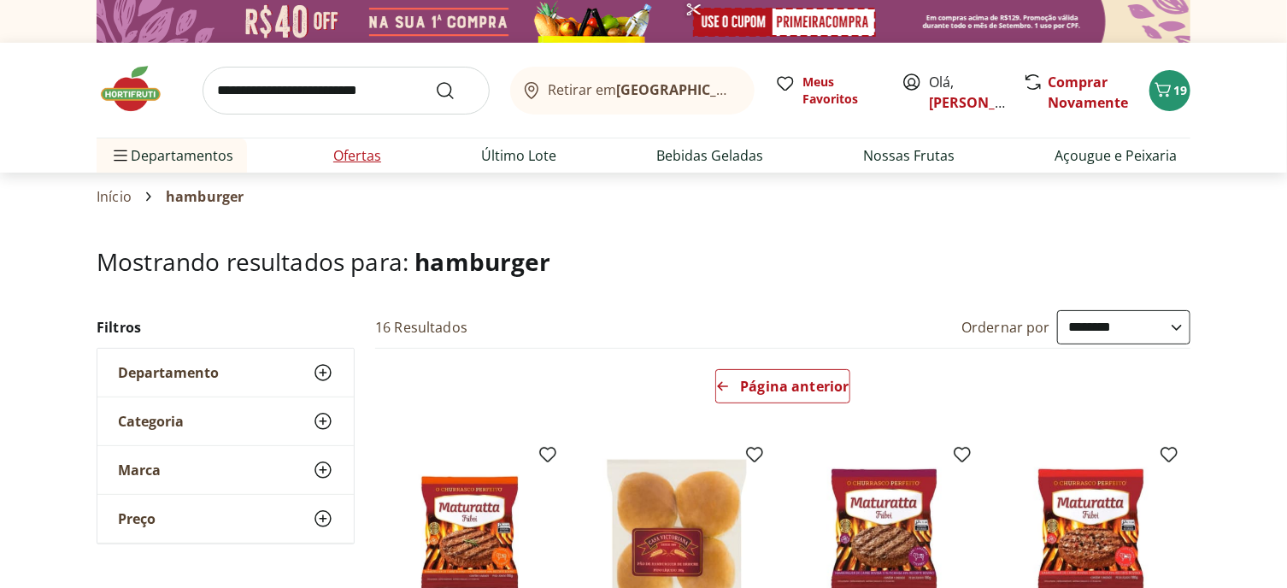
click at [364, 166] on link "Ofertas" at bounding box center [357, 155] width 48 height 21
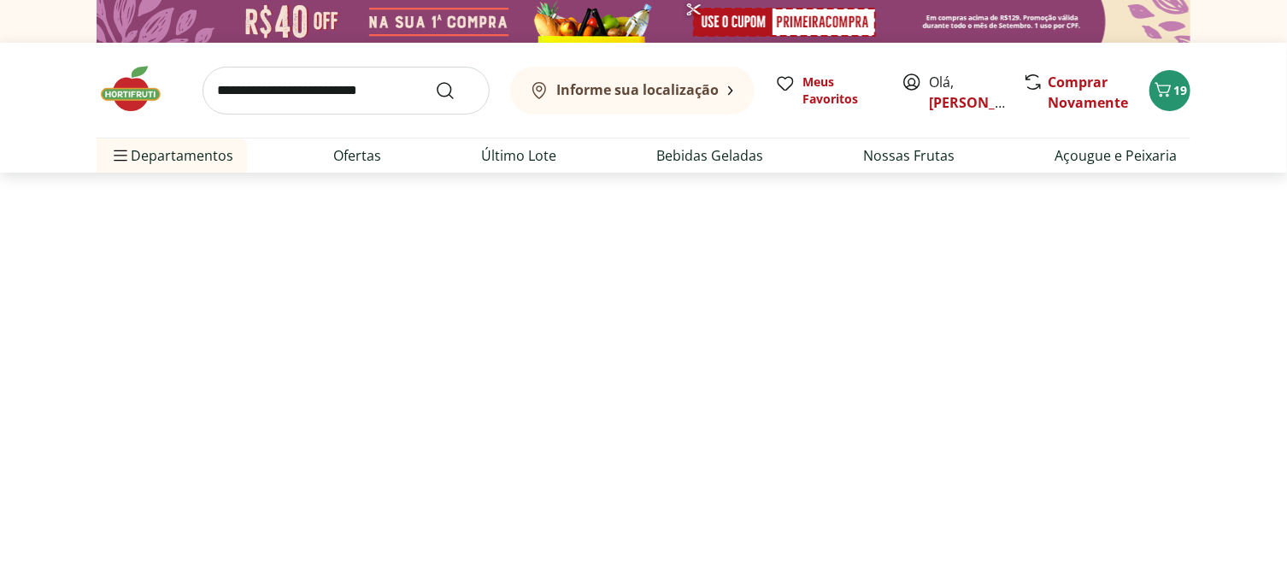
select select "**********"
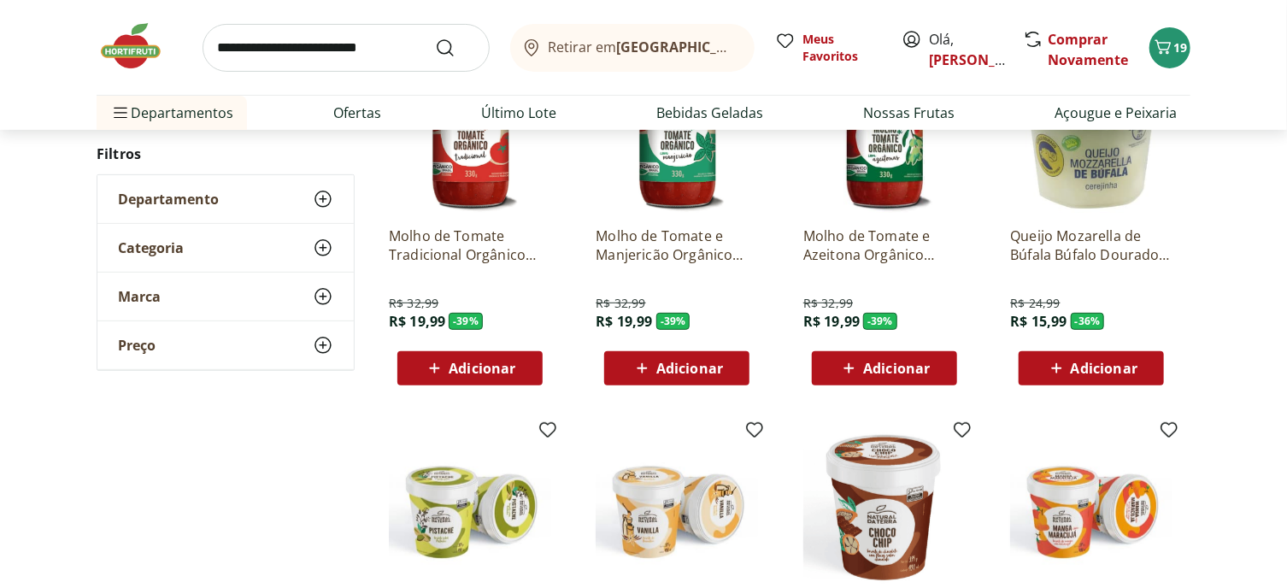
scroll to position [256, 0]
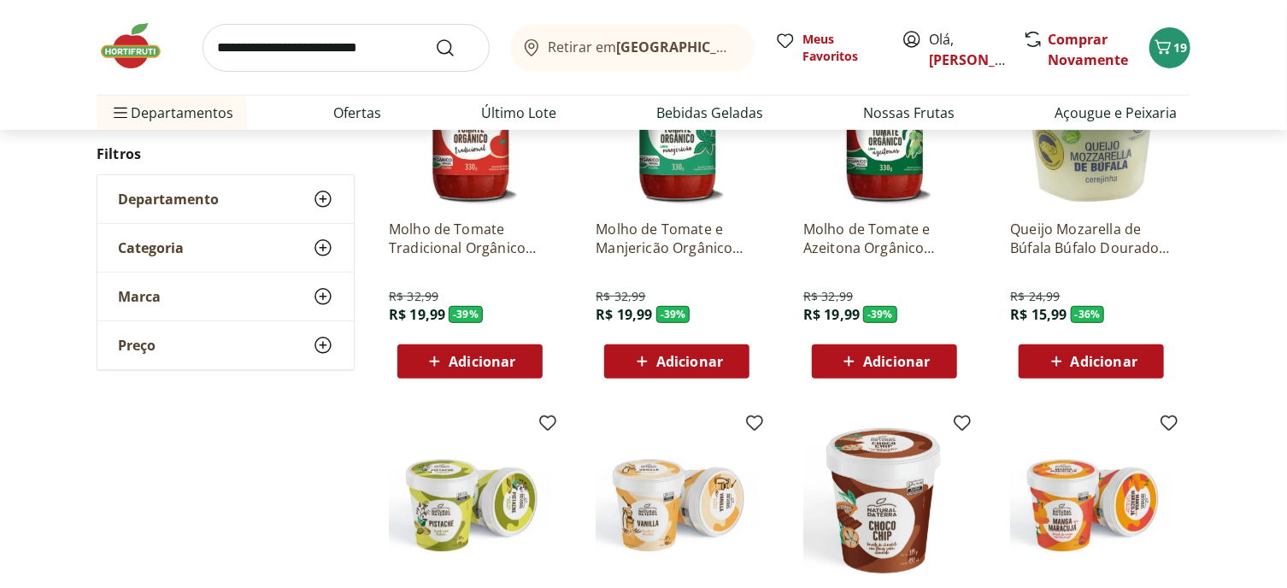
click at [622, 206] on img at bounding box center [677, 125] width 162 height 162
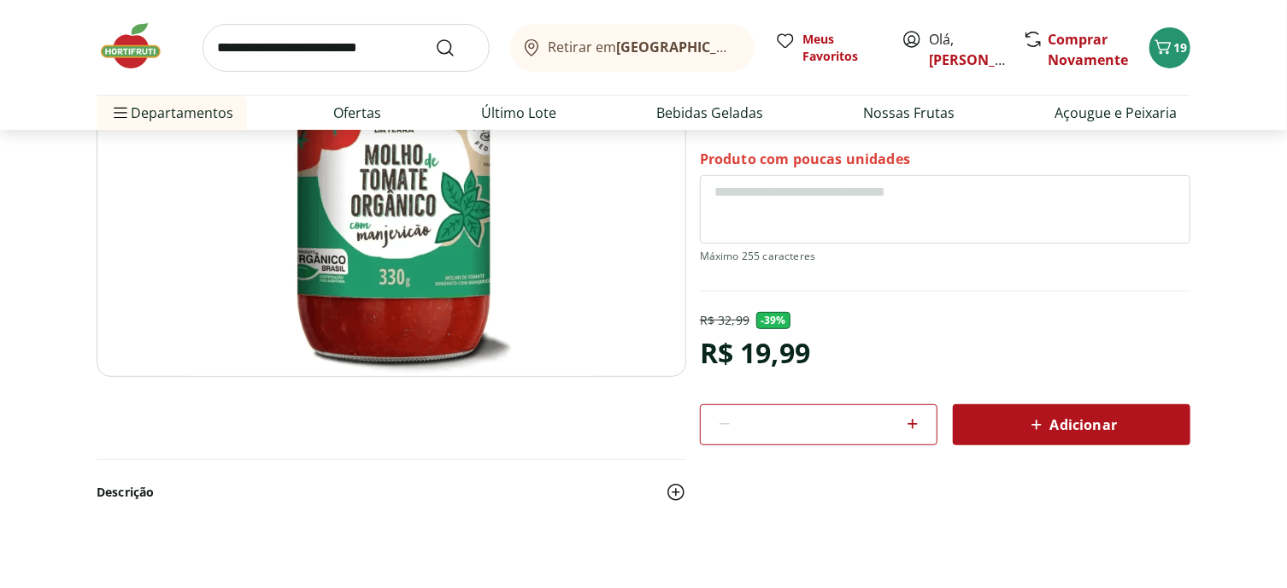
select select "**********"
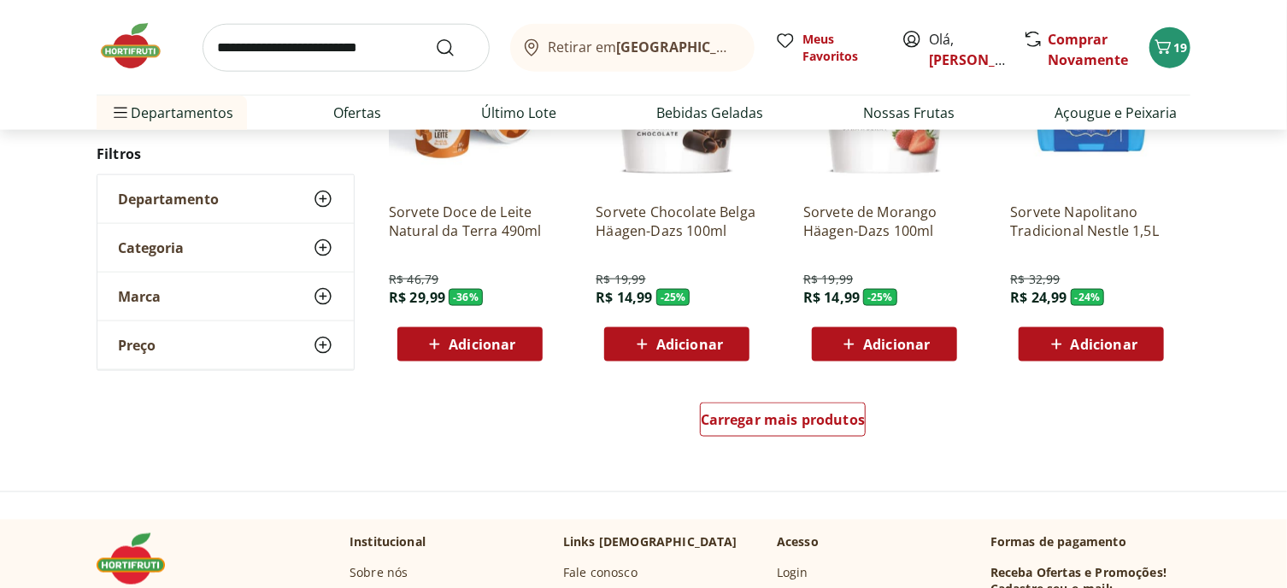
scroll to position [684, 0]
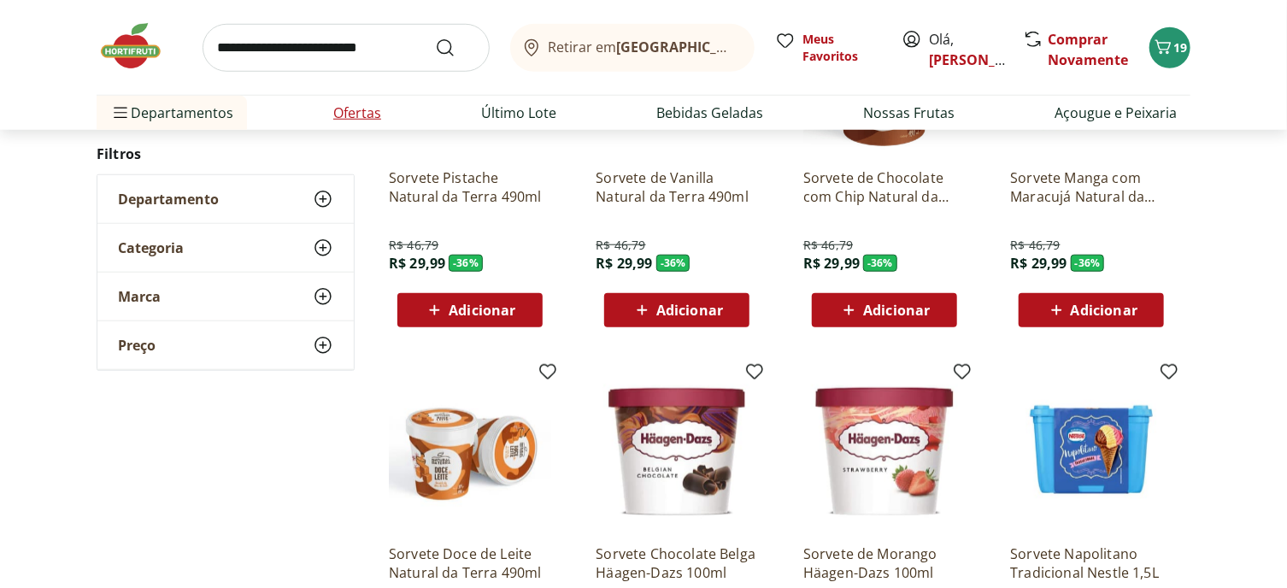
click at [342, 123] on link "Ofertas" at bounding box center [357, 113] width 48 height 21
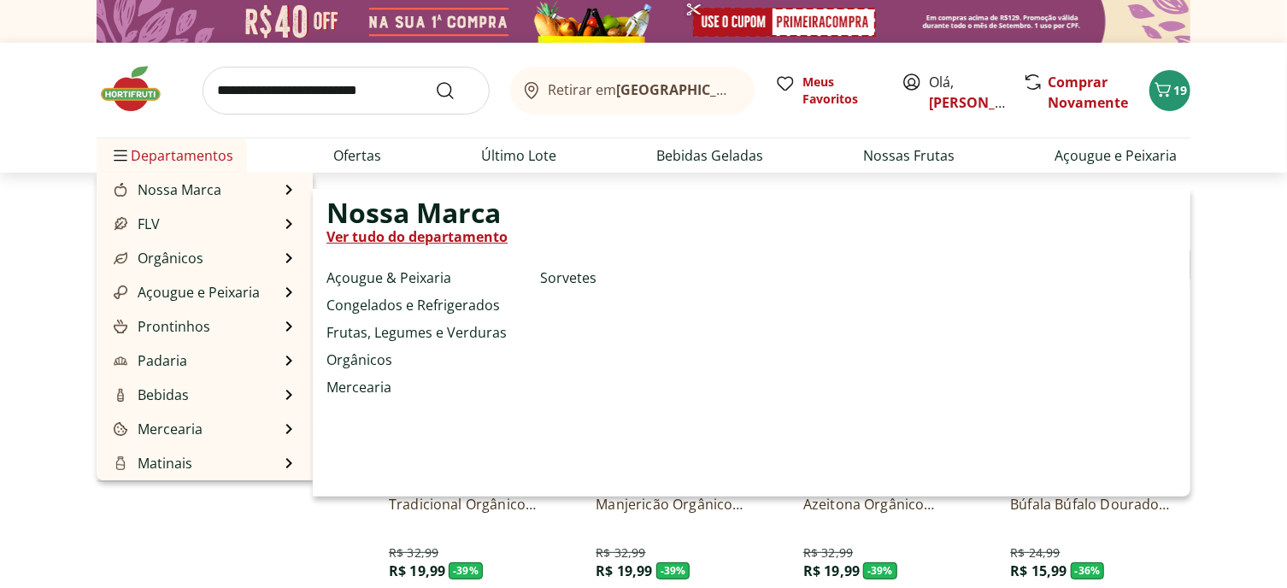
click at [201, 176] on span "Departamentos" at bounding box center [171, 155] width 123 height 41
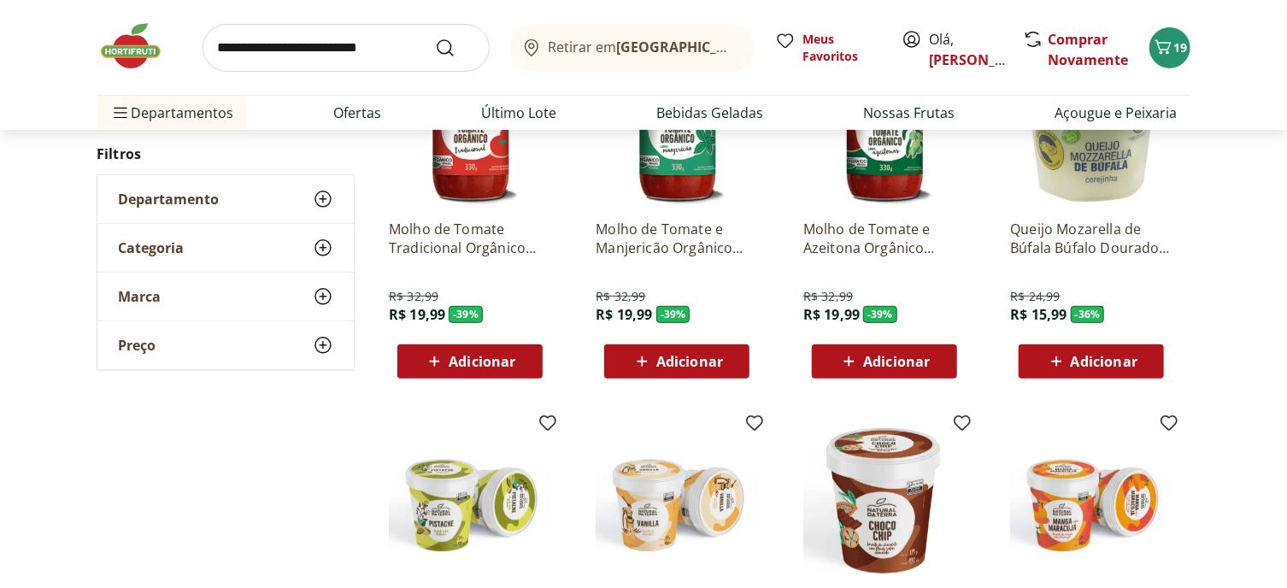
scroll to position [256, 0]
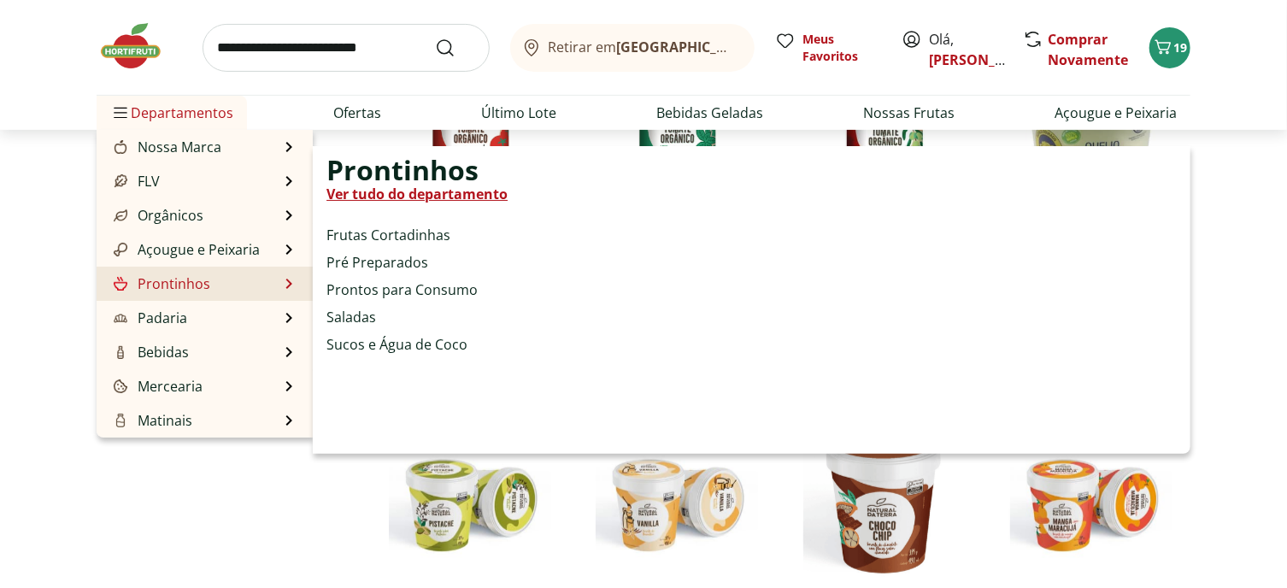
click at [203, 294] on link "Prontinhos" at bounding box center [160, 284] width 100 height 21
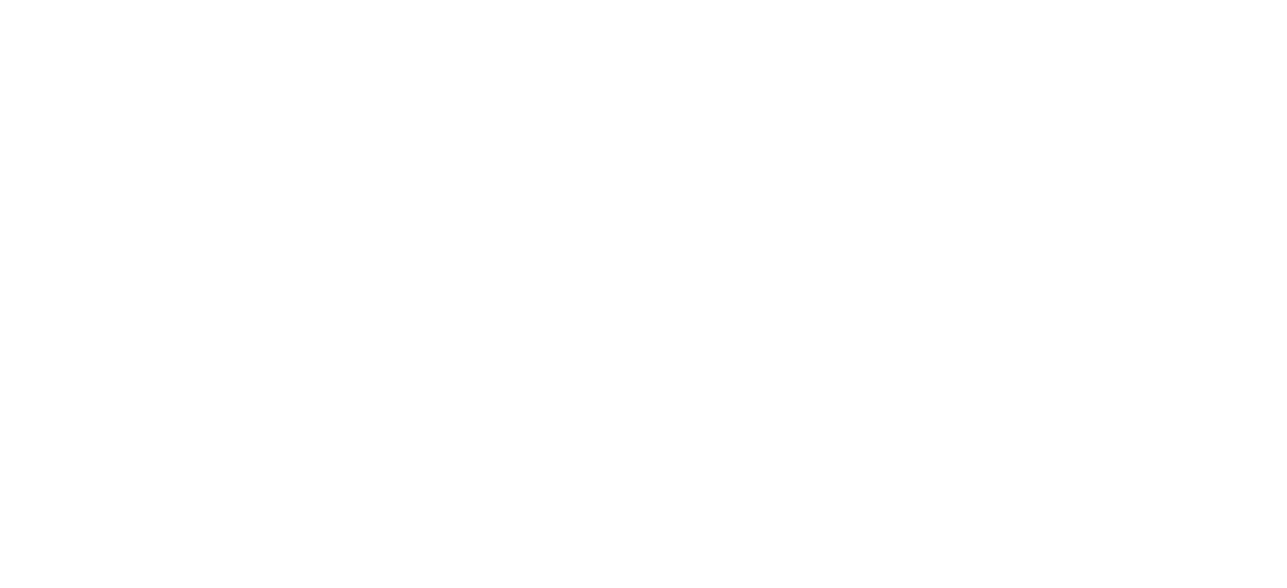
select select "**********"
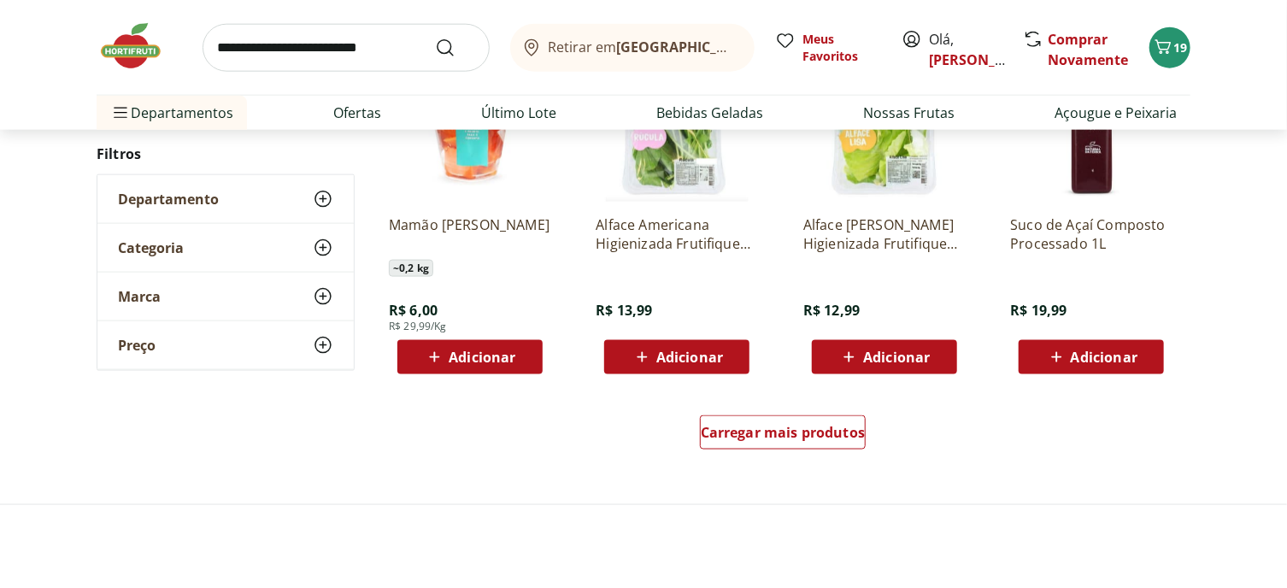
scroll to position [1197, 0]
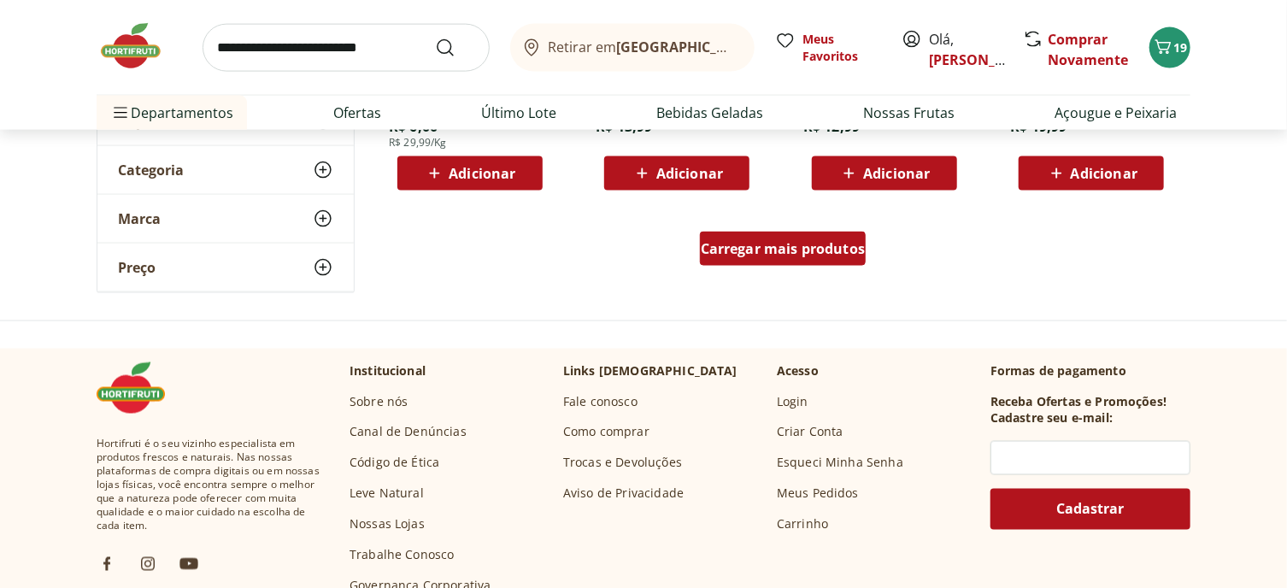
click at [733, 266] on div "Carregar mais produtos" at bounding box center [783, 249] width 167 height 34
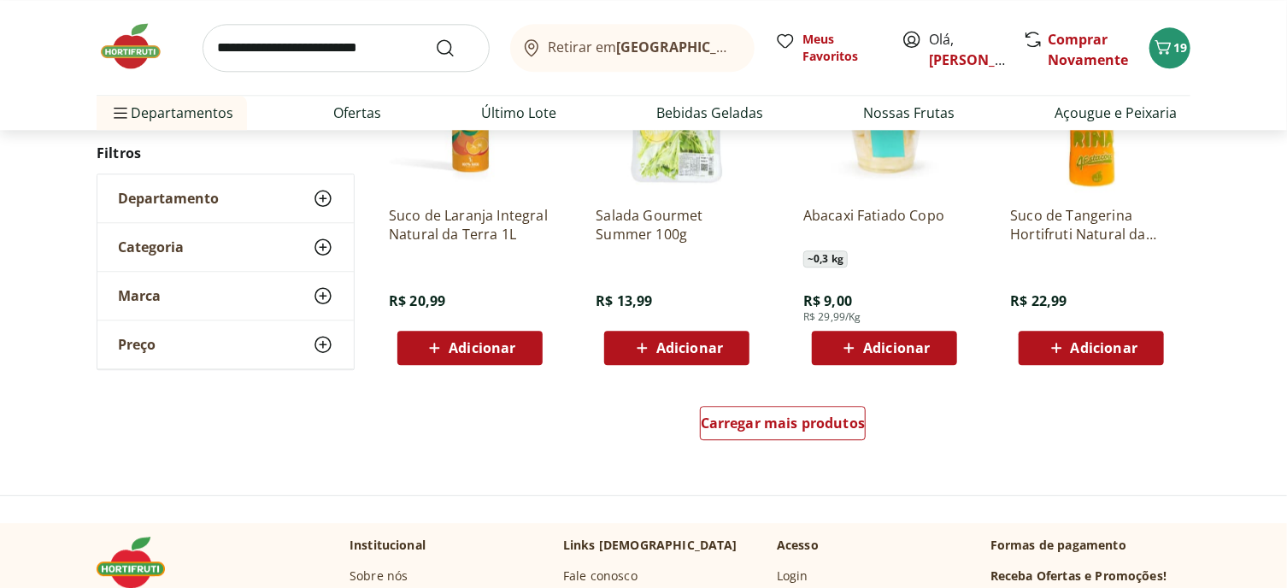
scroll to position [2479, 0]
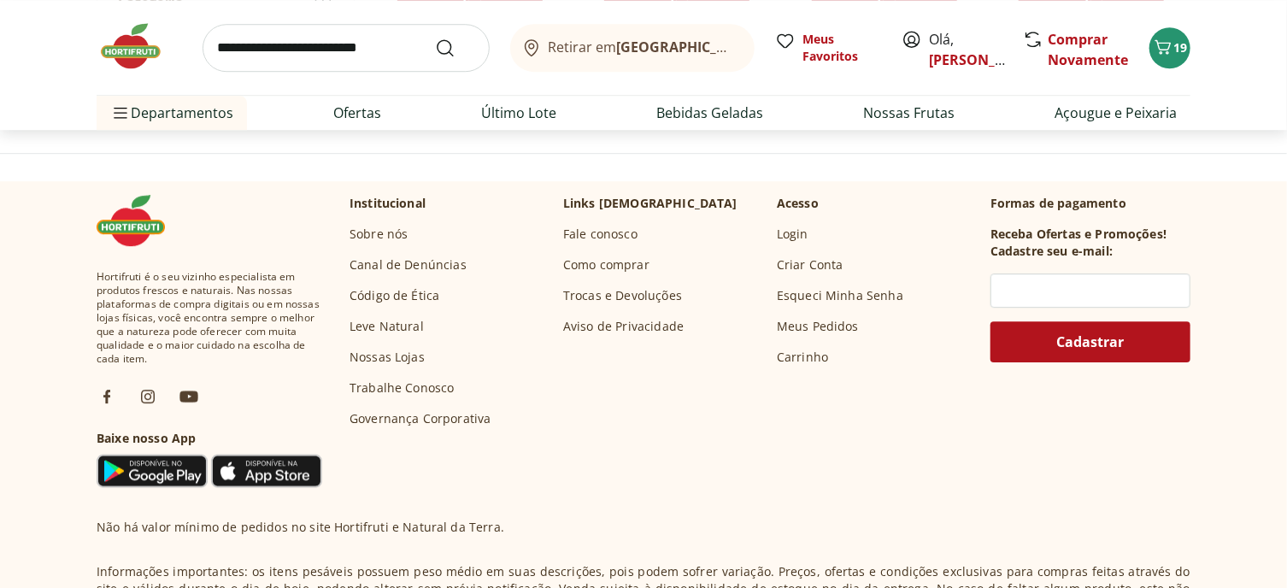
click at [762, 88] on span "Carregar mais produtos" at bounding box center [783, 81] width 165 height 14
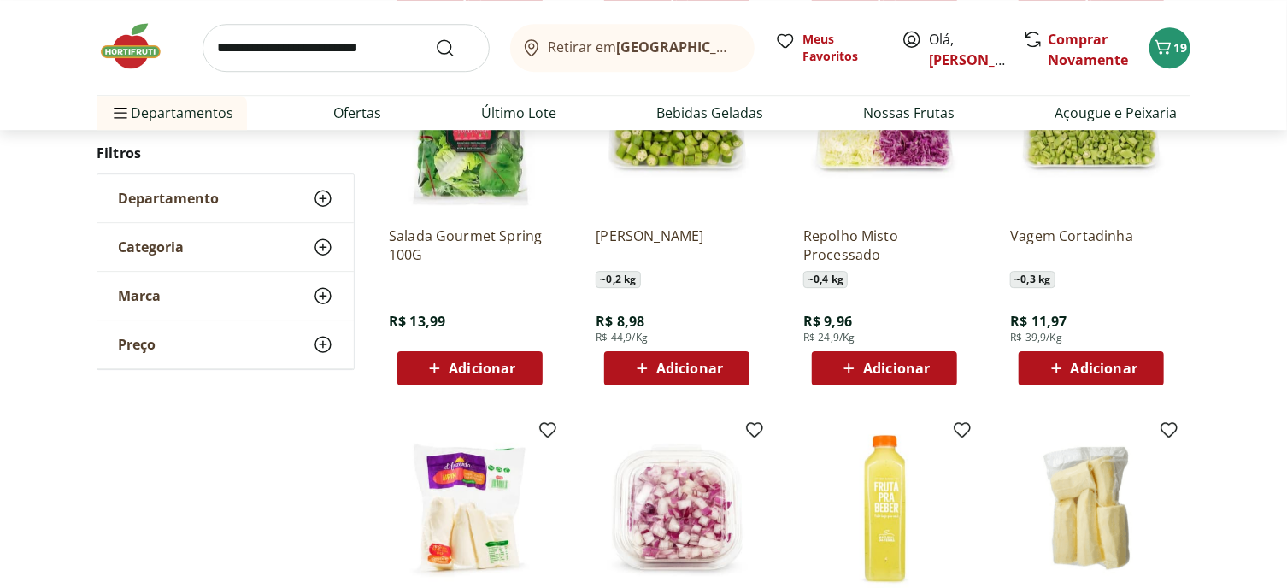
click at [311, 60] on input "search" at bounding box center [346, 48] width 287 height 48
type input "*******"
click at [435, 38] on button "Submit Search" at bounding box center [455, 48] width 41 height 21
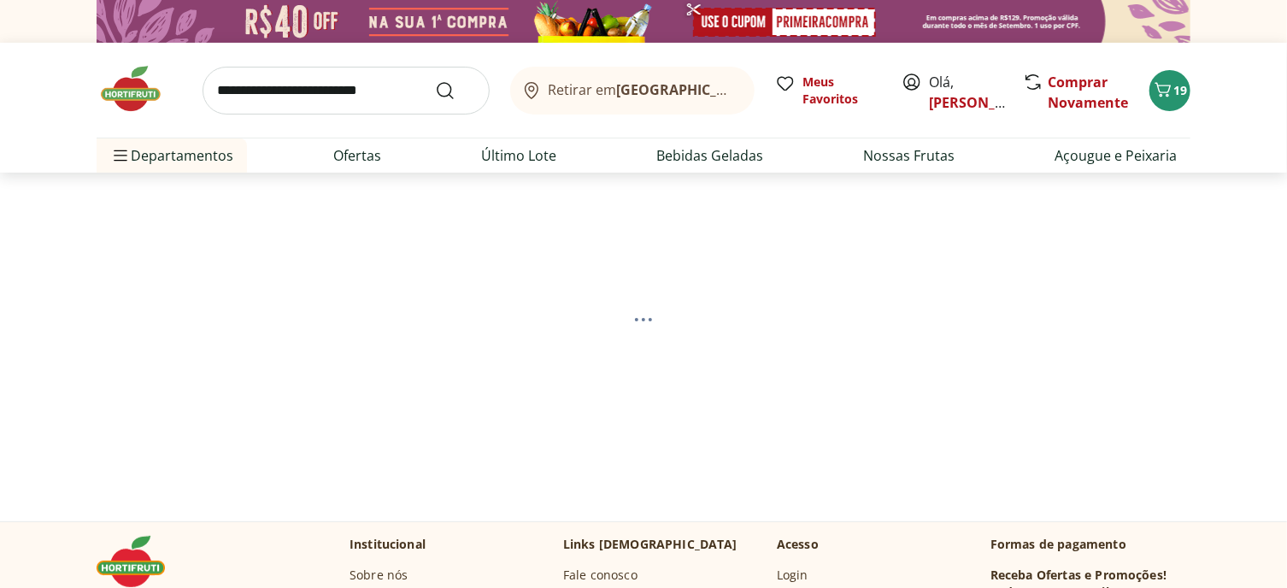
select select "**********"
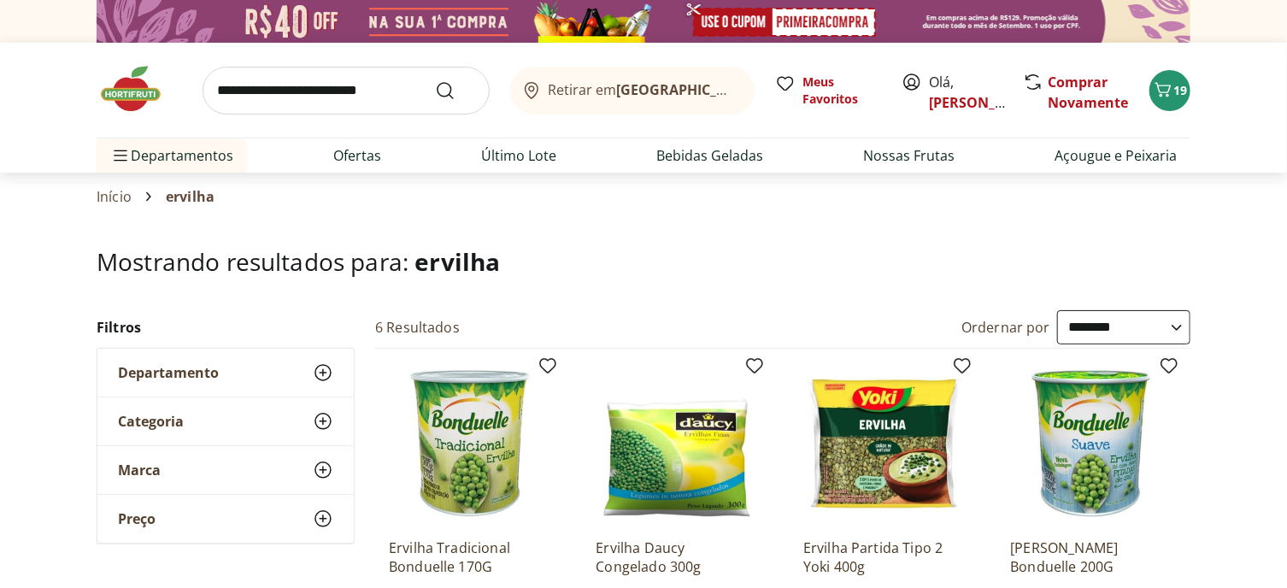
click at [148, 102] on img at bounding box center [139, 88] width 85 height 51
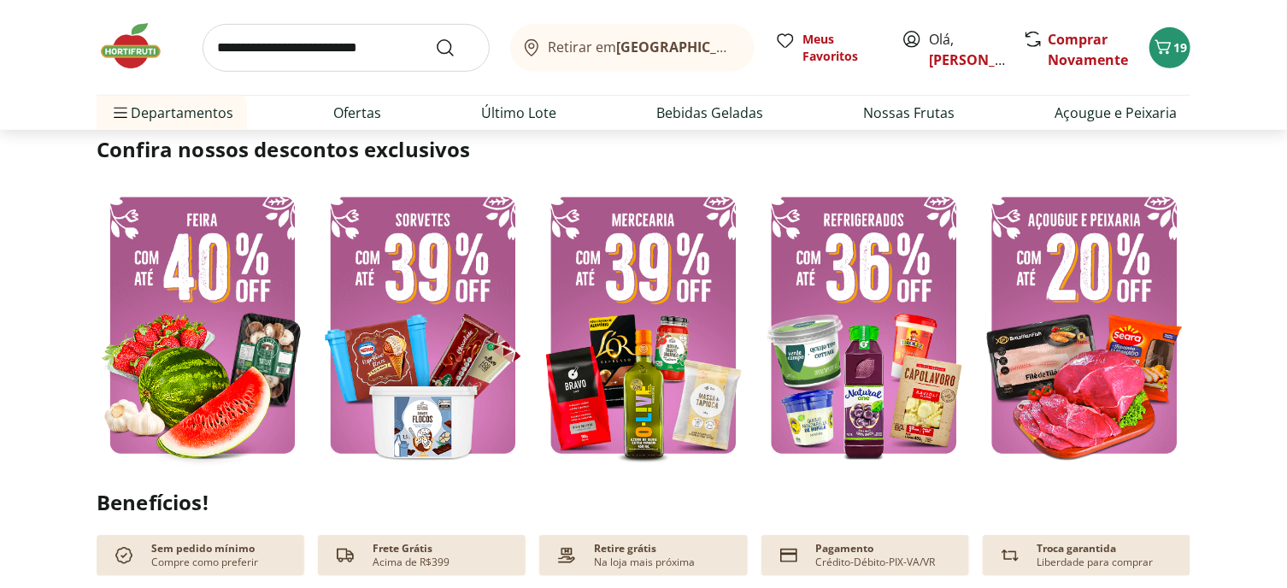
scroll to position [427, 0]
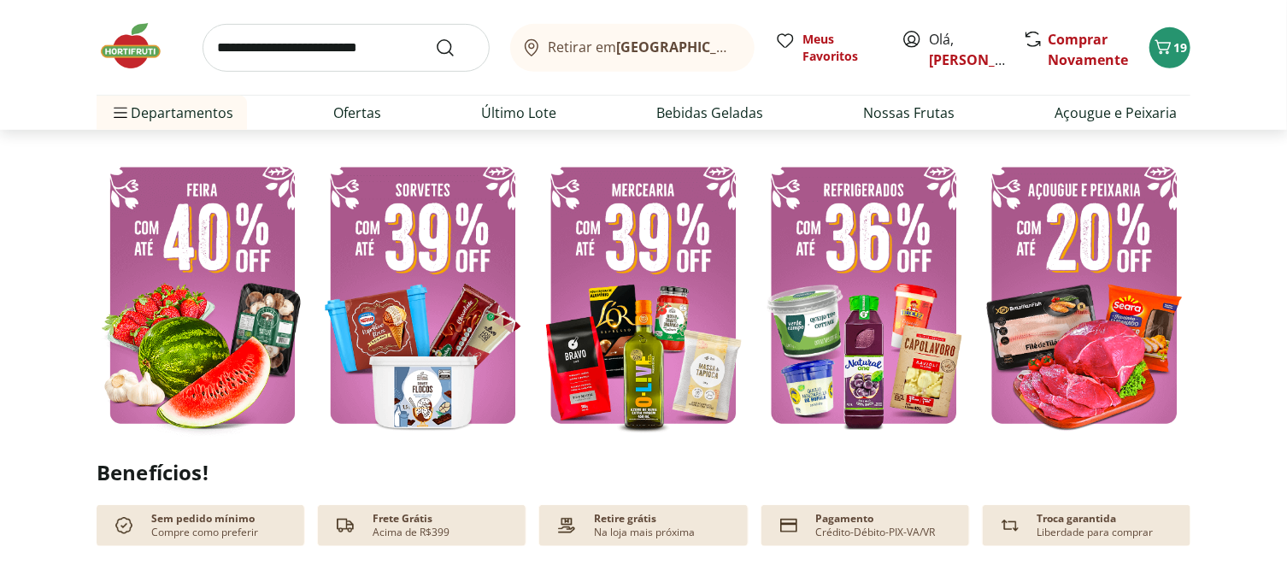
click at [1115, 397] on img at bounding box center [1085, 295] width 212 height 283
select select "**********"
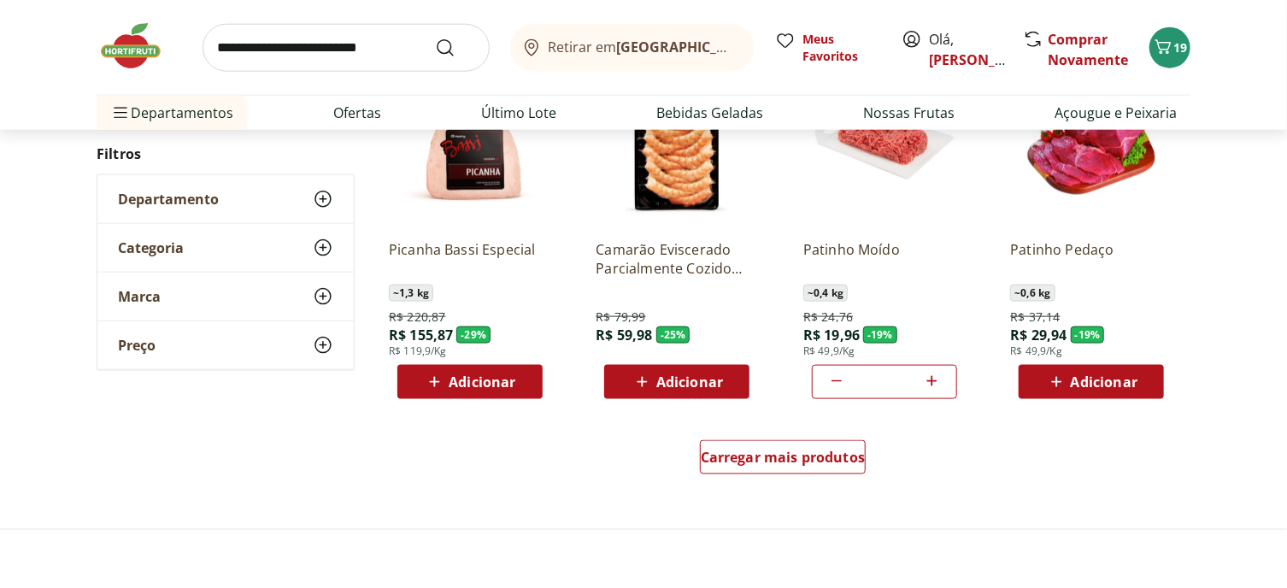
scroll to position [1111, 0]
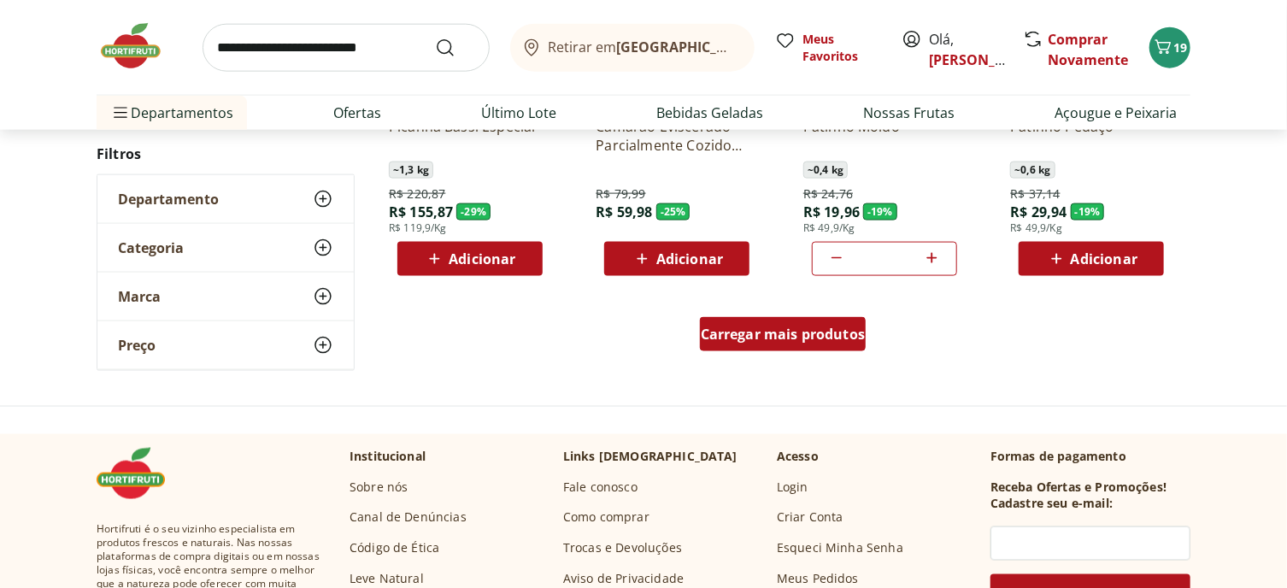
click at [757, 341] on span "Carregar mais produtos" at bounding box center [783, 334] width 165 height 14
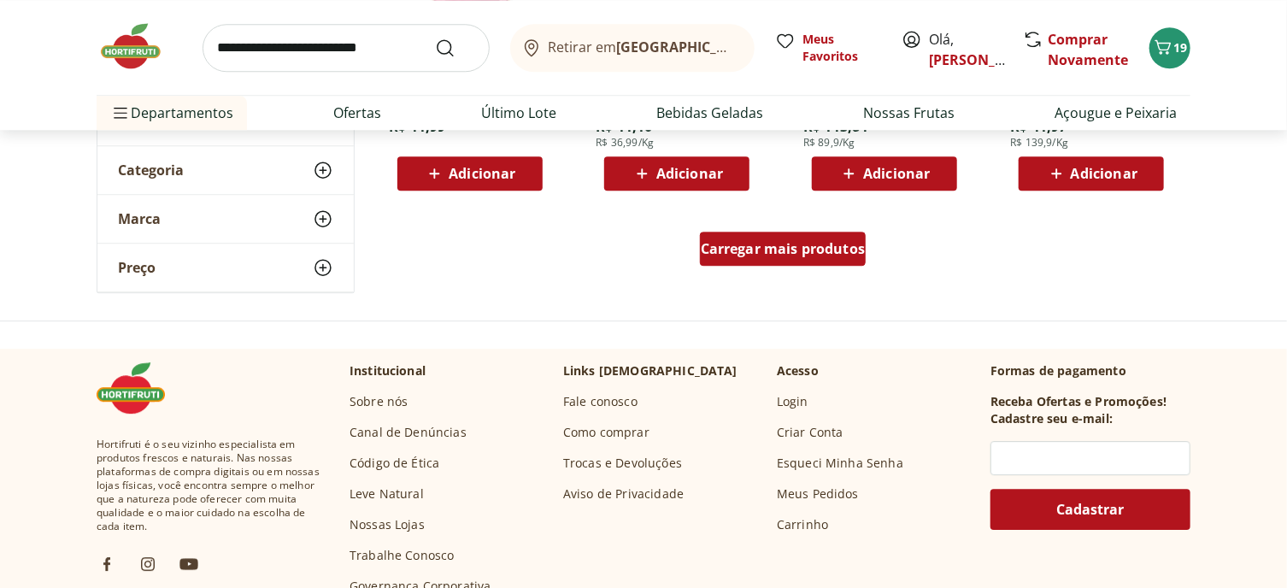
scroll to position [2479, 0]
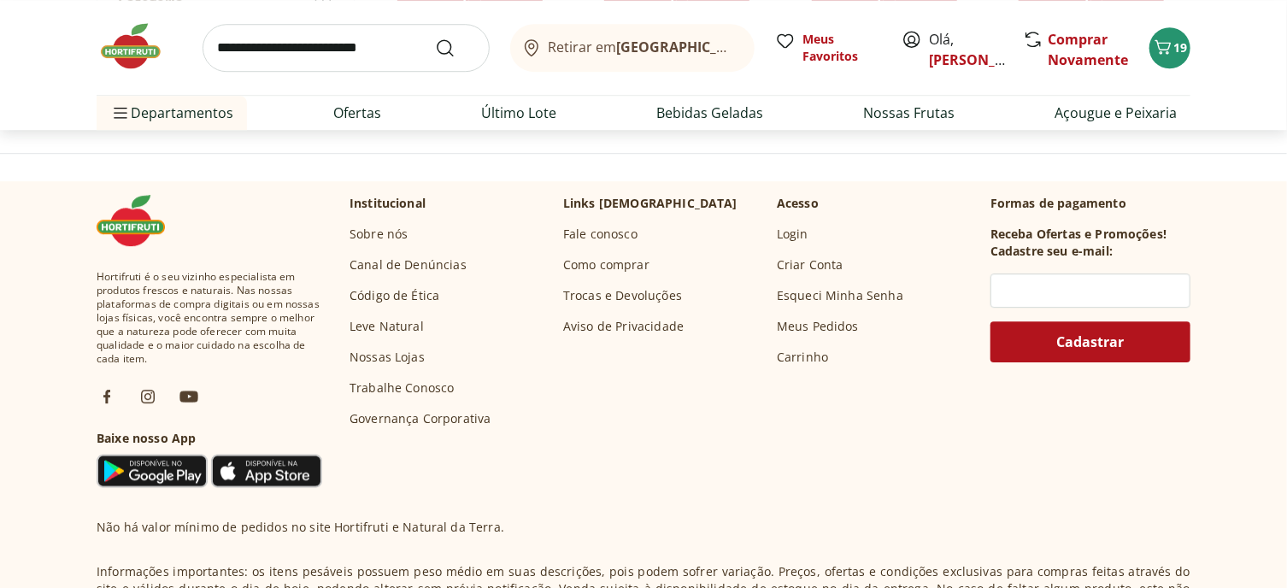
click at [785, 88] on span "Carregar mais produtos" at bounding box center [783, 81] width 165 height 14
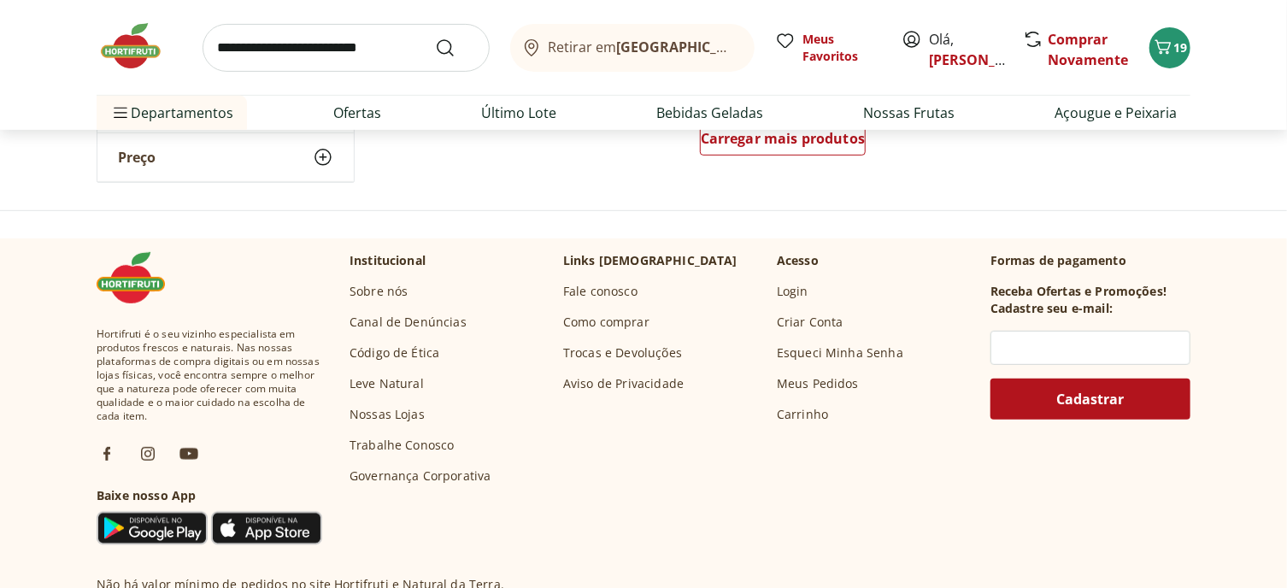
scroll to position [3676, 0]
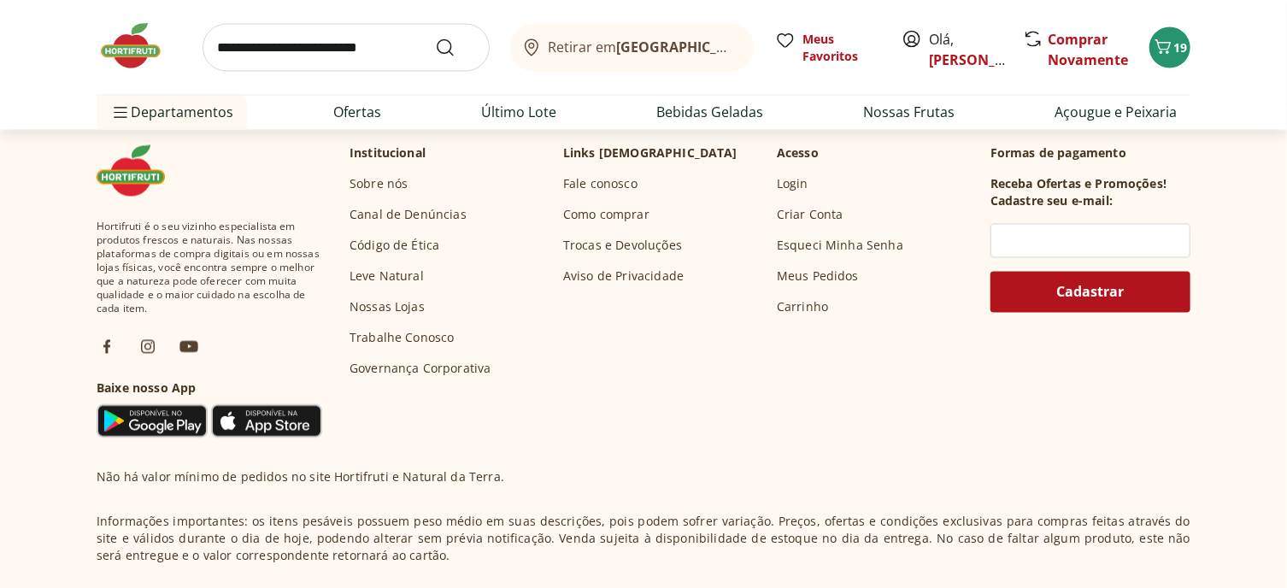
scroll to position [4787, 0]
